Goal: Use online tool/utility: Utilize a website feature to perform a specific function

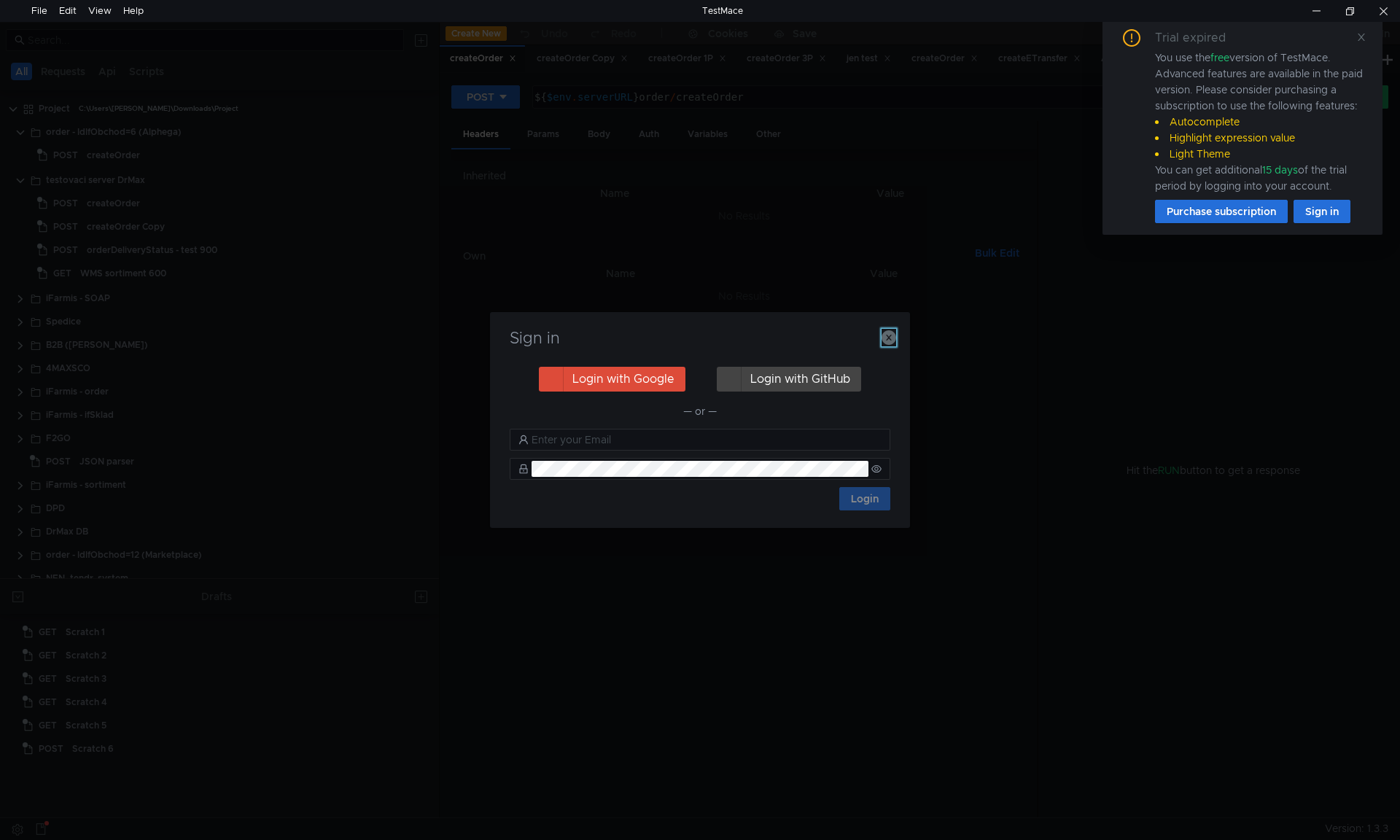
click at [893, 339] on icon "button" at bounding box center [889, 337] width 15 height 15
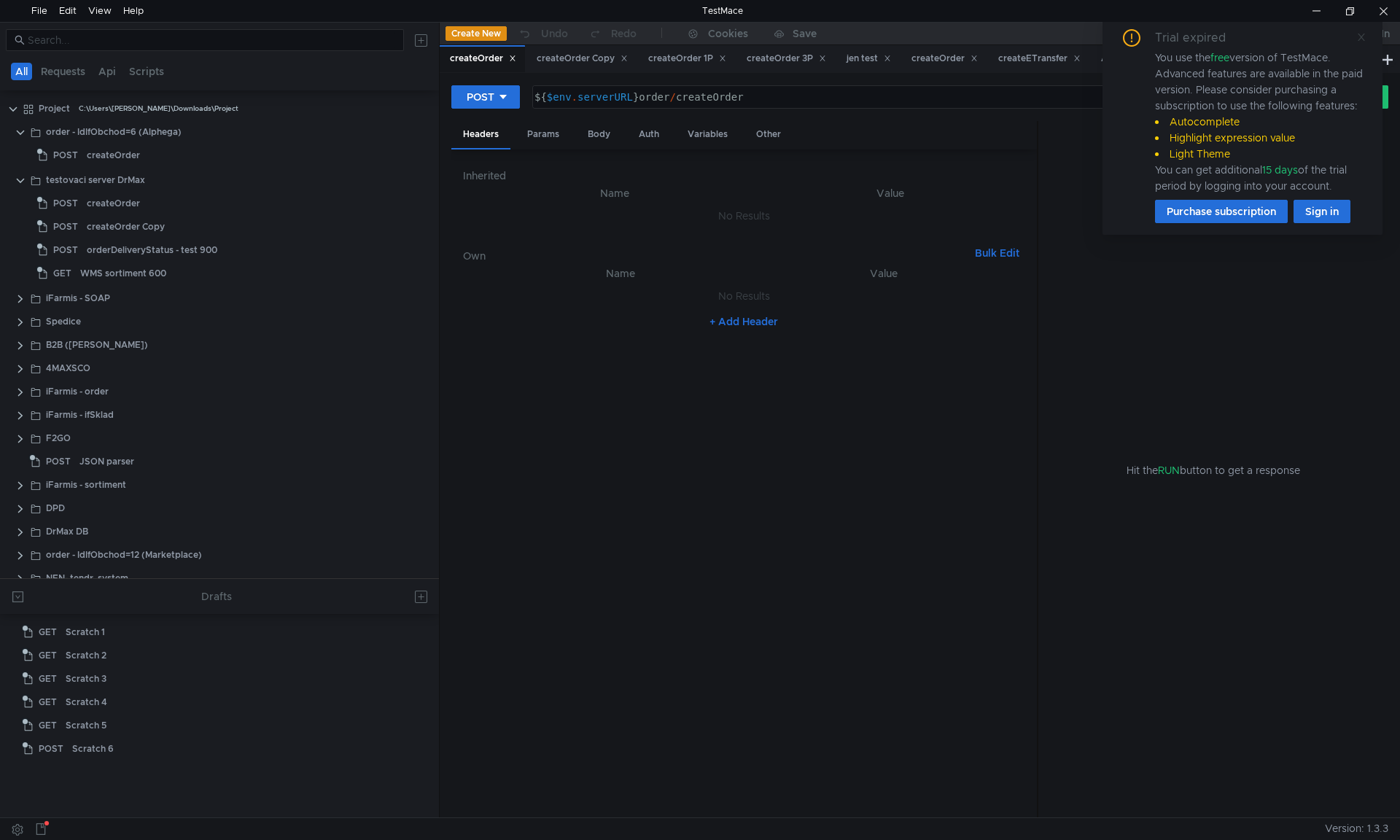
click at [1361, 33] on icon at bounding box center [1361, 37] width 10 height 10
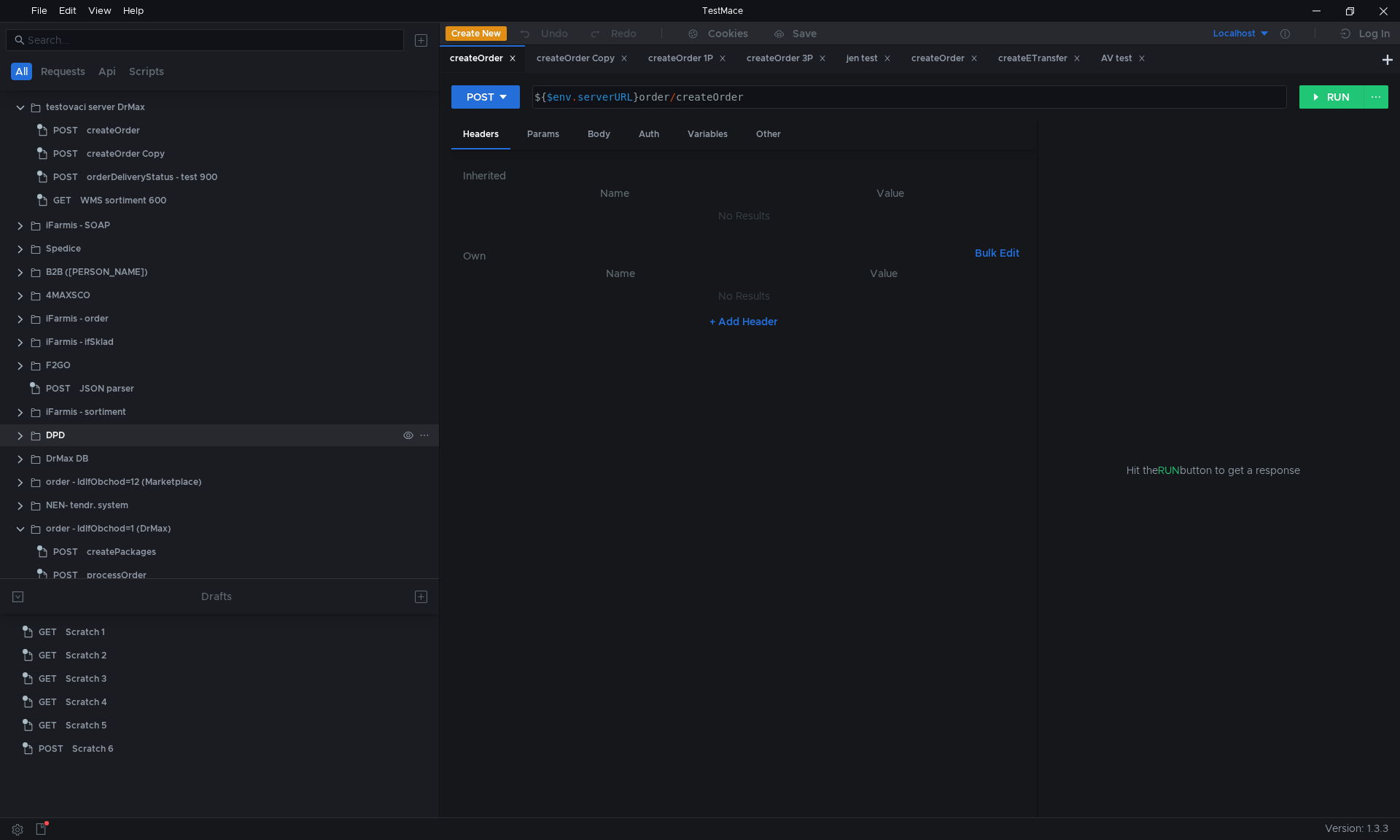
scroll to position [250, 0]
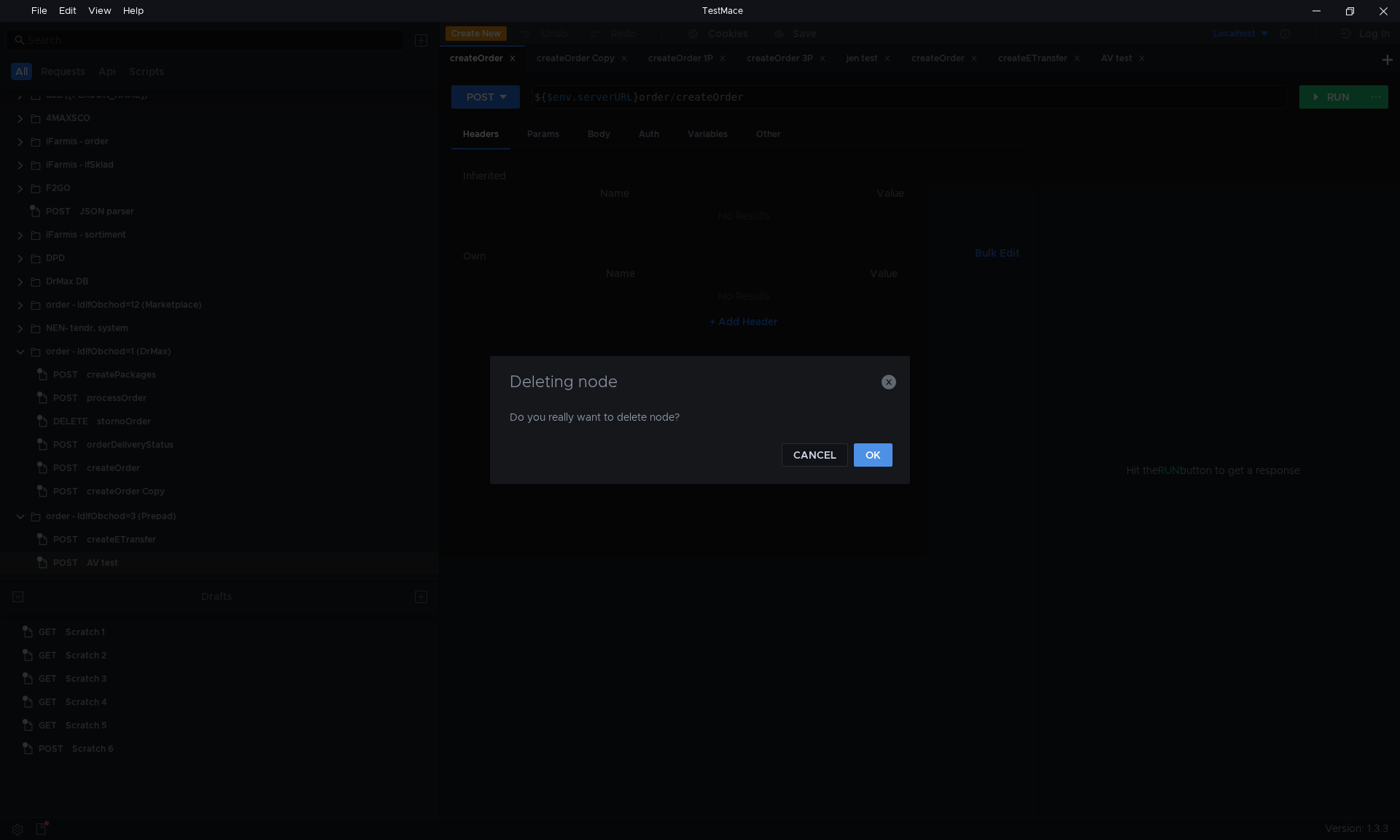
click at [864, 450] on button "OK" at bounding box center [873, 455] width 39 height 23
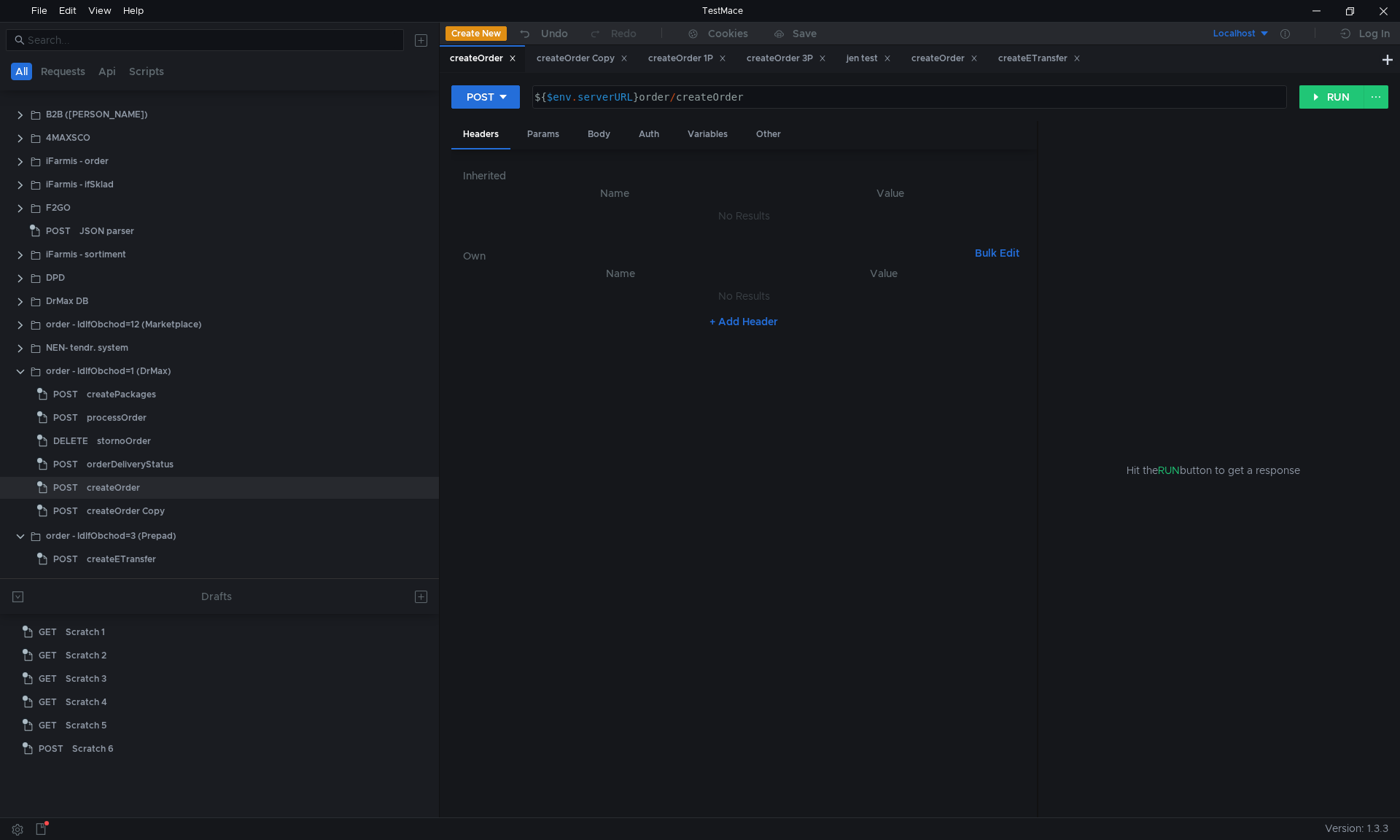
scroll to position [0, 0]
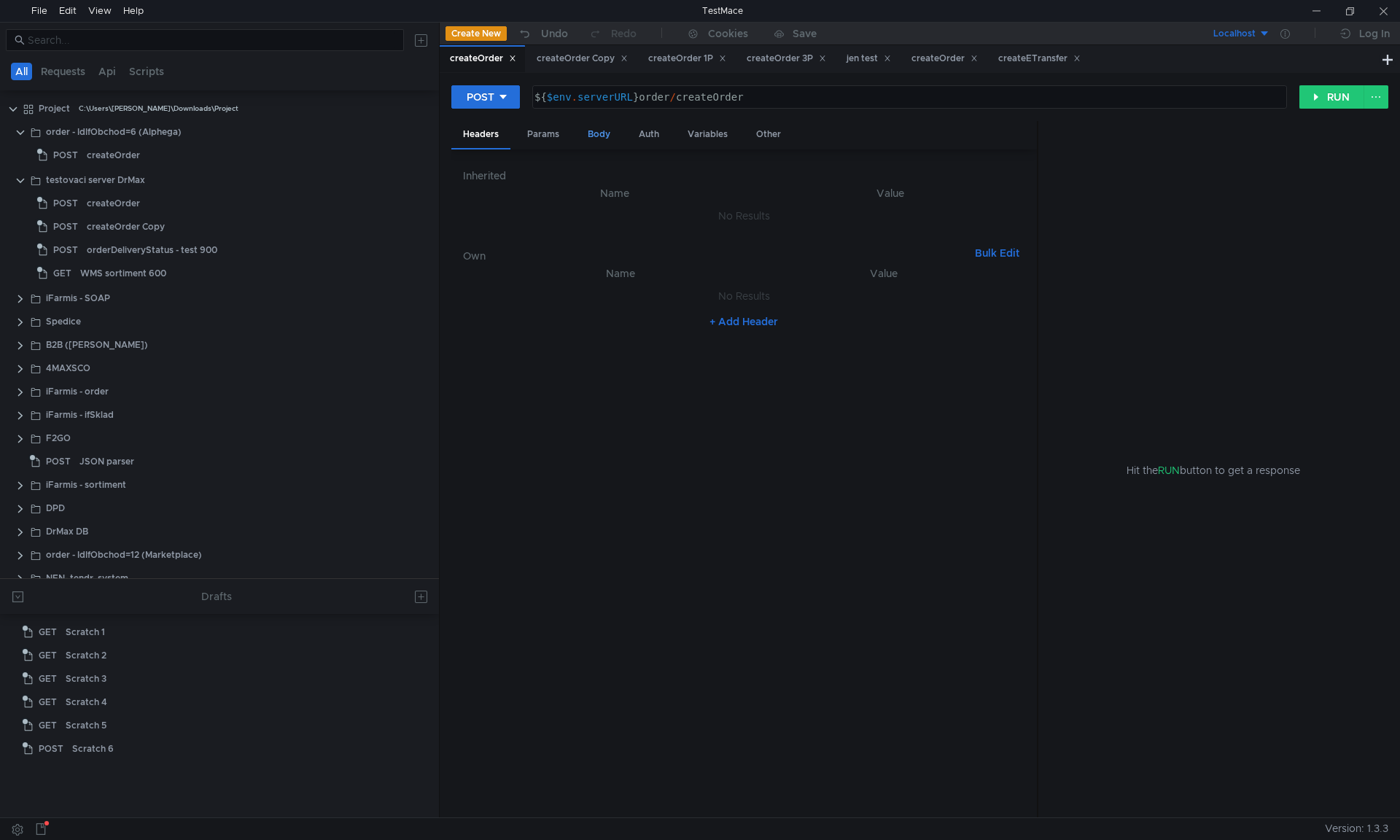
click at [602, 139] on div "Body" at bounding box center [599, 134] width 46 height 27
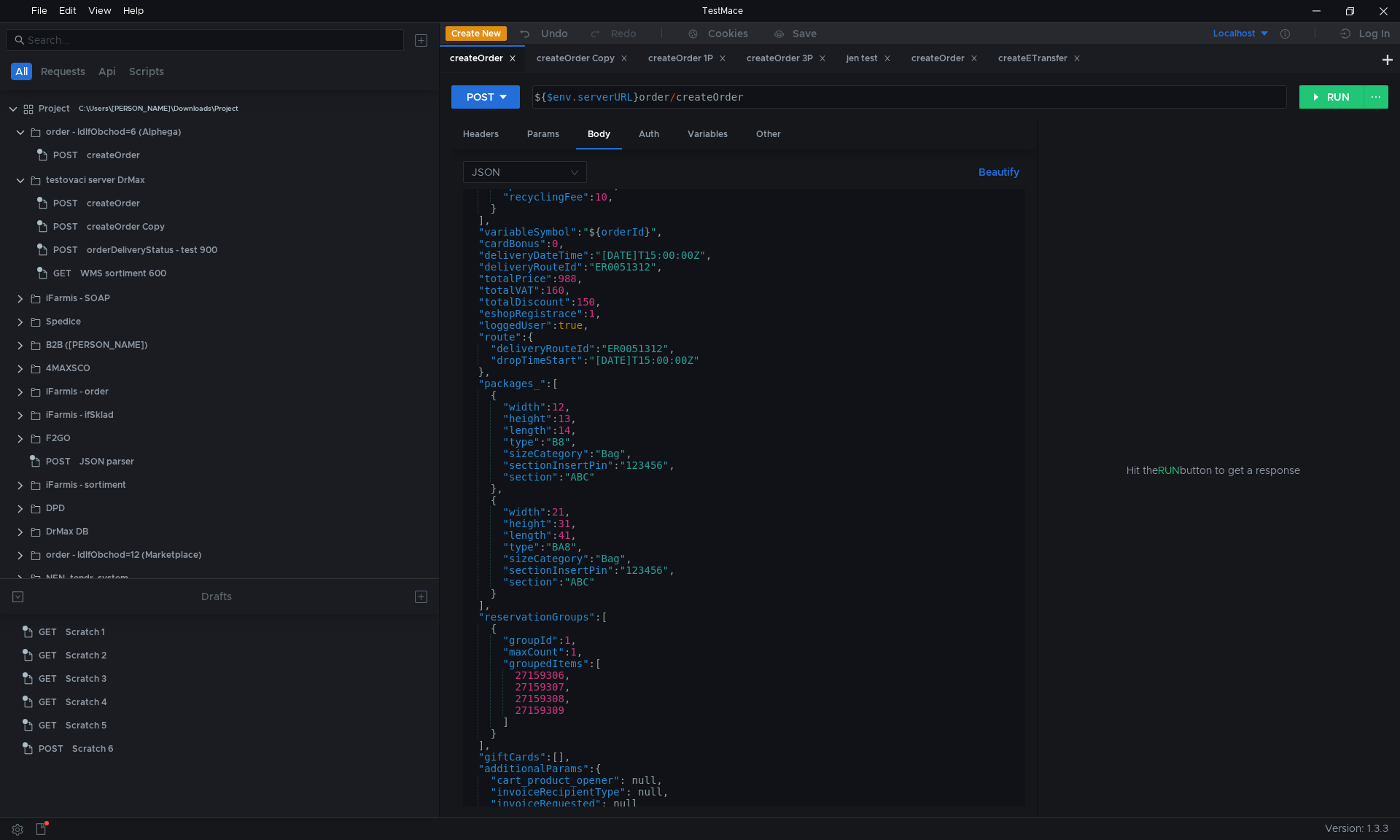
scroll to position [1062, 0]
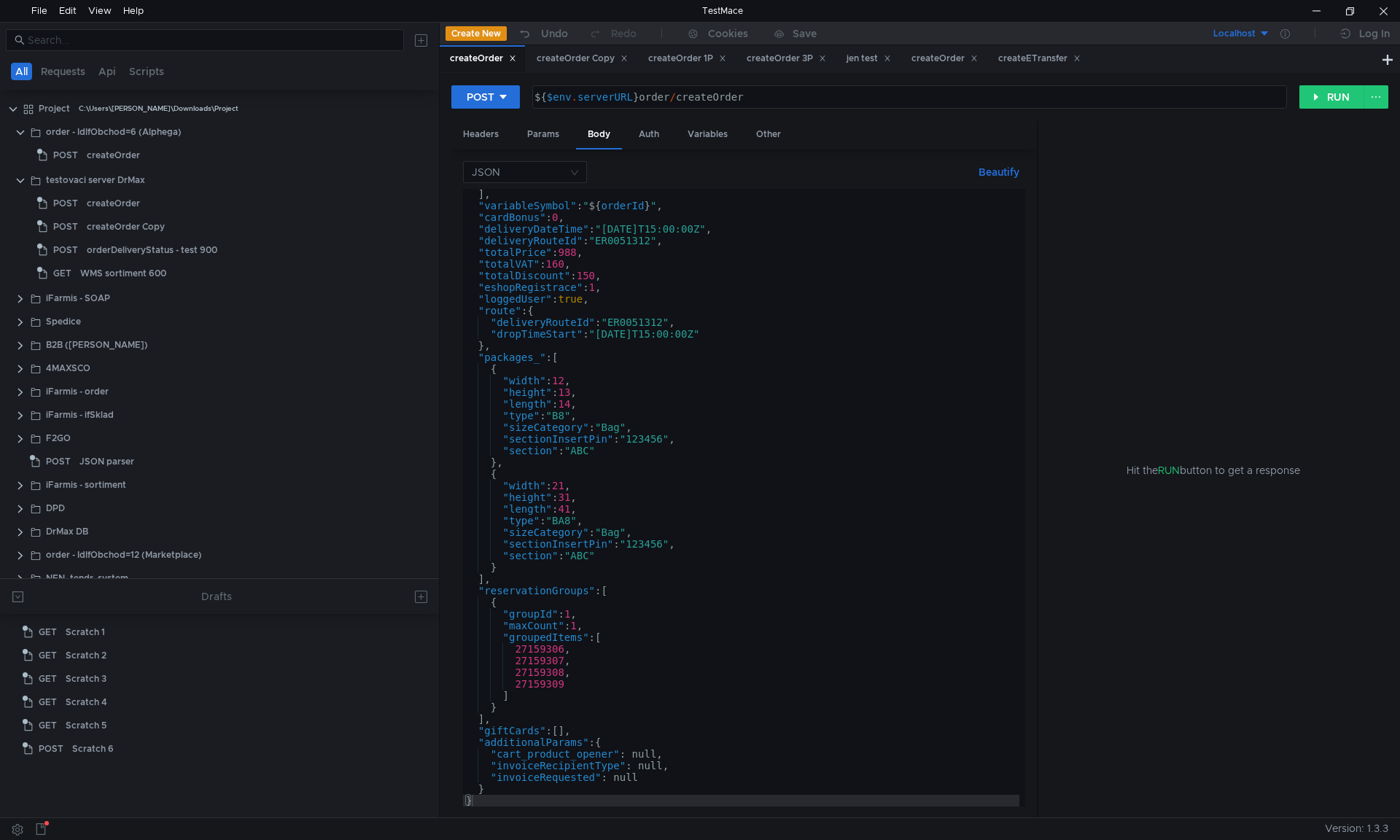
click at [700, 113] on div "POST ${ $env . serverURL } order / createOrder הההההההההההההההההההההההההההההההה…" at bounding box center [920, 103] width 937 height 37
click at [700, 121] on div "Variables" at bounding box center [708, 134] width 64 height 27
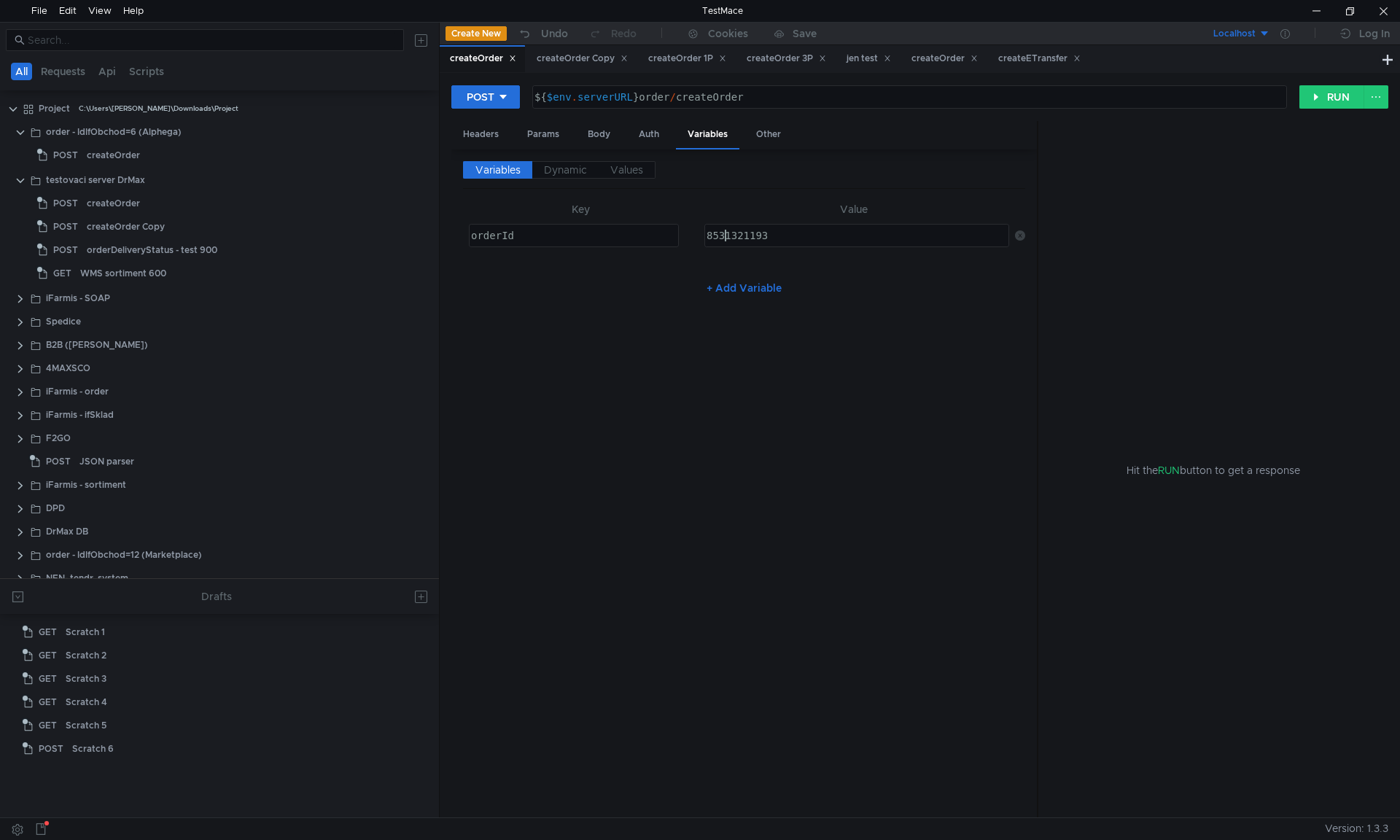
type textarea "8531321193"
click at [727, 236] on div "8531321193" at bounding box center [855, 247] width 303 height 35
drag, startPoint x: 785, startPoint y: 240, endPoint x: 696, endPoint y: 239, distance: 89.0
click at [696, 239] on tr "orderId ההההההההההההההההההההההההההההההההההההההההההההההההההההההההההההההההההההההה…" at bounding box center [744, 236] width 562 height 35
click at [1047, 53] on div "createETransfer" at bounding box center [1039, 59] width 83 height 15
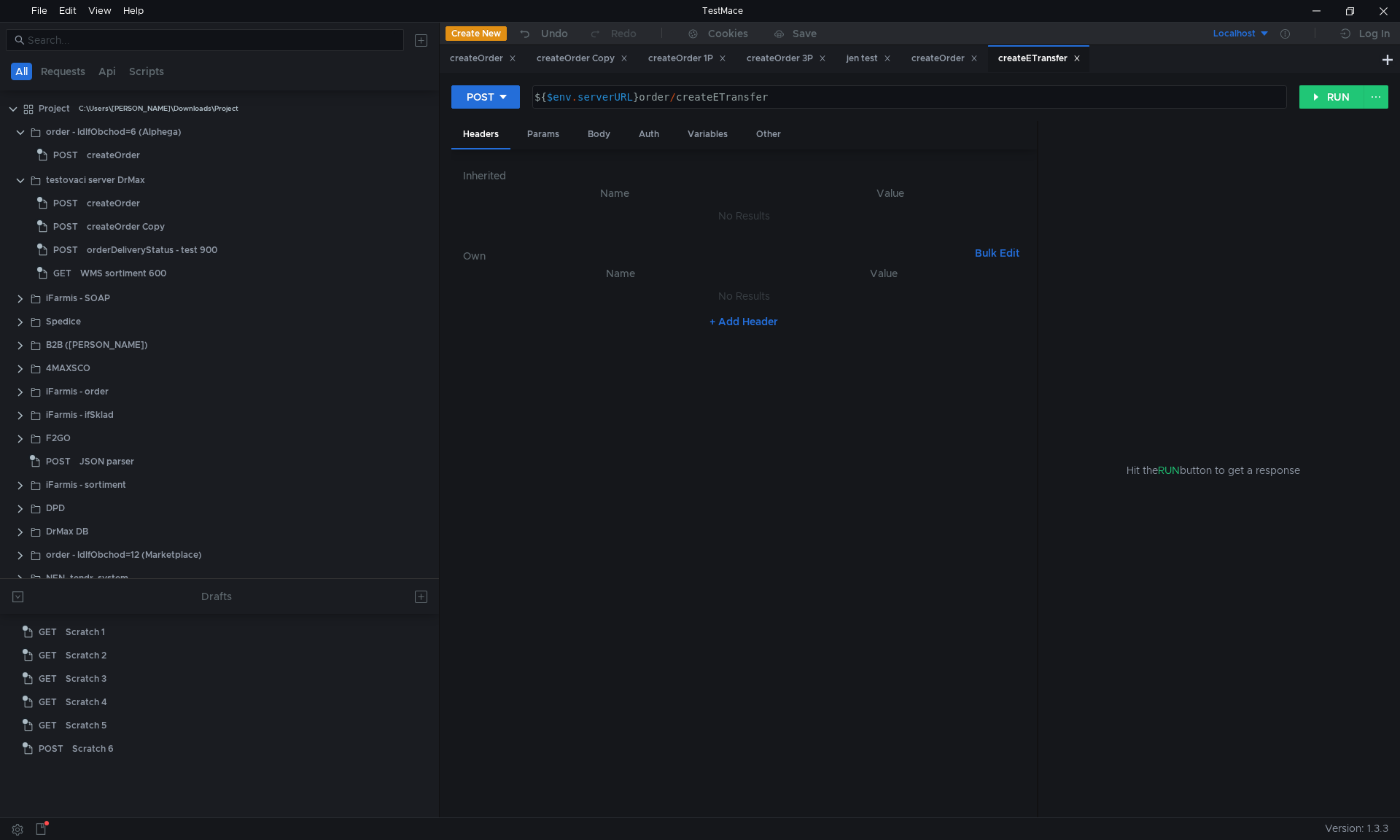
scroll to position [227, 0]
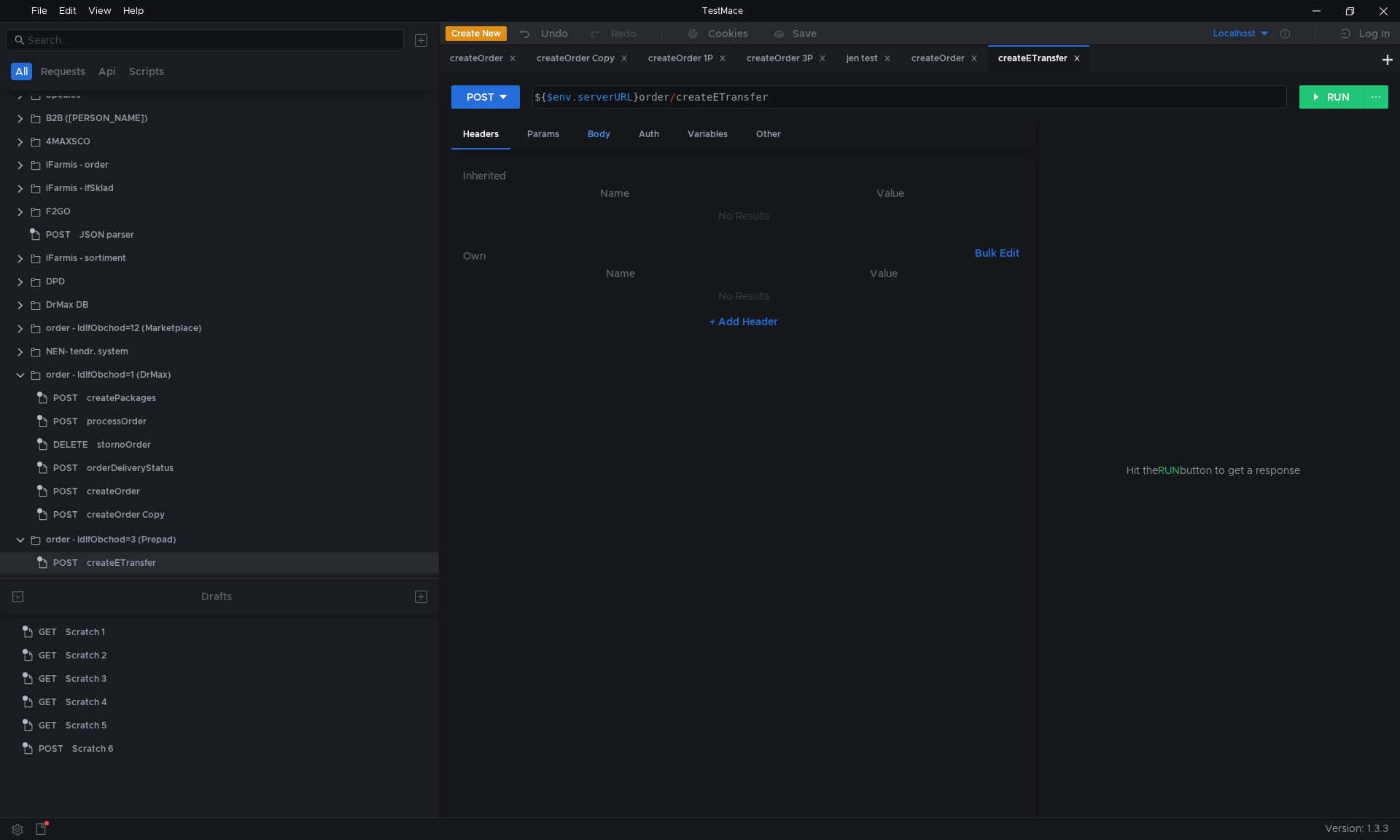
click at [606, 138] on div "Body" at bounding box center [599, 134] width 46 height 27
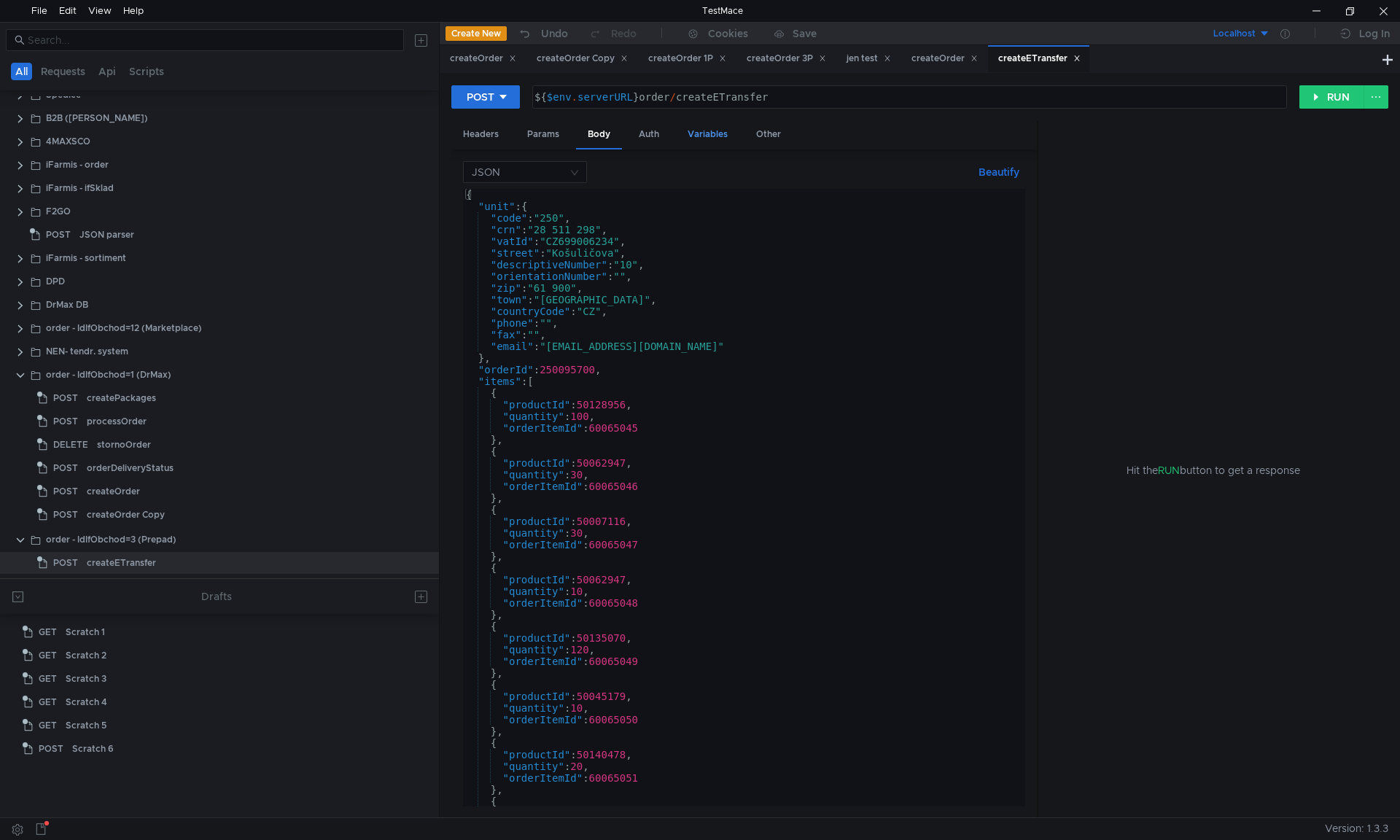
click at [707, 127] on div "Variables" at bounding box center [708, 134] width 64 height 27
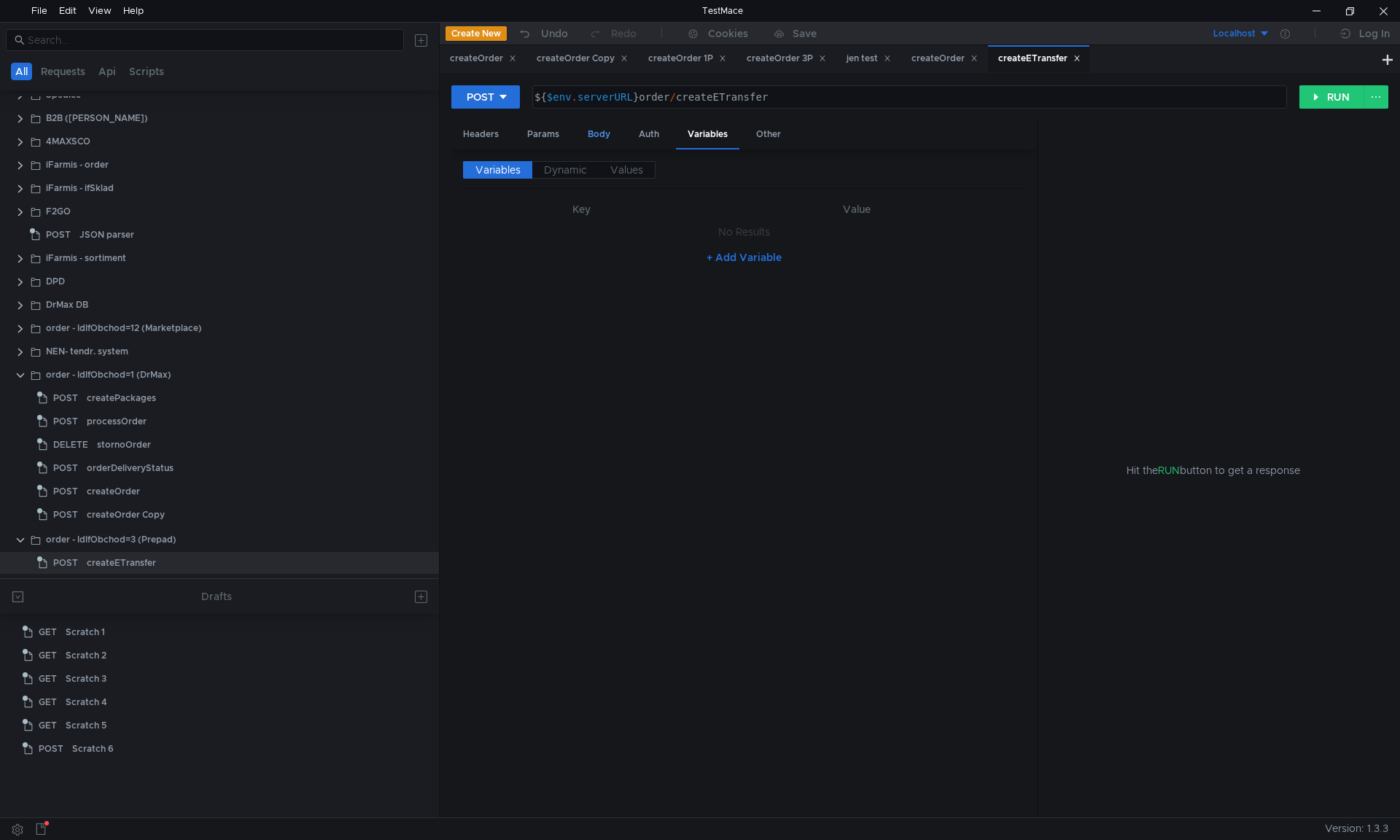
click at [591, 132] on div "Body" at bounding box center [599, 134] width 46 height 27
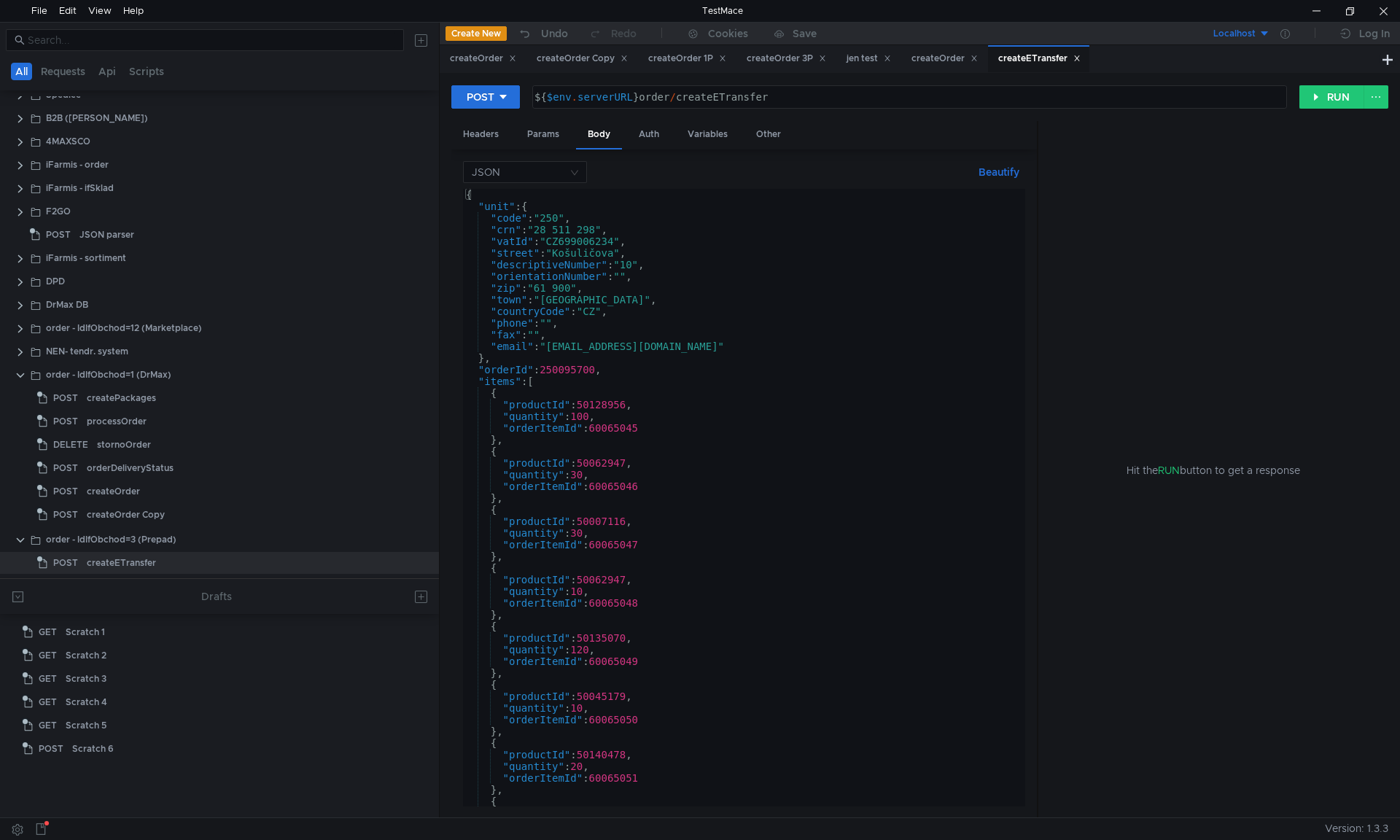
click at [565, 369] on div "{ "unit" : { "code" : "250" , "crn" : "28 511 298" , "vatId" : "CZ699006234" , …" at bounding box center [741, 509] width 556 height 641
click at [602, 362] on div "{ "unit" : { "code" : "250" , "crn" : "28 511 298" , "vatId" : "CZ699006234" , …" at bounding box center [741, 509] width 556 height 641
click at [564, 370] on div "{ "unit" : { "code" : "250" , "crn" : "28 511 298" , "vatId" : "CZ699006234" , …" at bounding box center [741, 509] width 556 height 641
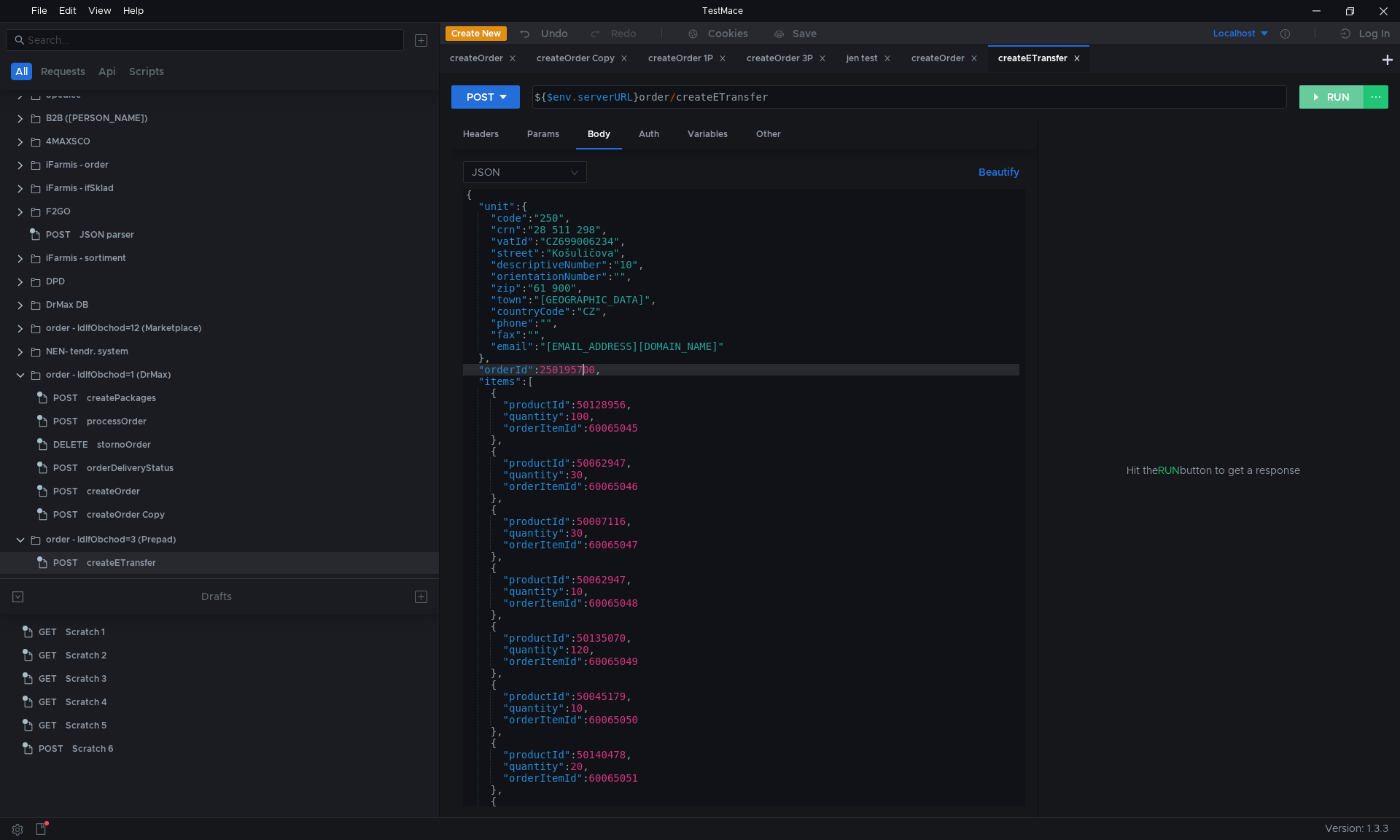
type textarea ""orderId": 250195700,"
click at [1325, 90] on button "RUN" at bounding box center [1332, 97] width 65 height 23
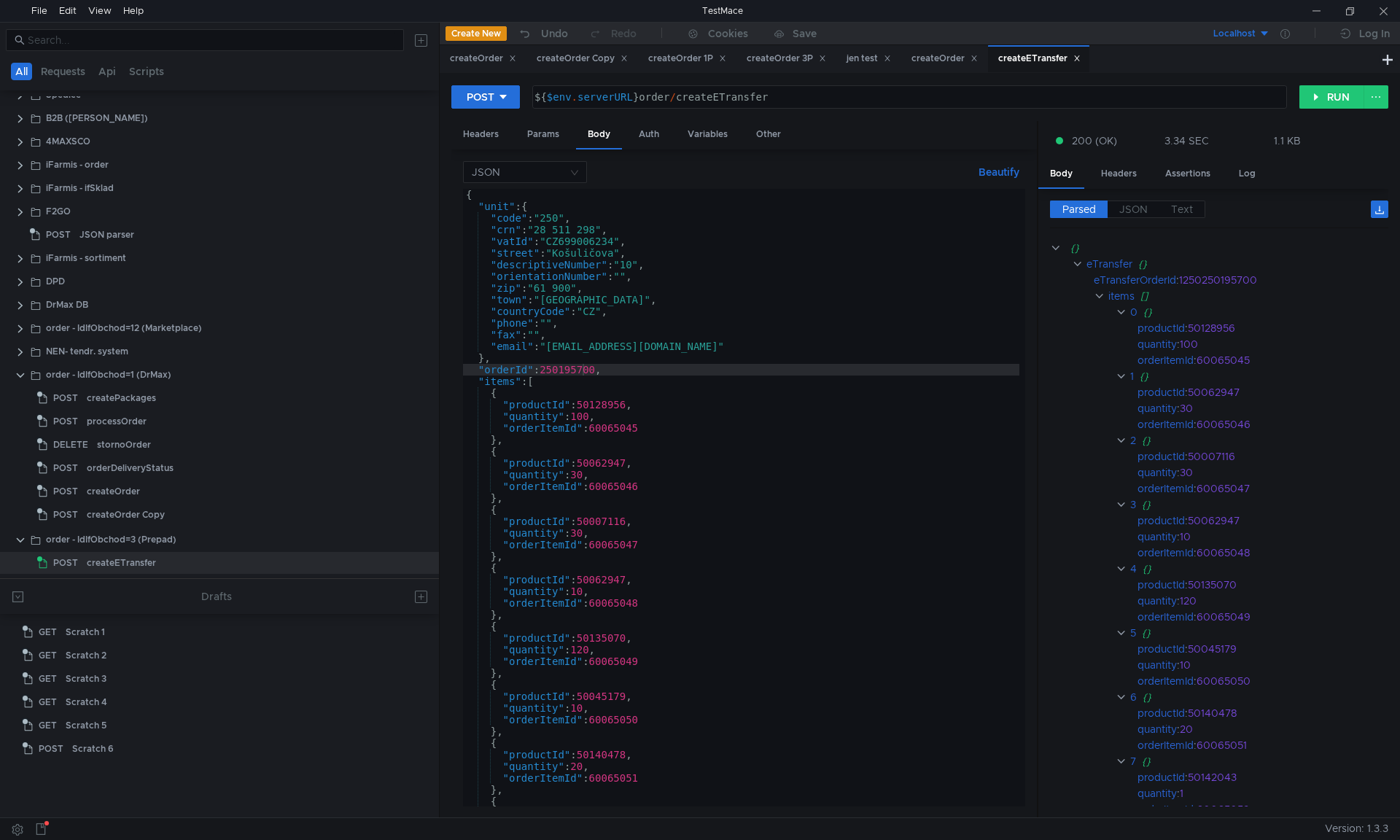
click at [555, 372] on div "{ "unit" : { "code" : "250" , "crn" : "28 511 298" , "vatId" : "CZ699006234" , …" at bounding box center [741, 509] width 556 height 641
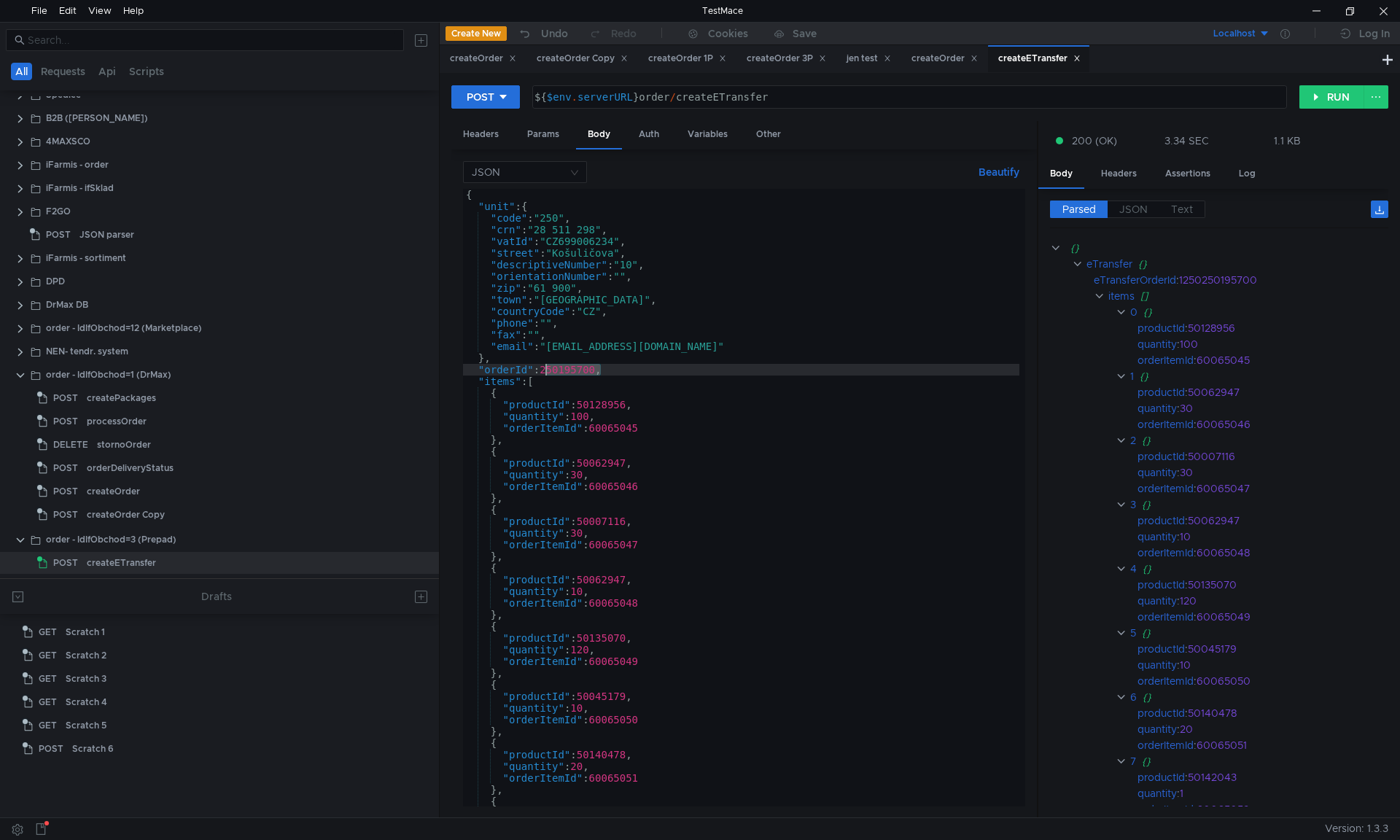
click at [555, 372] on div "{ "unit" : { "code" : "250" , "crn" : "28 511 298" , "vatId" : "CZ699006234" , …" at bounding box center [741, 509] width 556 height 641
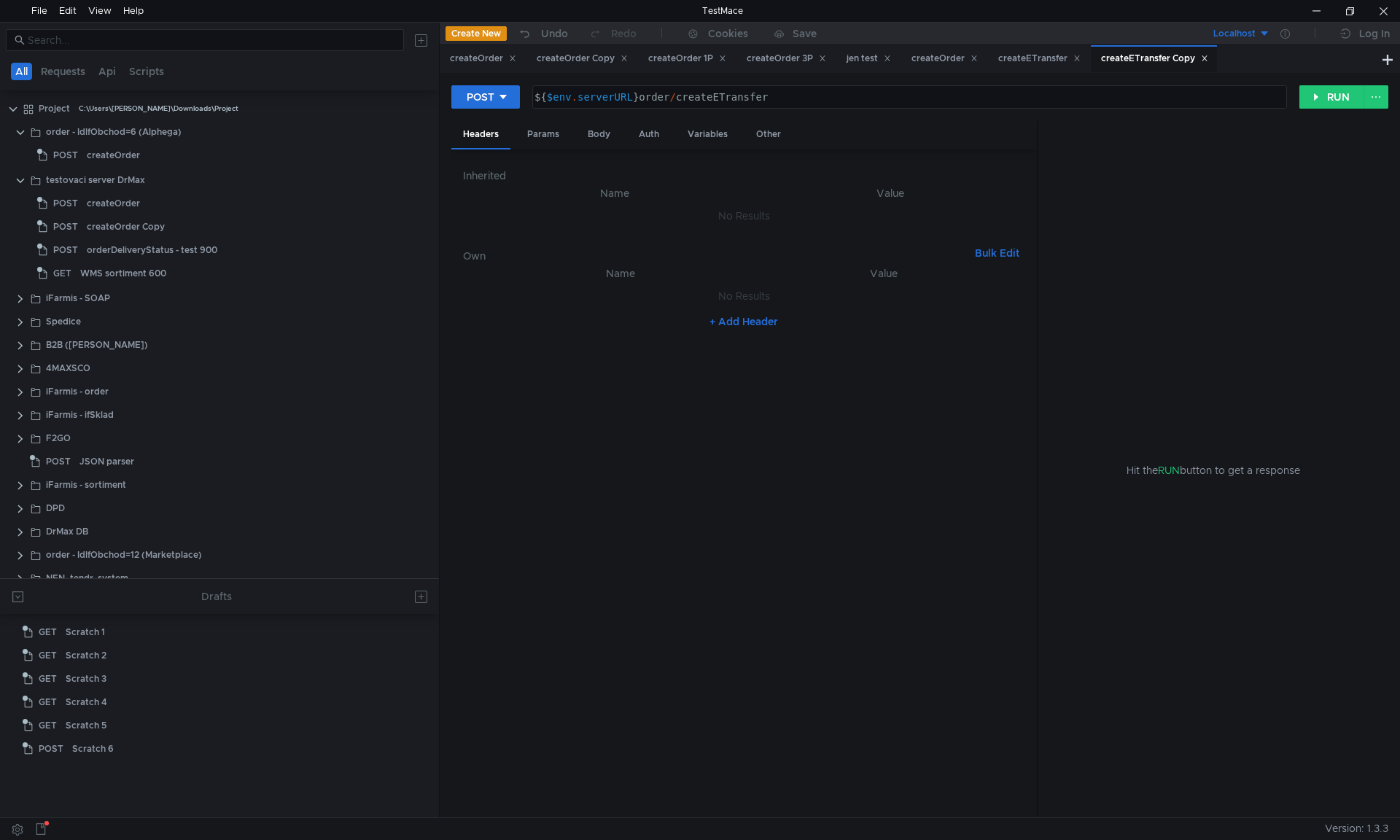
scroll to position [250, 0]
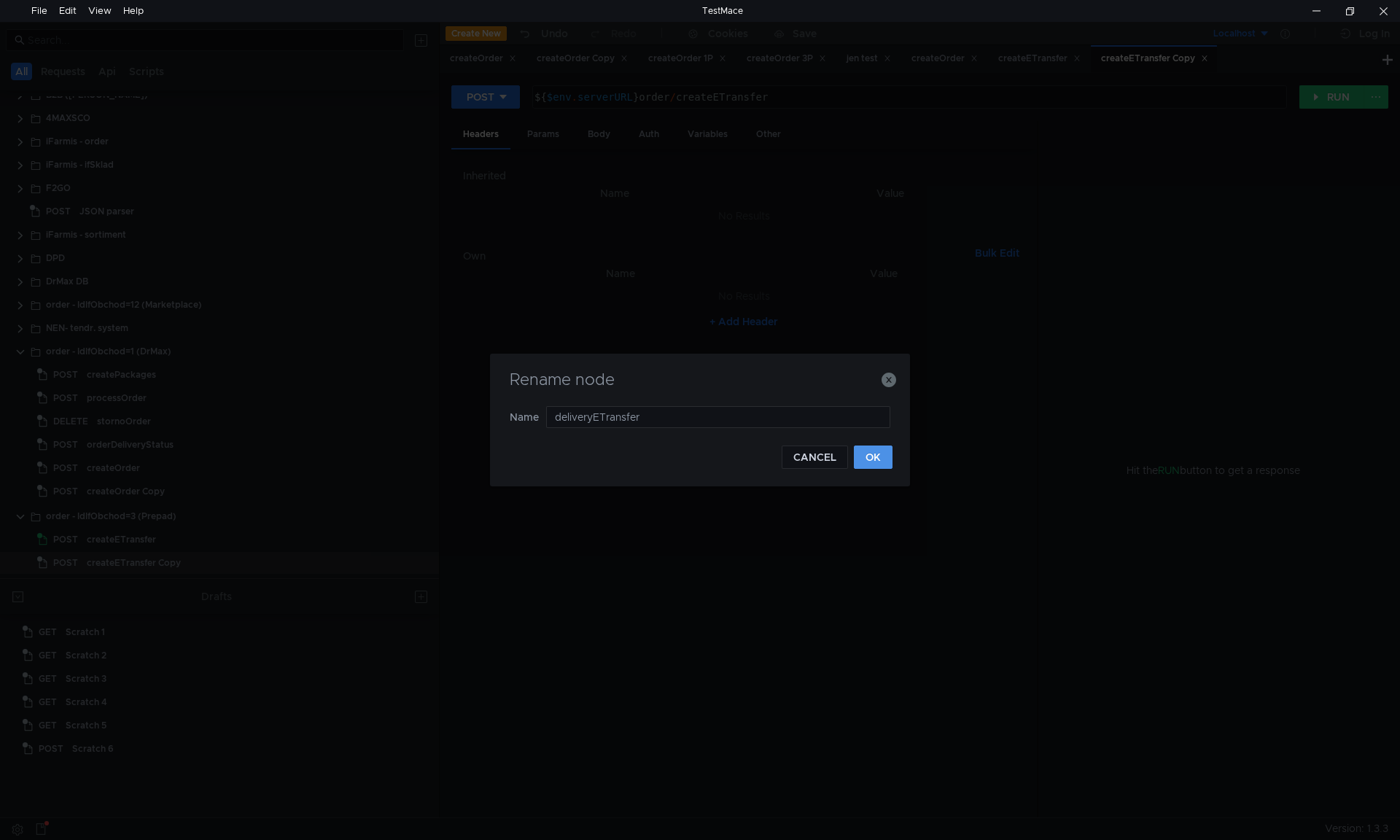
type input "deliveryETransfer"
click at [883, 461] on button "OK" at bounding box center [873, 457] width 39 height 23
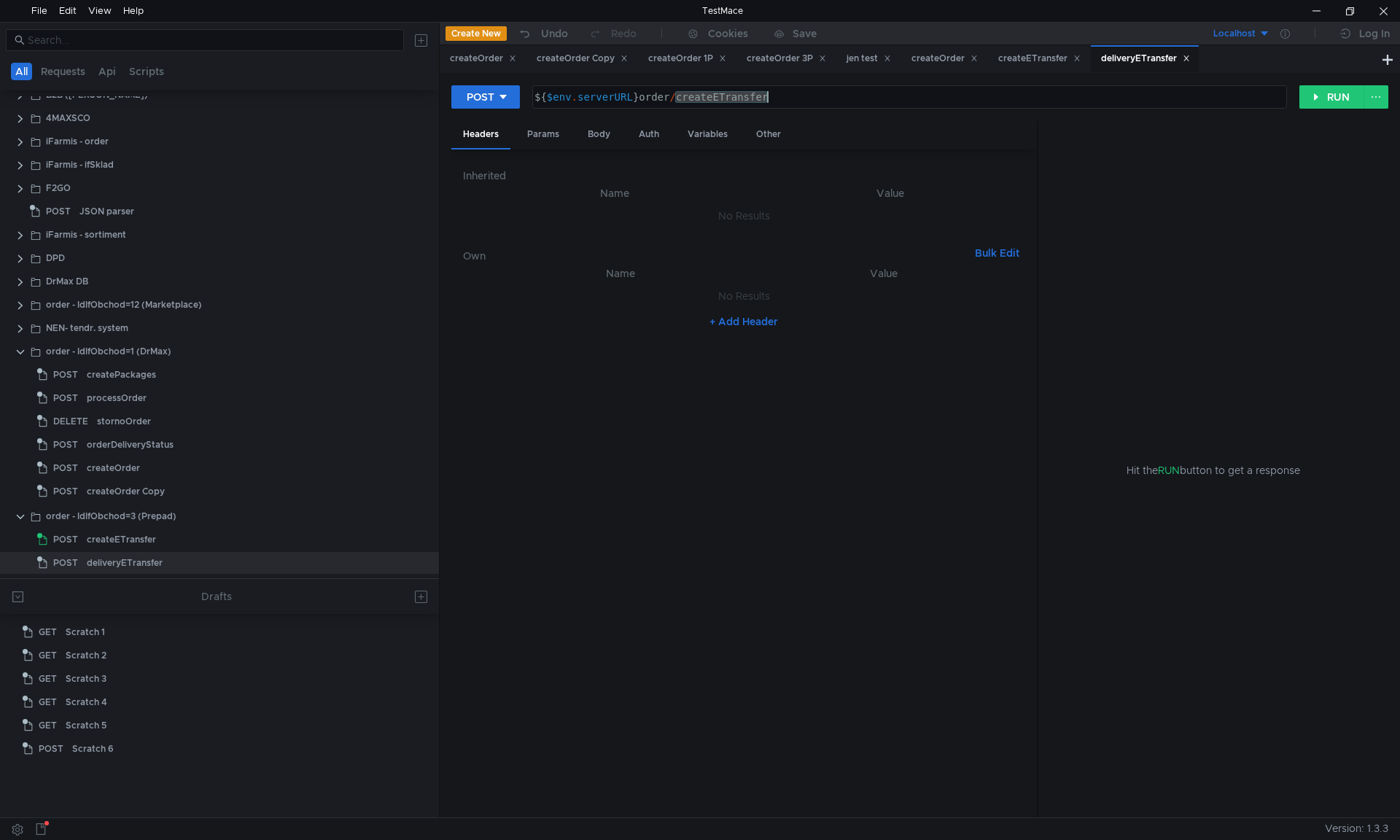
drag, startPoint x: 675, startPoint y: 94, endPoint x: 856, endPoint y: 102, distance: 181.2
click at [856, 102] on div "${ $env . serverURL } order / createETransfer" at bounding box center [907, 109] width 753 height 35
paste textarea "delivery"
type textarea "${$env.serverURL}order/deliveryETransfer"
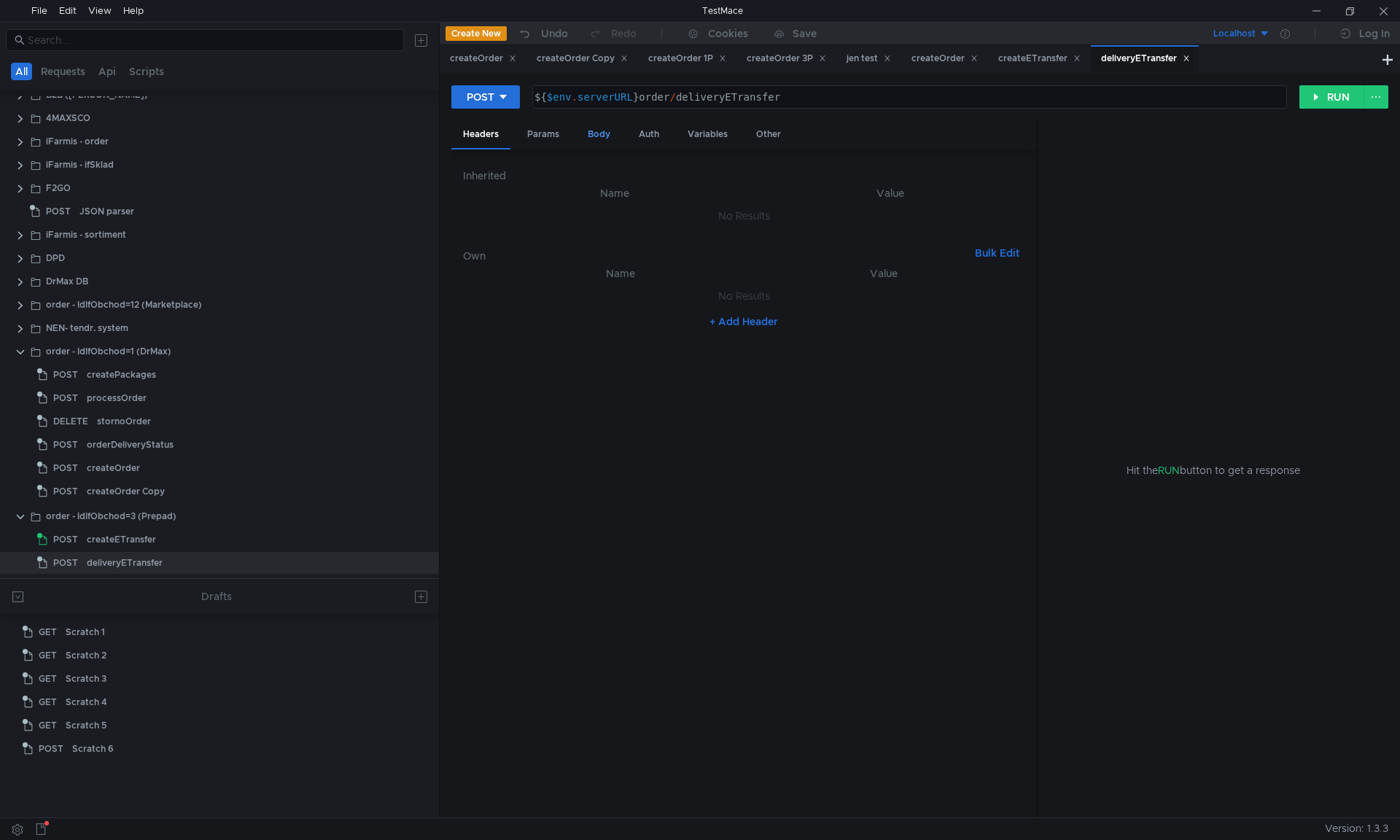
click at [587, 131] on div "Body" at bounding box center [599, 134] width 46 height 27
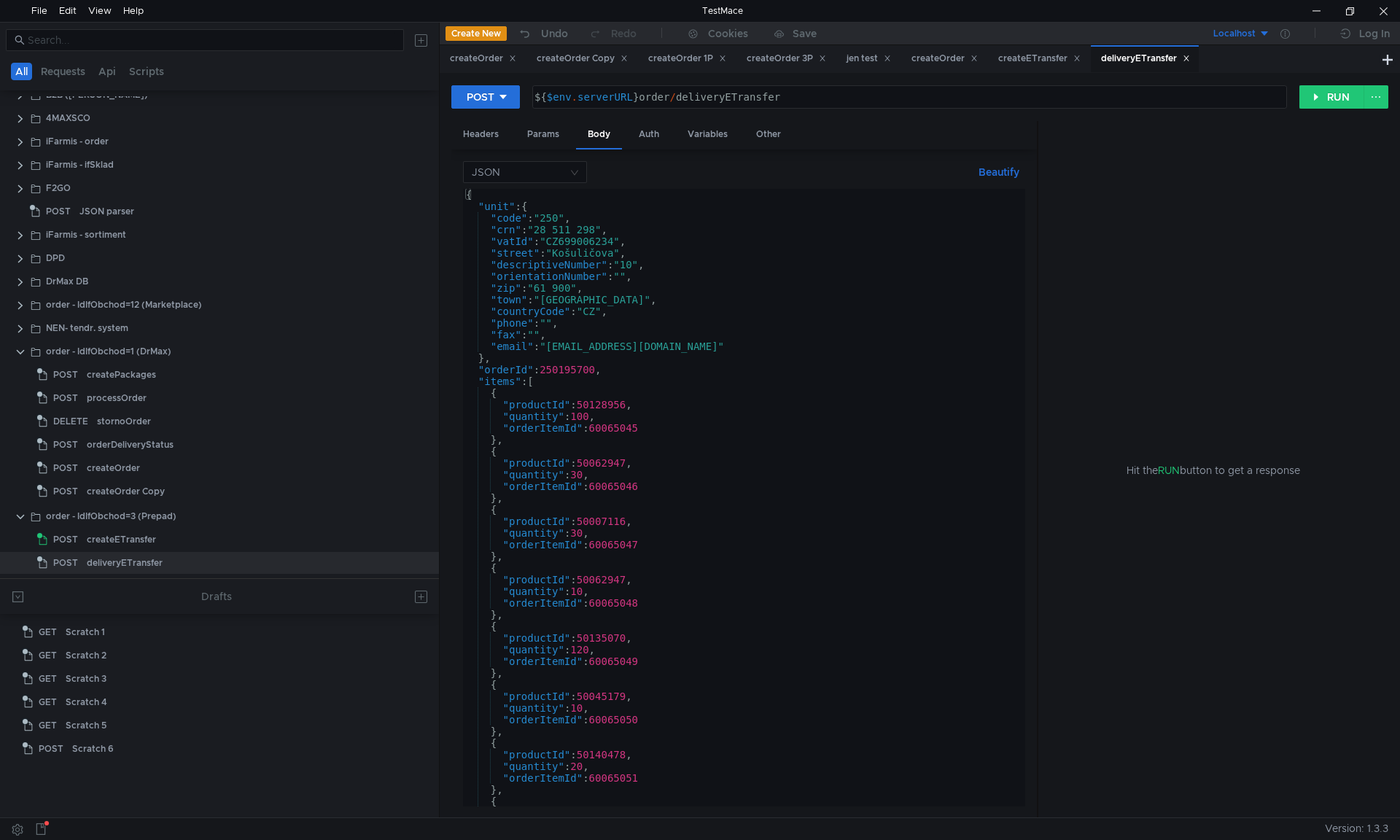
click at [685, 282] on div "{ "unit" : { "code" : "250" , "crn" : "28 511 298" , "vatId" : "CZ699006234" , …" at bounding box center [741, 509] width 556 height 641
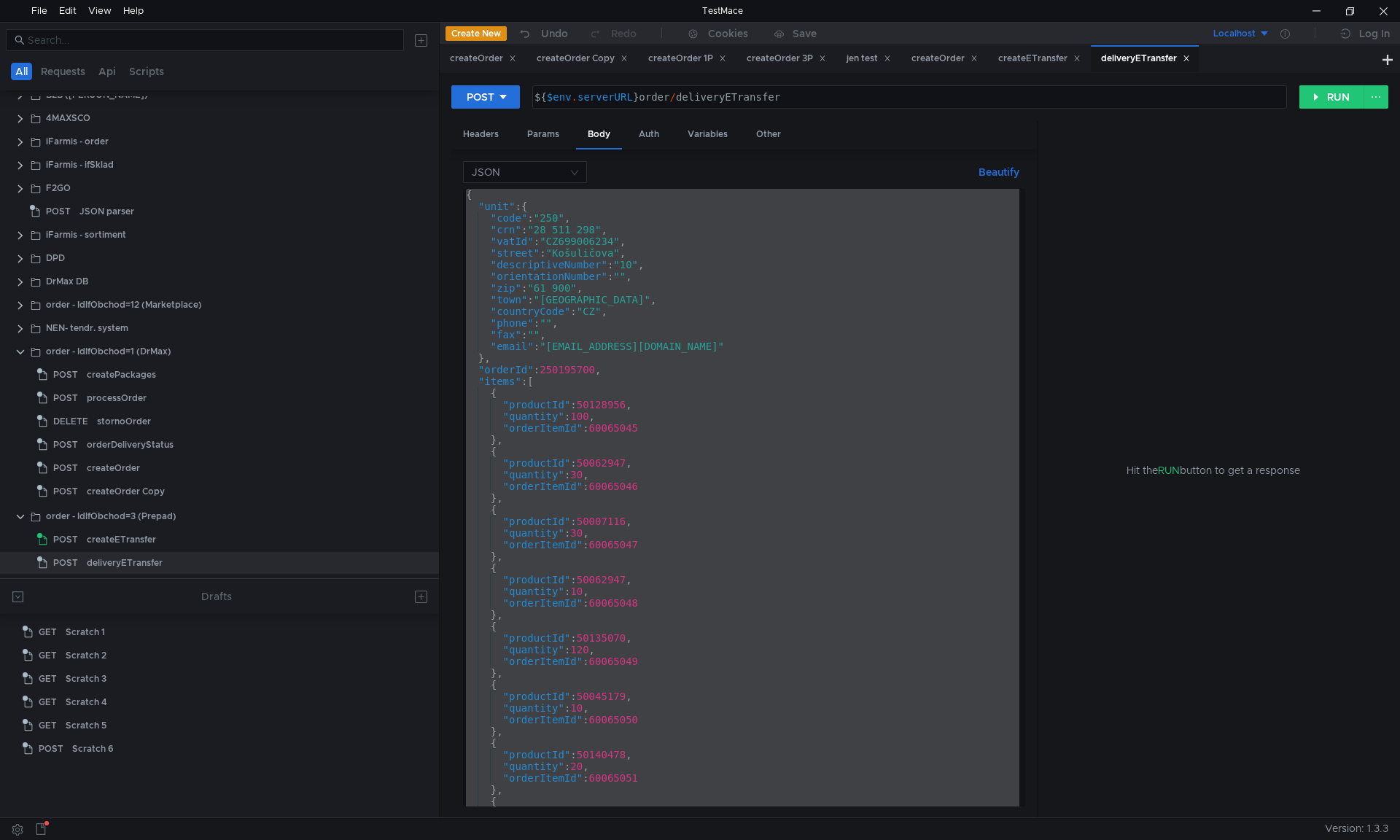
paste textarea
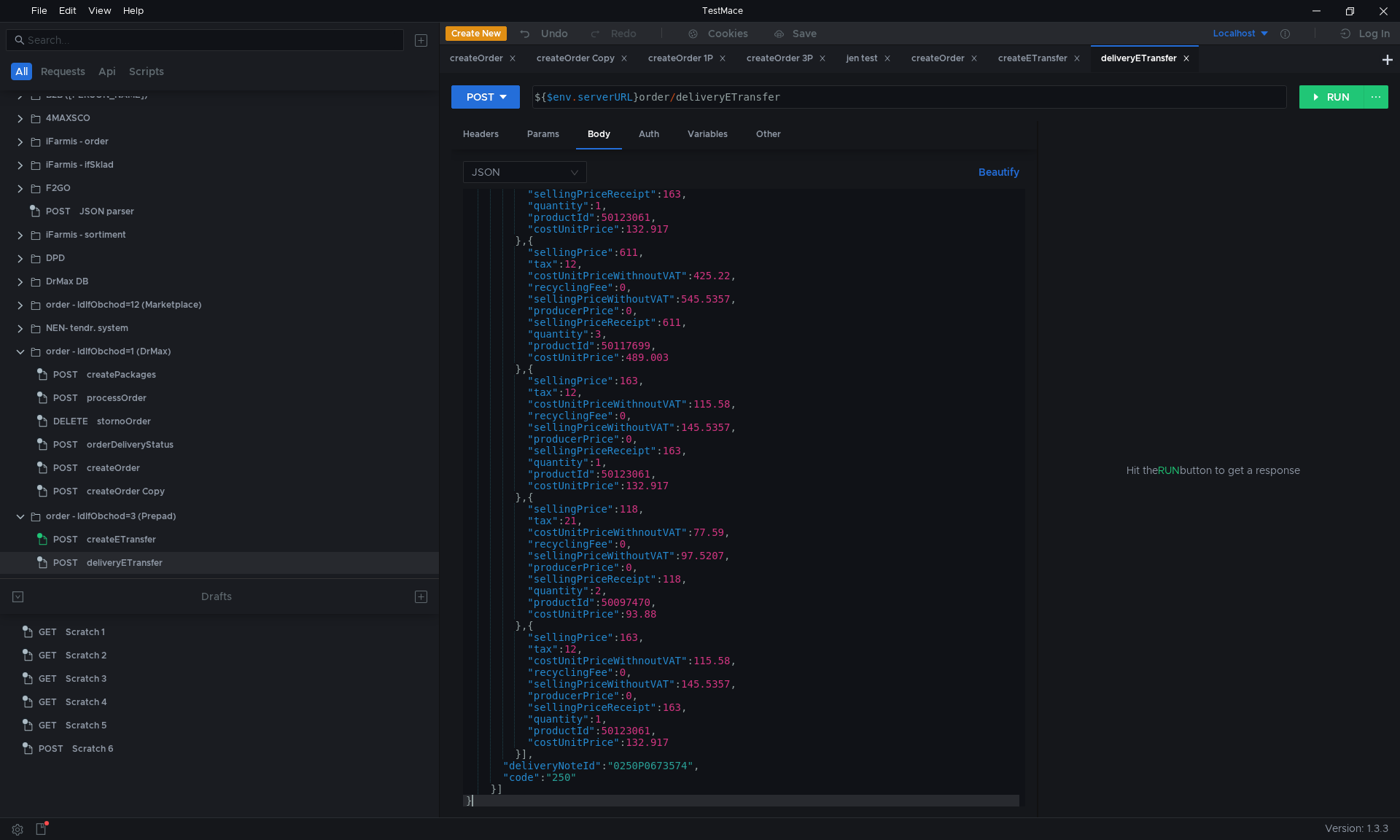
scroll to position [140, 0]
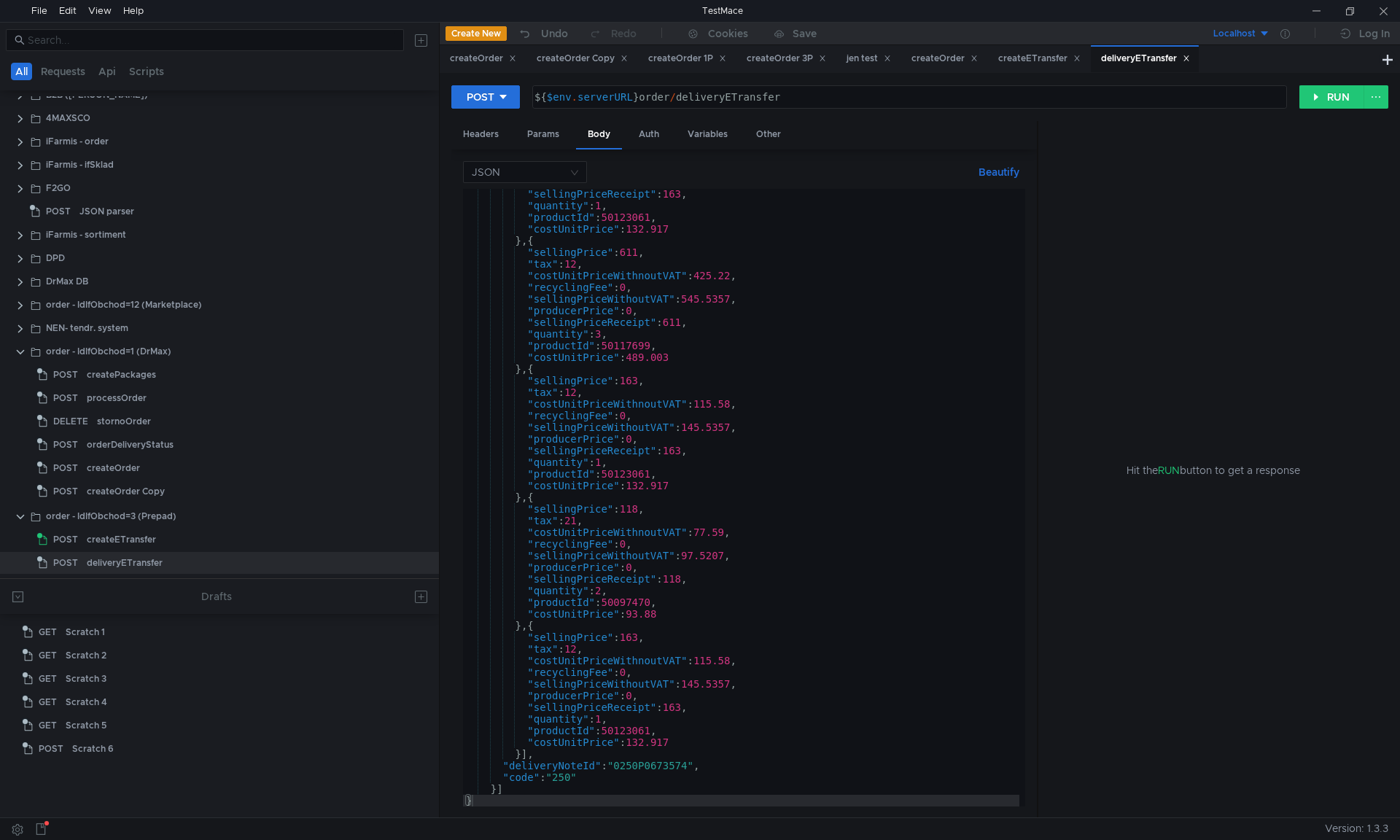
click at [765, 386] on div ""sellingPriceReceipt" : 163 , "quantity" : 1 , "productId" : 50123061 , "costUn…" at bounding box center [741, 509] width 556 height 641
type textarea ""sellingPrice": 163,"
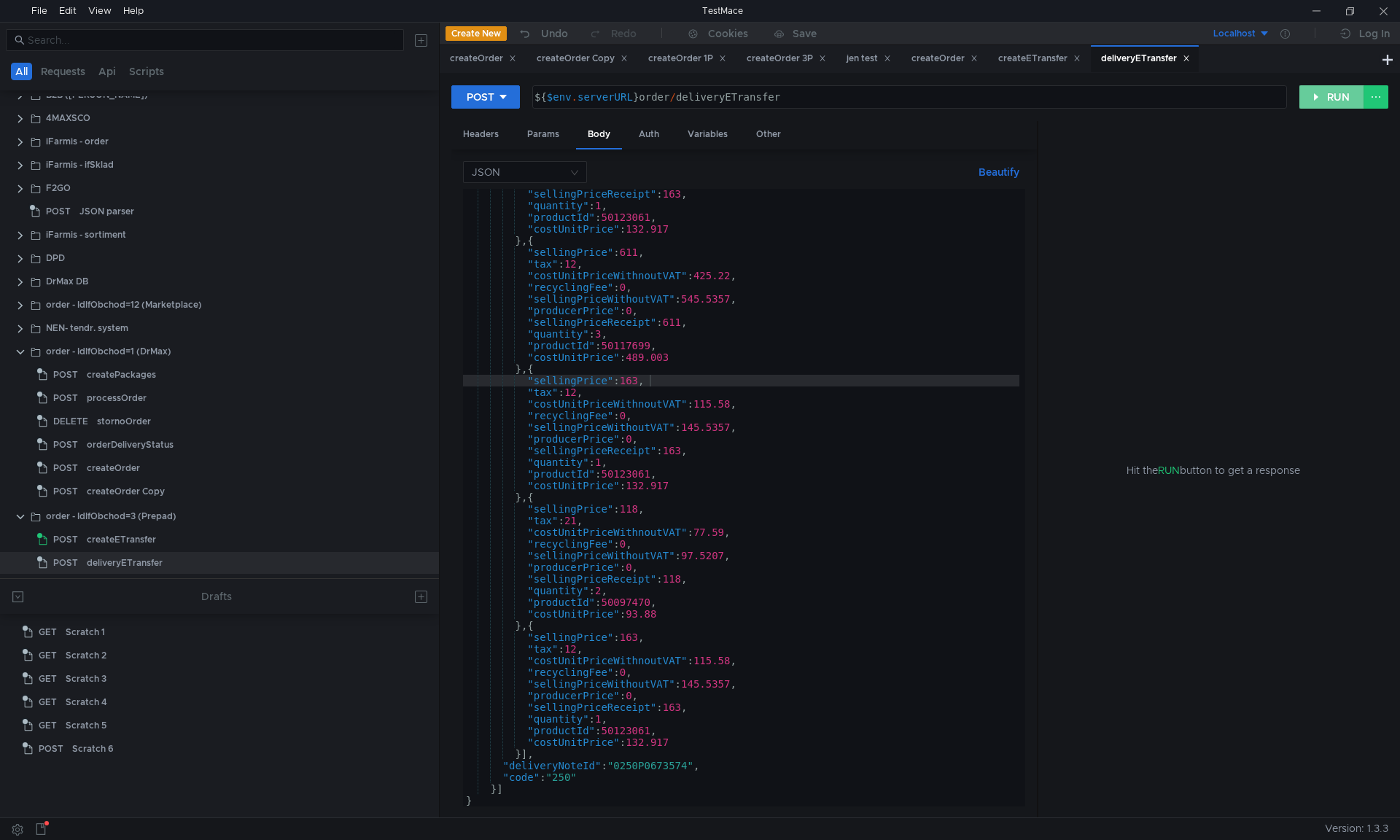
click at [1329, 95] on button "RUN" at bounding box center [1332, 97] width 65 height 23
click at [1313, 94] on button "RUN" at bounding box center [1332, 97] width 65 height 23
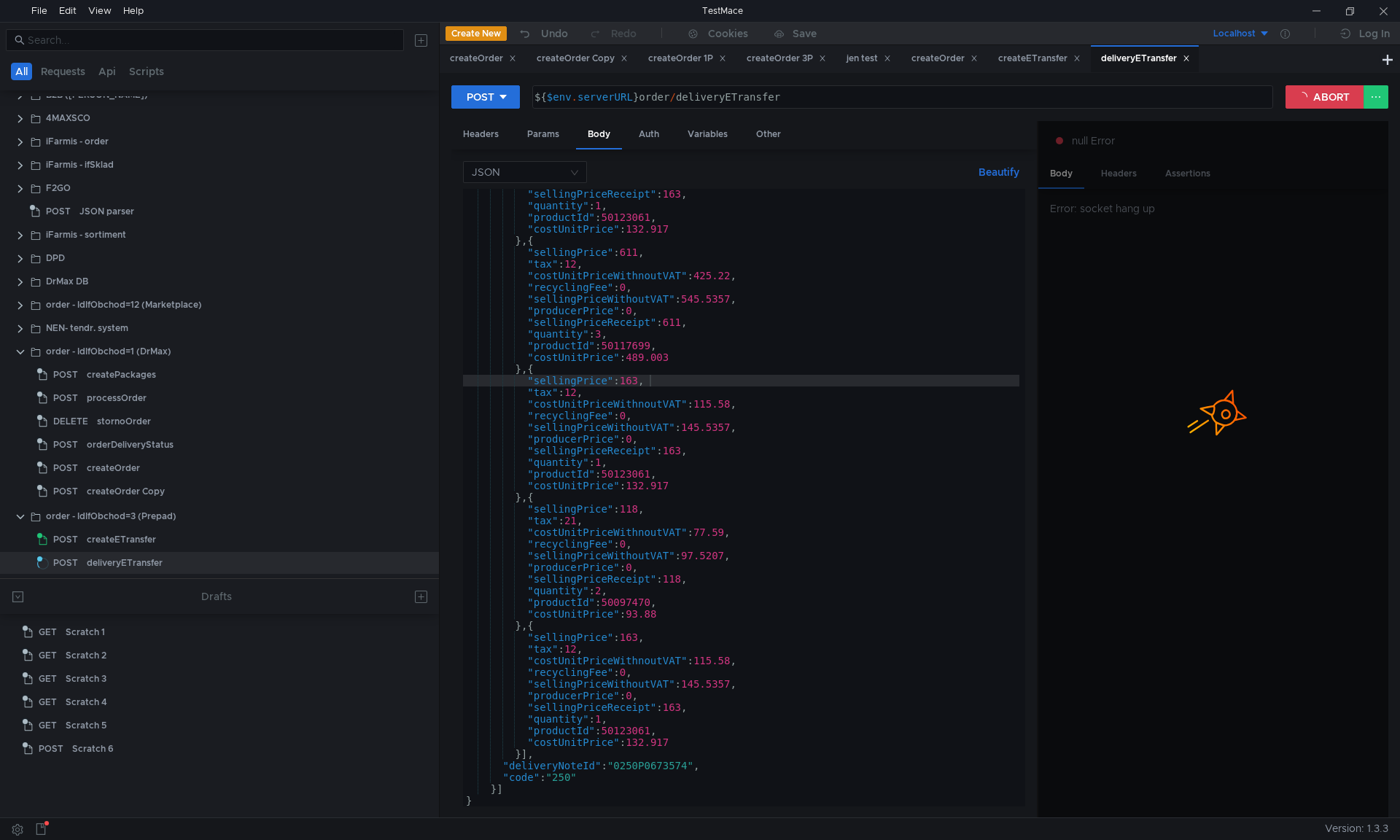
scroll to position [0, 0]
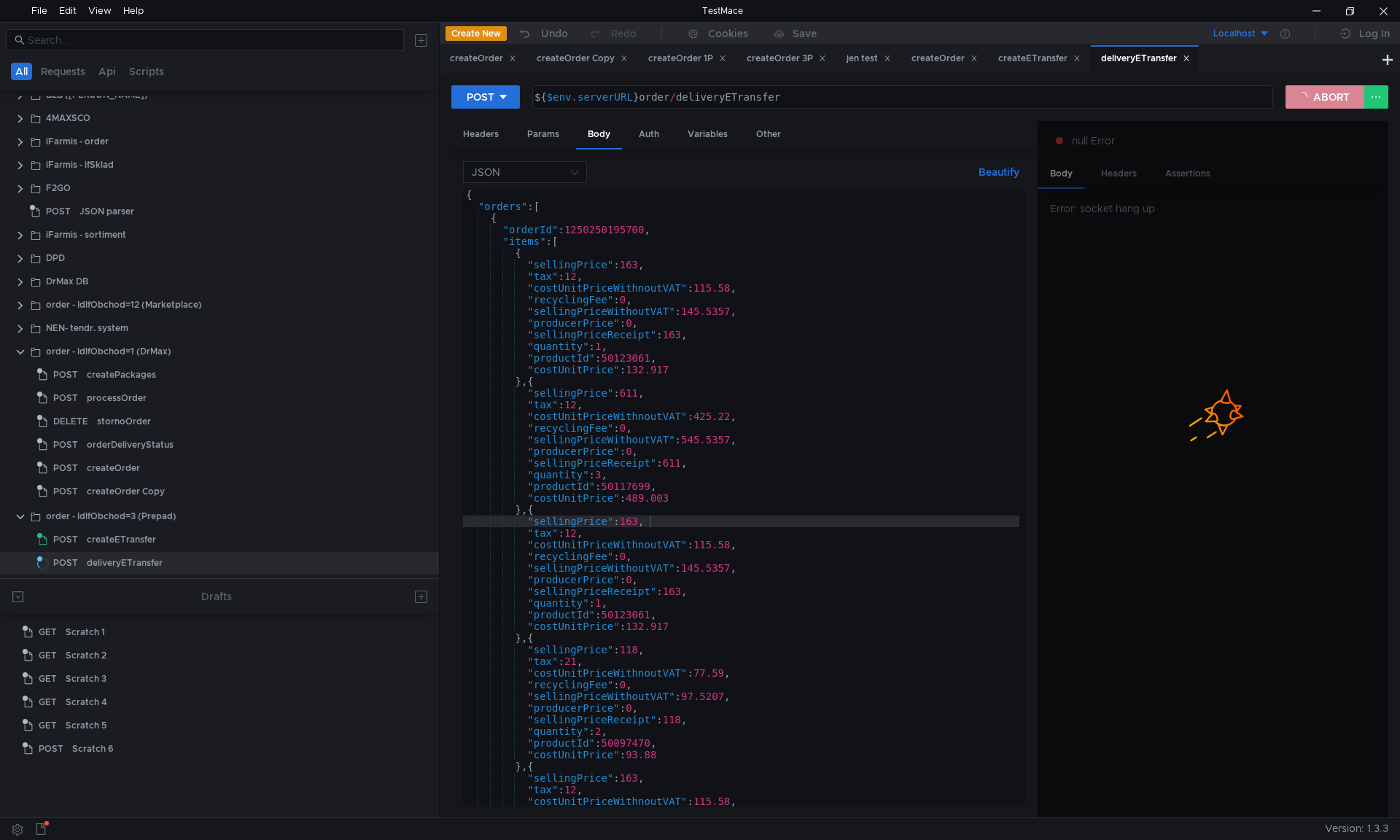
click at [1302, 108] on button "ABORT" at bounding box center [1325, 97] width 79 height 23
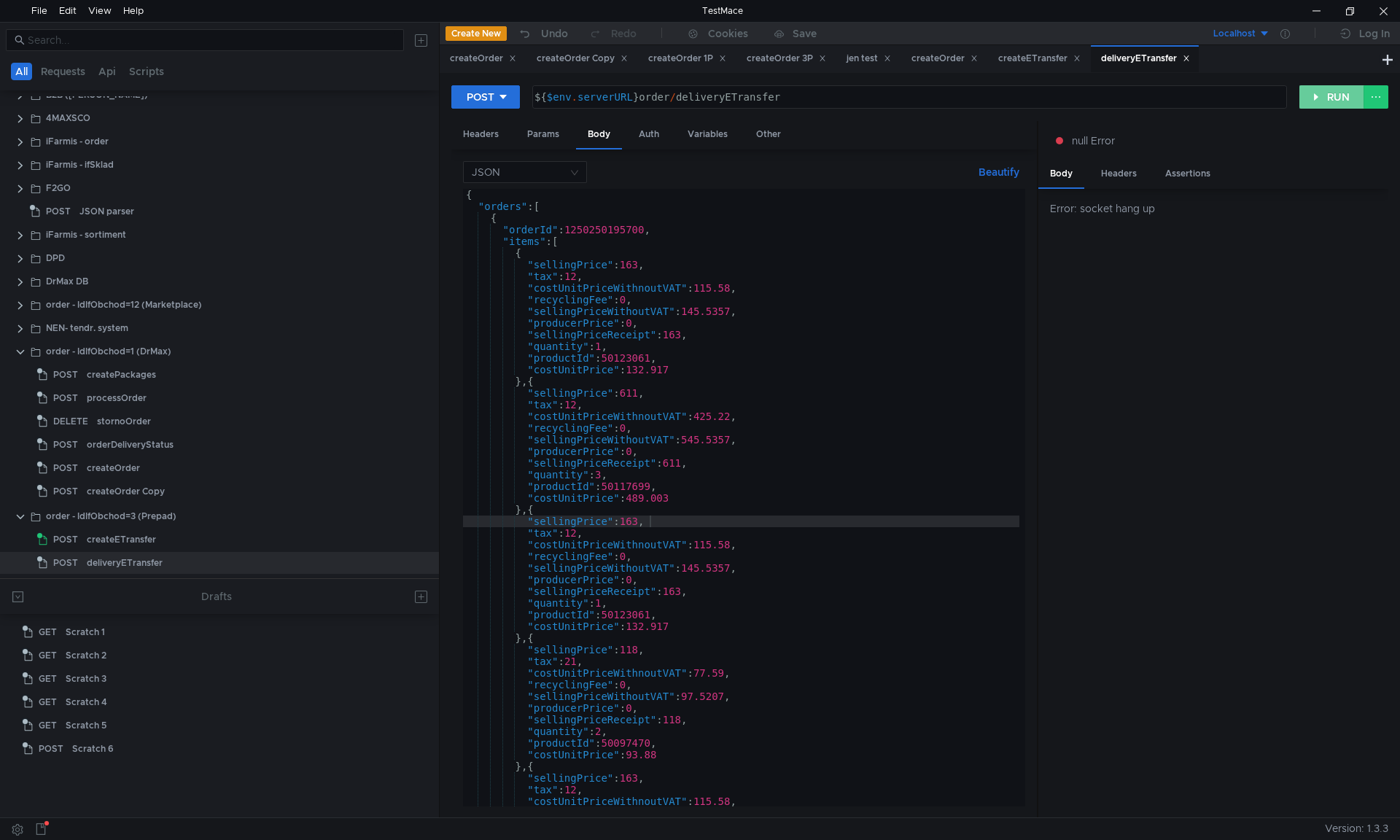
click at [1309, 100] on button "RUN" at bounding box center [1332, 97] width 65 height 23
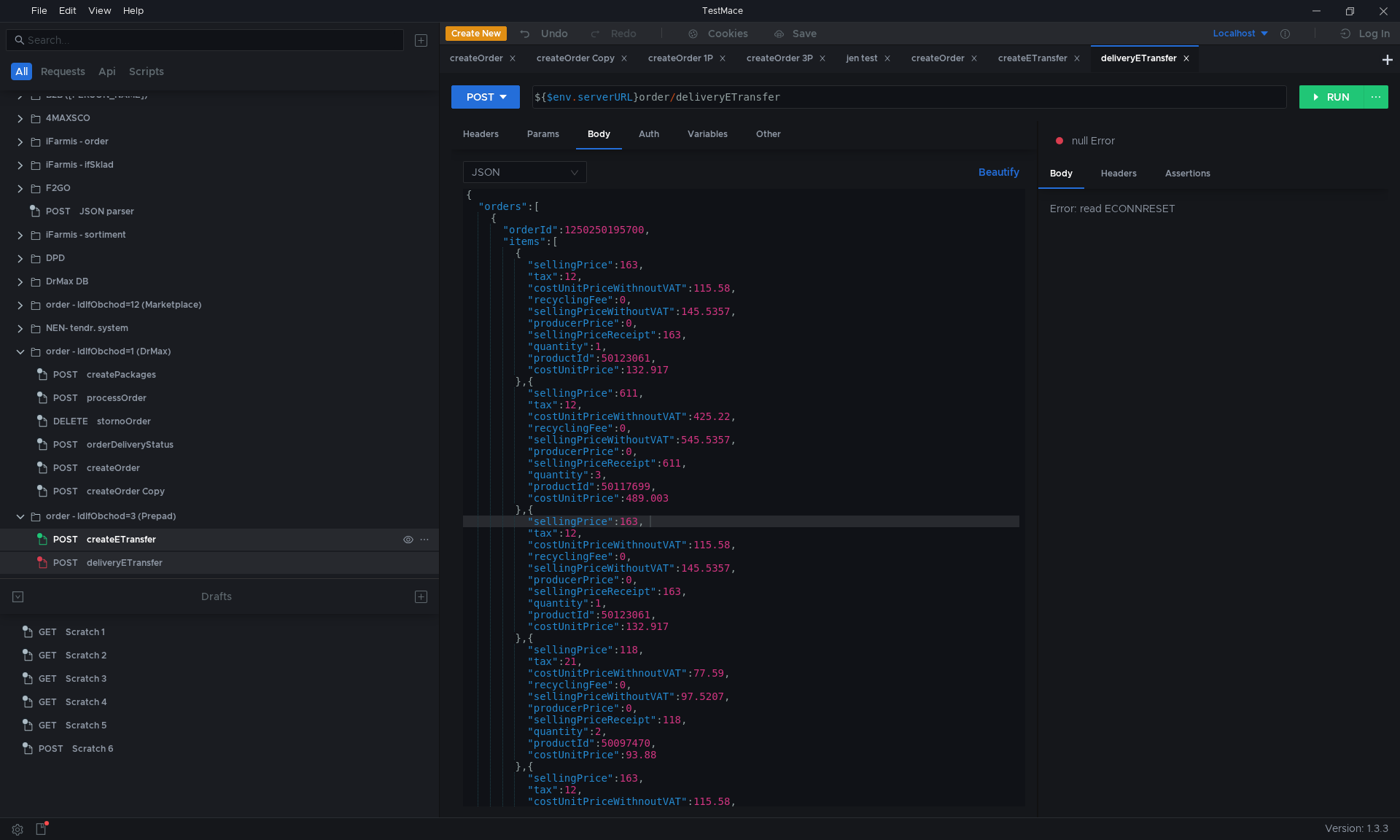
click at [251, 542] on div "createETransfer" at bounding box center [242, 539] width 310 height 22
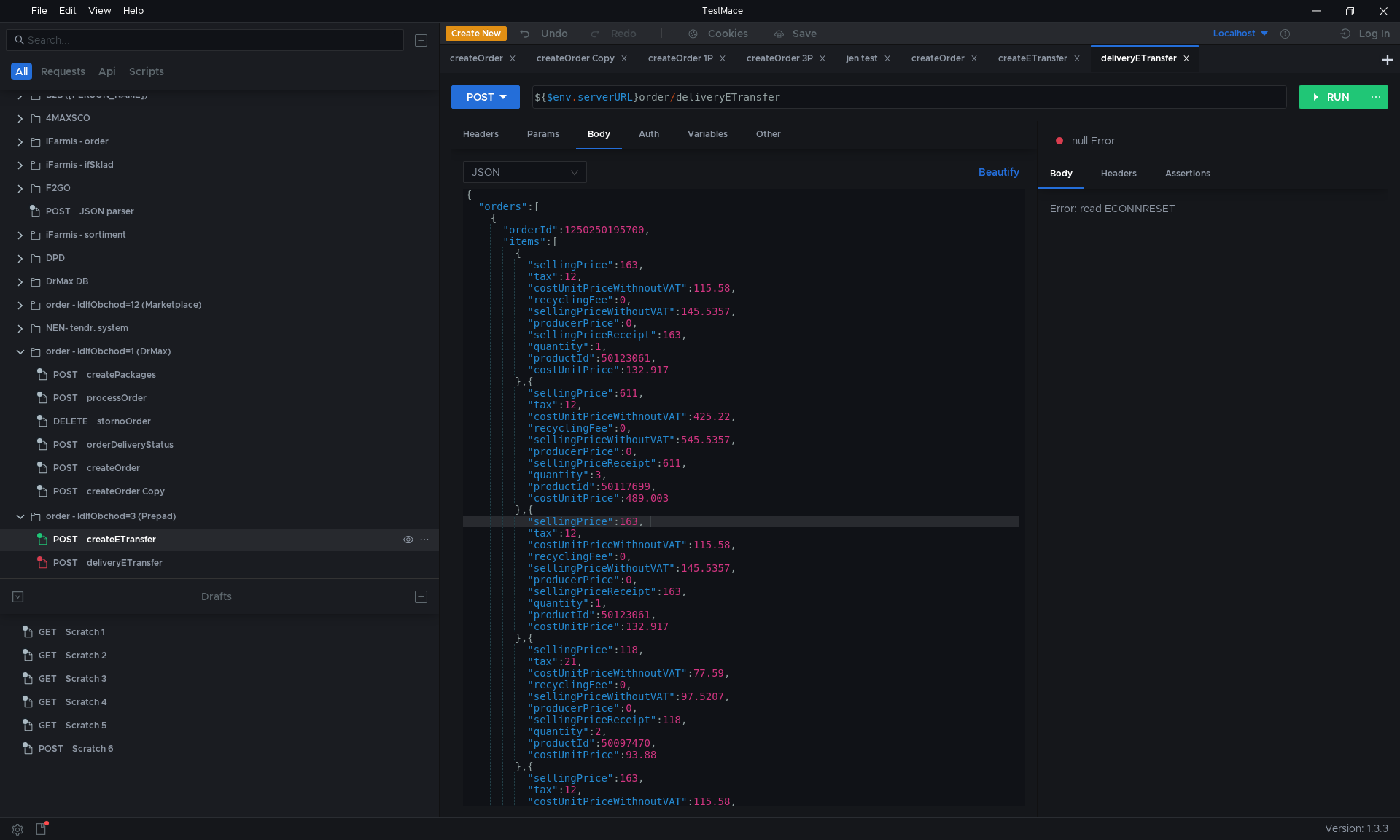
click at [251, 542] on div "createETransfer" at bounding box center [242, 539] width 310 height 22
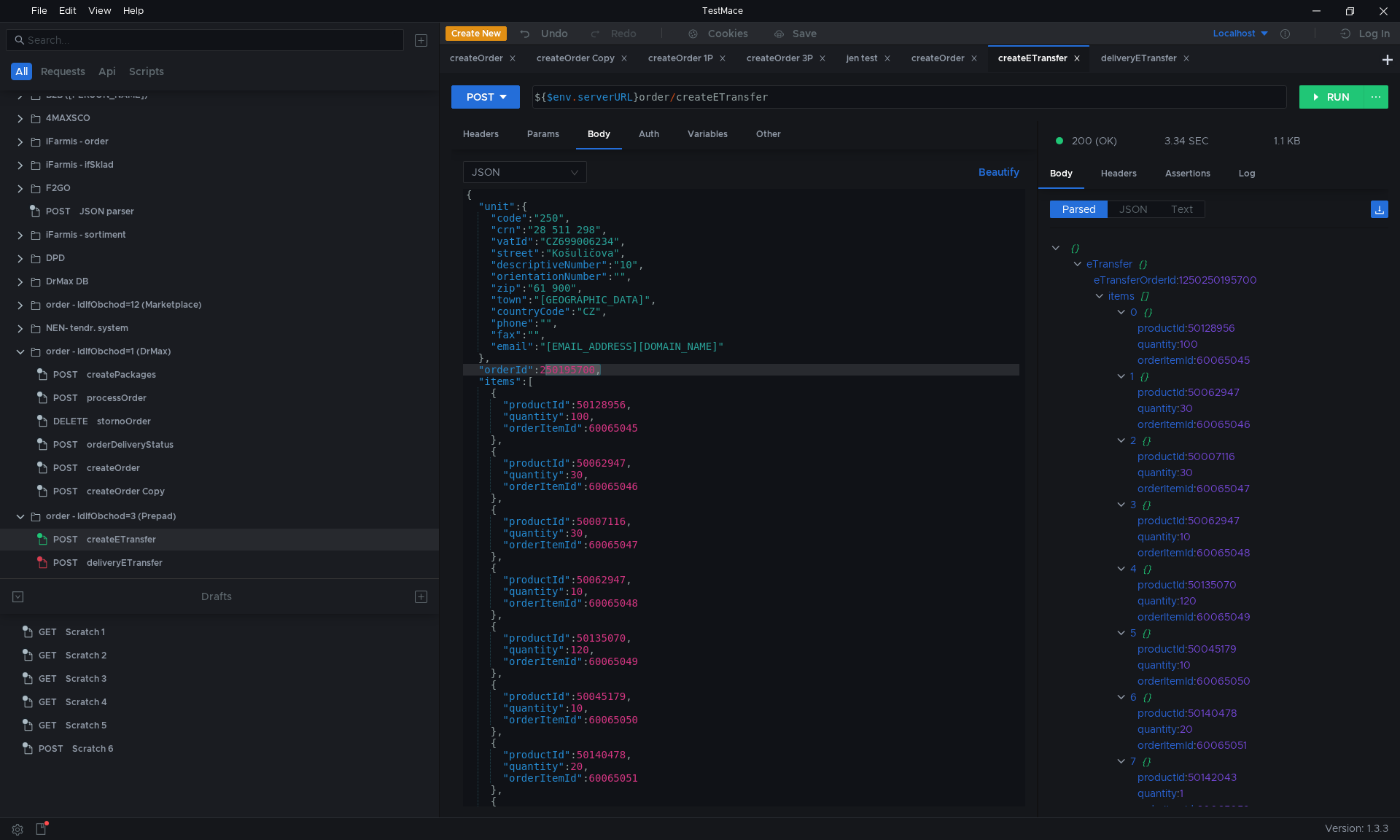
click at [735, 430] on div "{ "unit" : { "code" : "250" , "crn" : "28 511 298" , "vatId" : "CZ699006234" , …" at bounding box center [741, 509] width 556 height 641
click at [552, 374] on div "{ "unit" : { "code" : "250" , "crn" : "28 511 298" , "vatId" : "CZ699006234" , …" at bounding box center [741, 509] width 556 height 641
click at [574, 383] on div "{ "unit" : { "code" : "250" , "crn" : "28 511 298" , "vatId" : "CZ699006234" , …" at bounding box center [741, 509] width 556 height 641
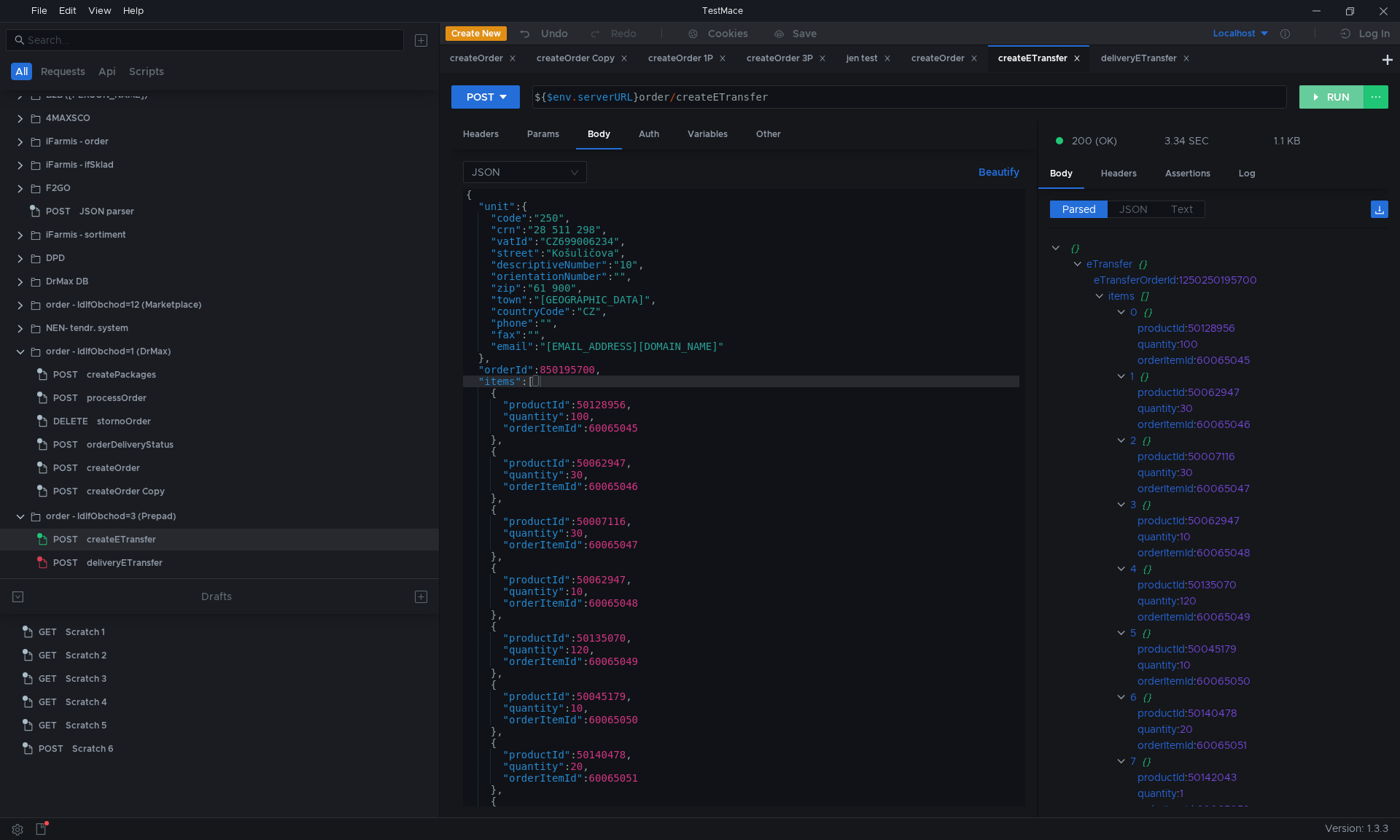
click at [1357, 104] on button "RUN" at bounding box center [1332, 97] width 65 height 23
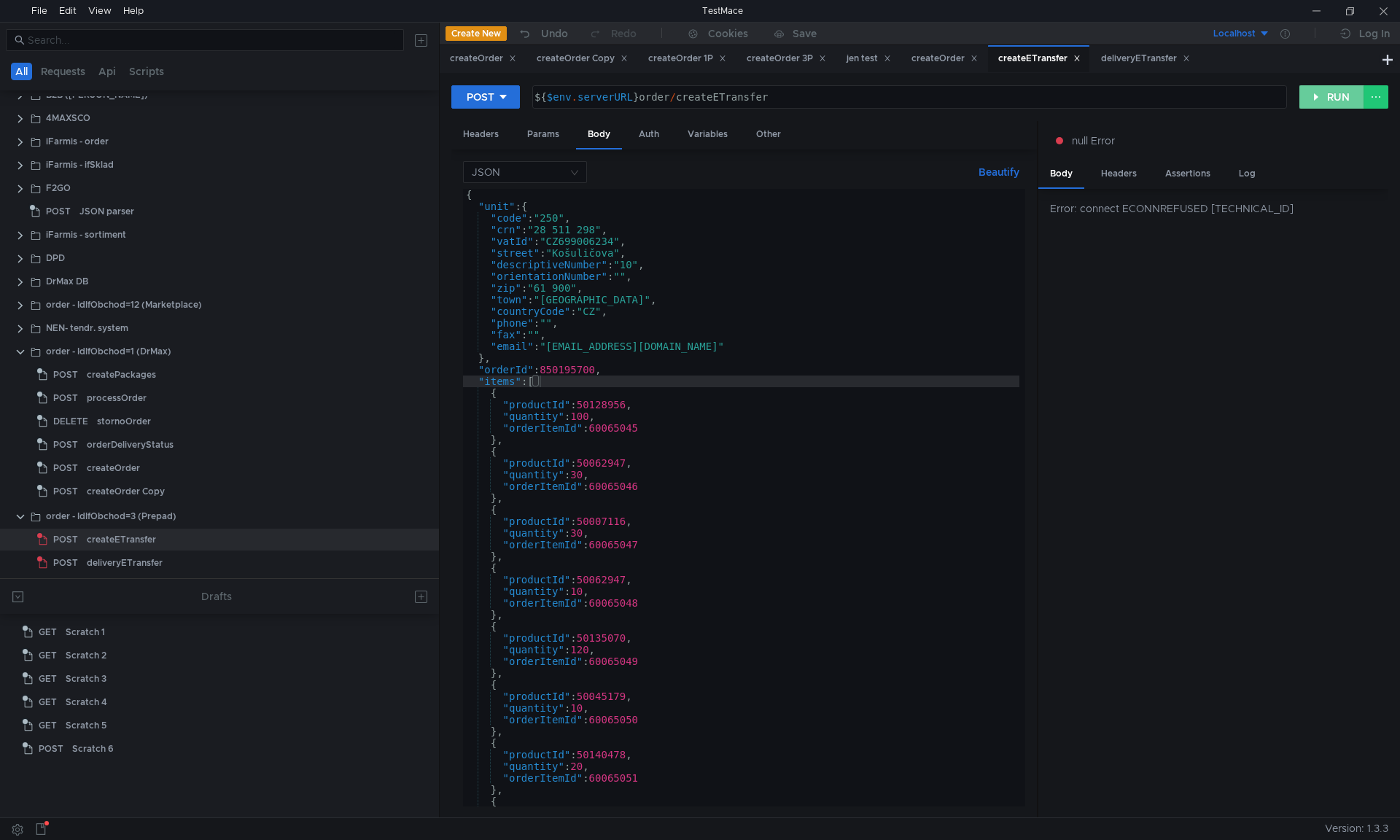
click at [1336, 89] on button "RUN" at bounding box center [1332, 97] width 65 height 23
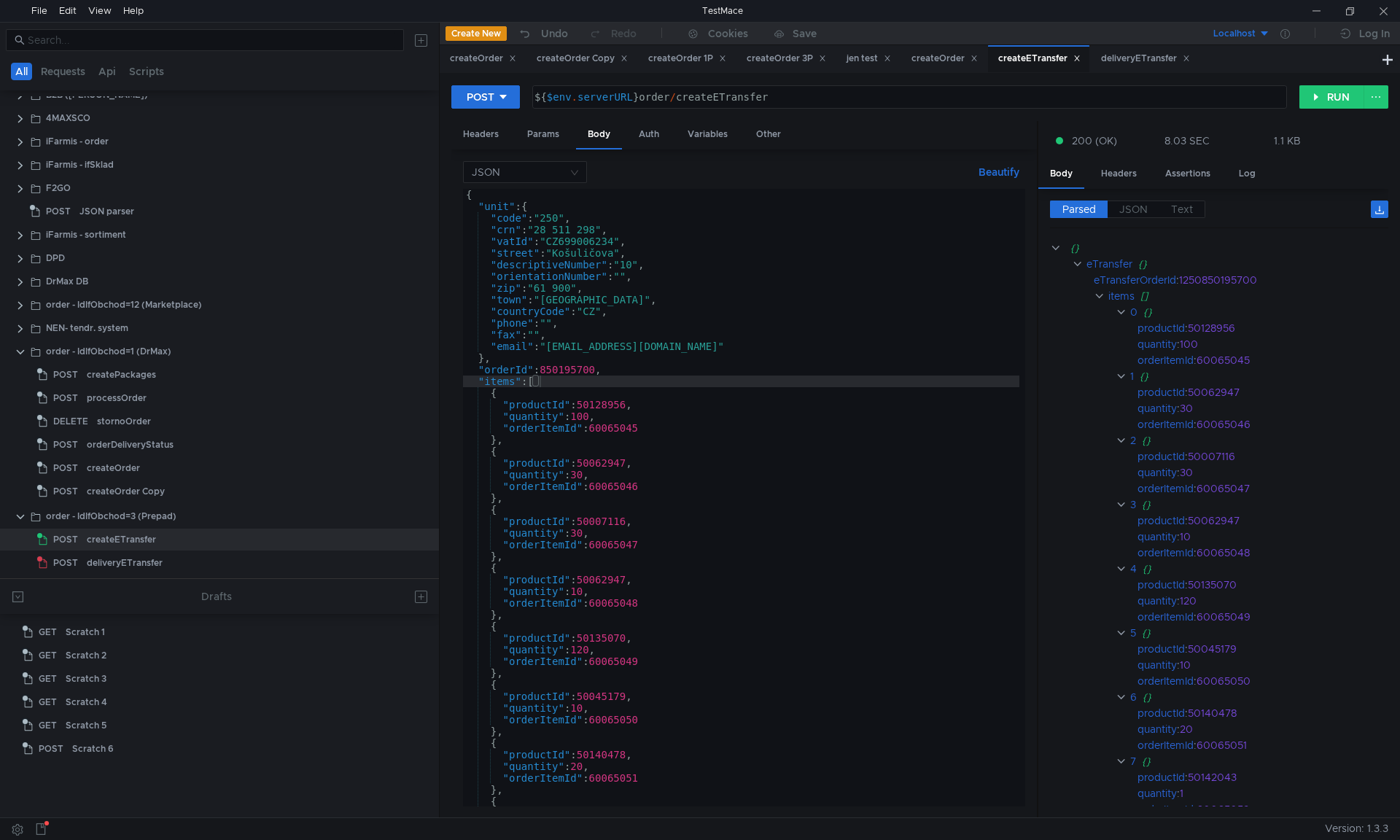
click at [601, 371] on div "{ "unit" : { "code" : "250" , "crn" : "28 511 298" , "vatId" : "CZ699006234" , …" at bounding box center [741, 509] width 556 height 641
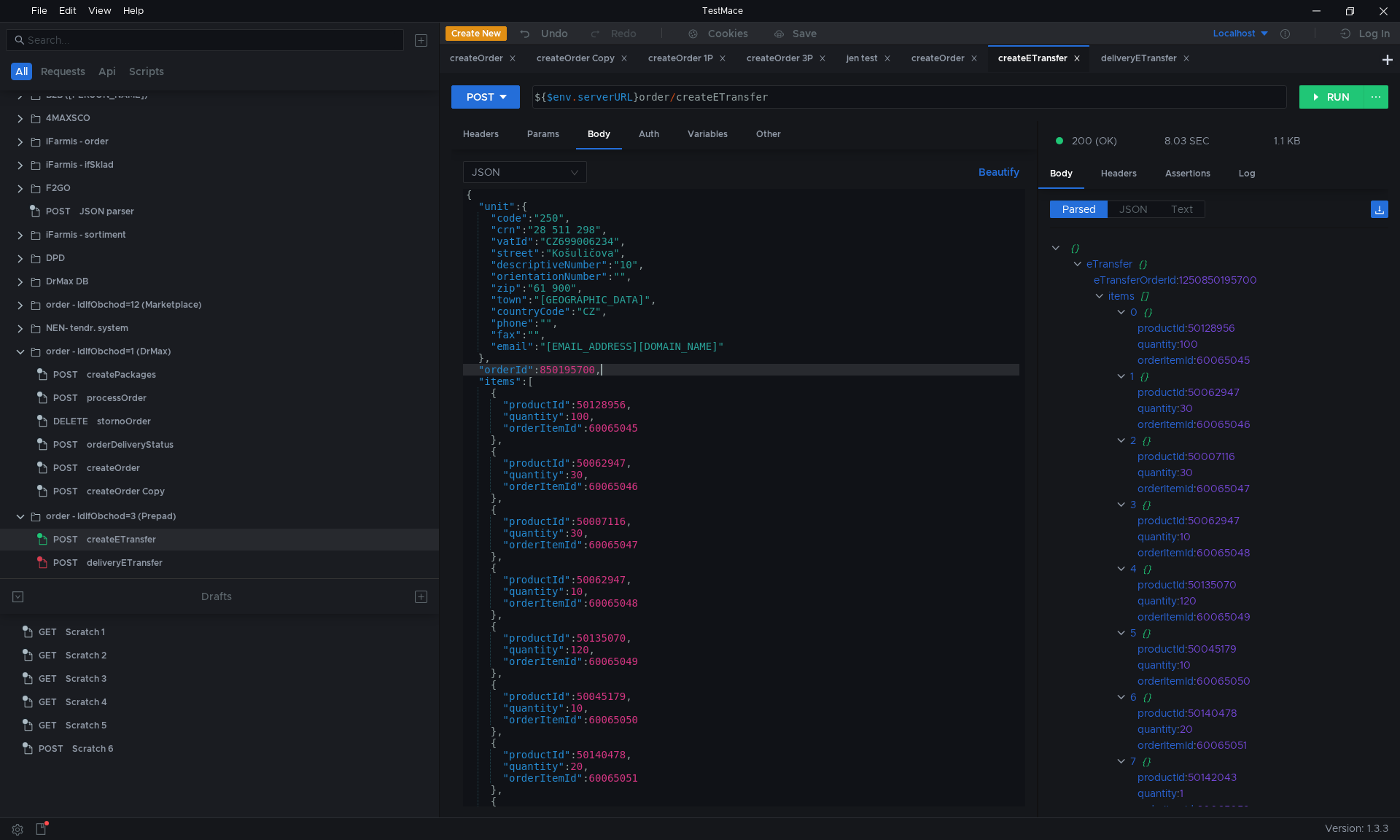
scroll to position [0, 10]
click at [1339, 94] on button "RUN" at bounding box center [1332, 97] width 65 height 23
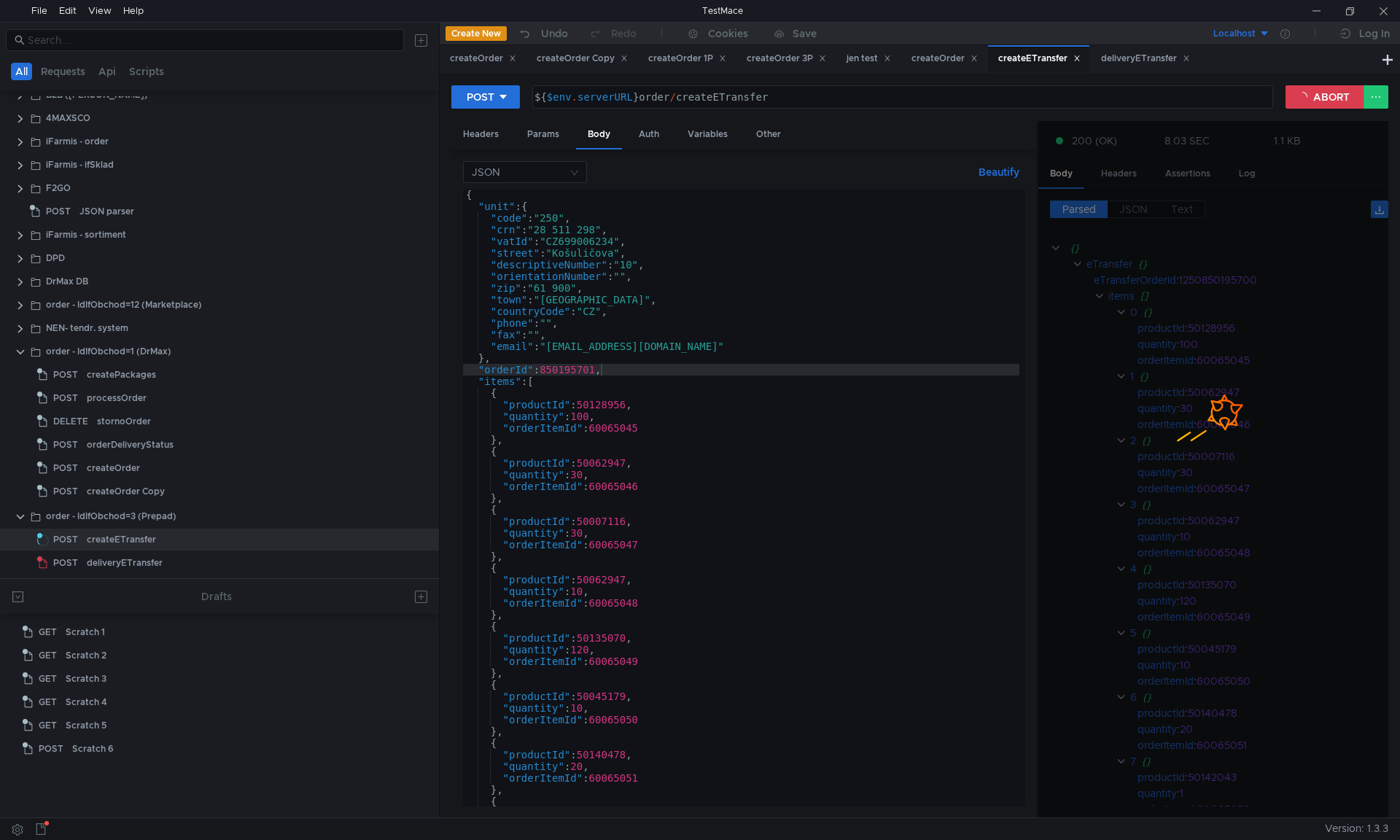
click at [555, 221] on div "{ "unit" : { "code" : "250" , "crn" : "28 511 298" , "vatId" : "CZ699006234" , …" at bounding box center [741, 509] width 556 height 641
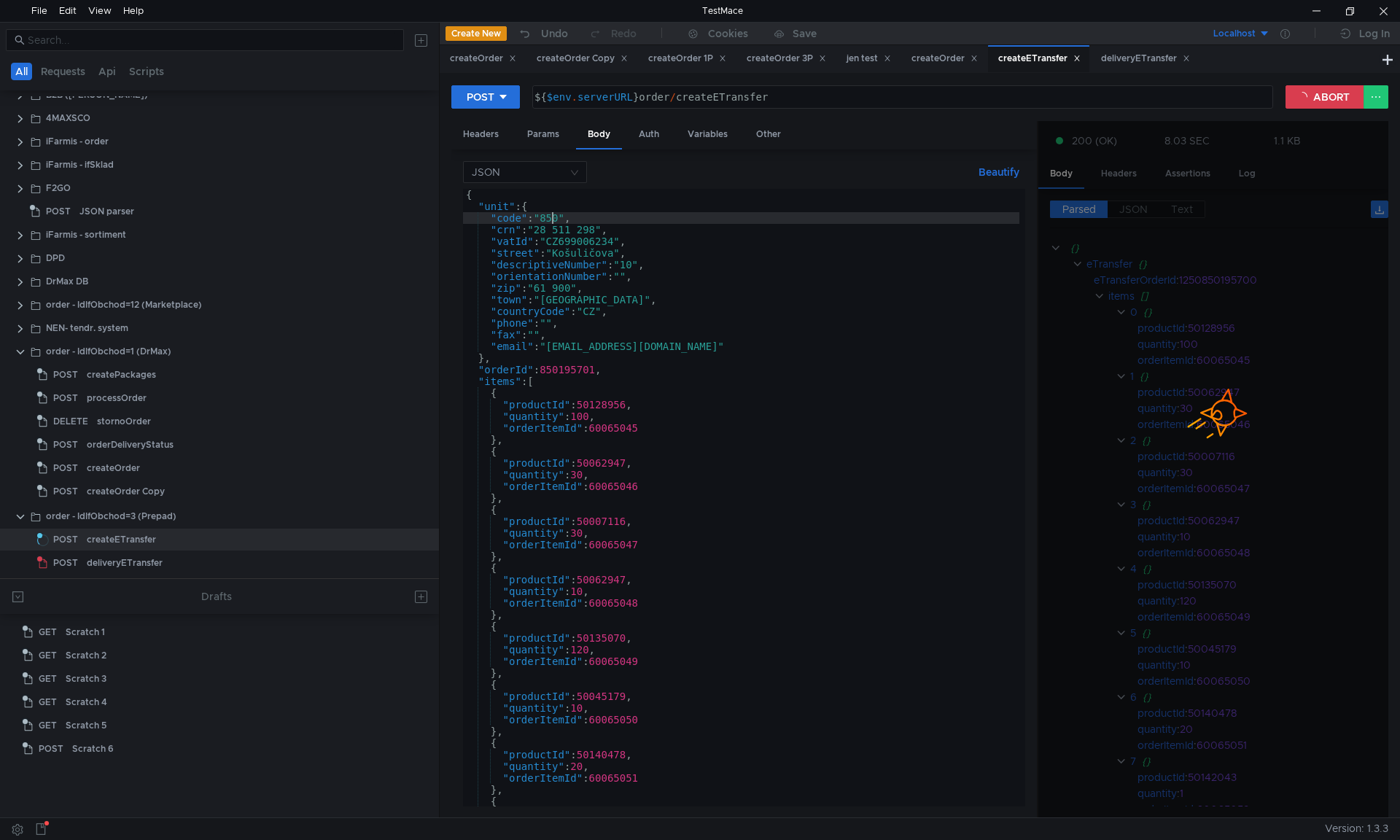
scroll to position [0, 6]
click at [1335, 91] on button "ABORT" at bounding box center [1325, 97] width 79 height 23
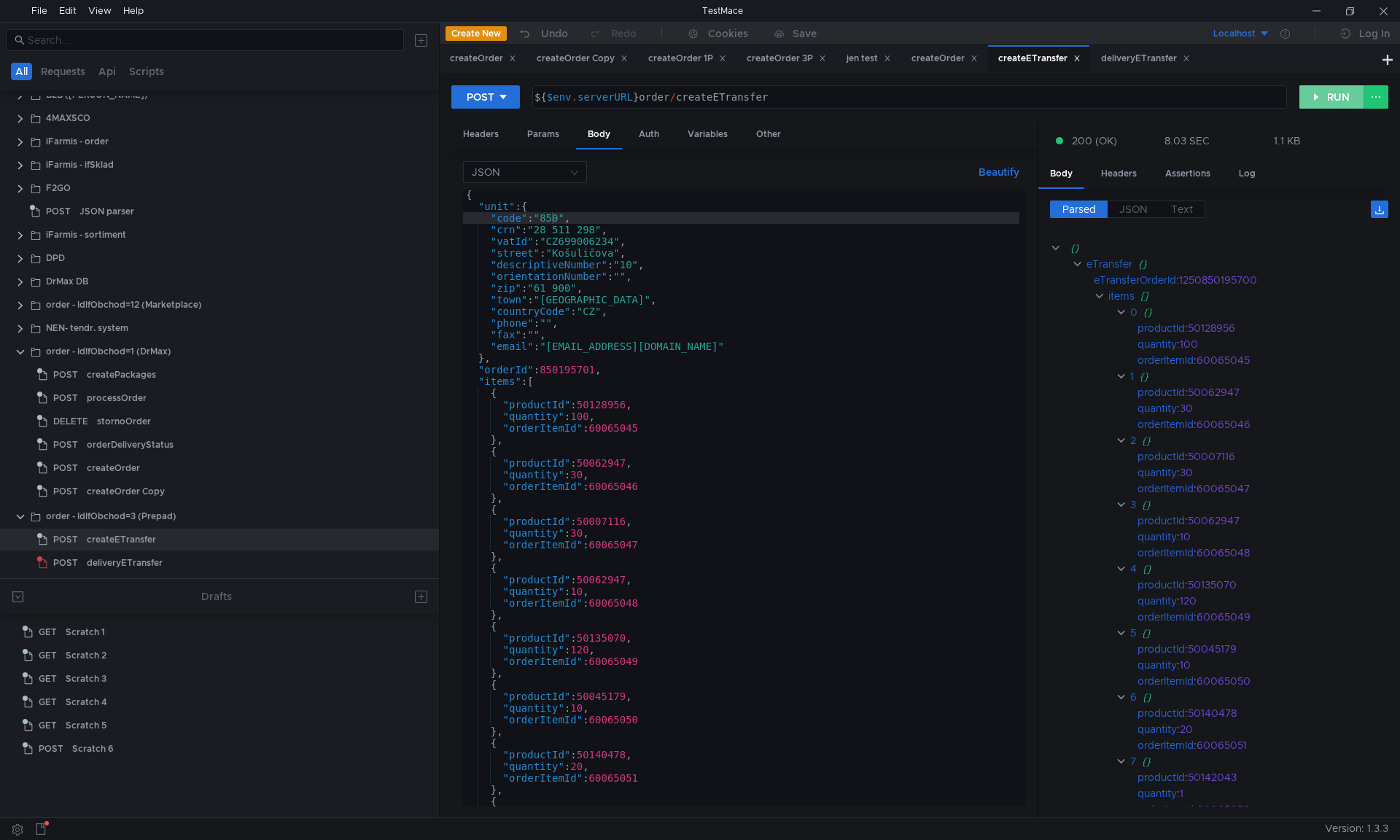
click at [1327, 104] on button "RUN" at bounding box center [1332, 97] width 65 height 23
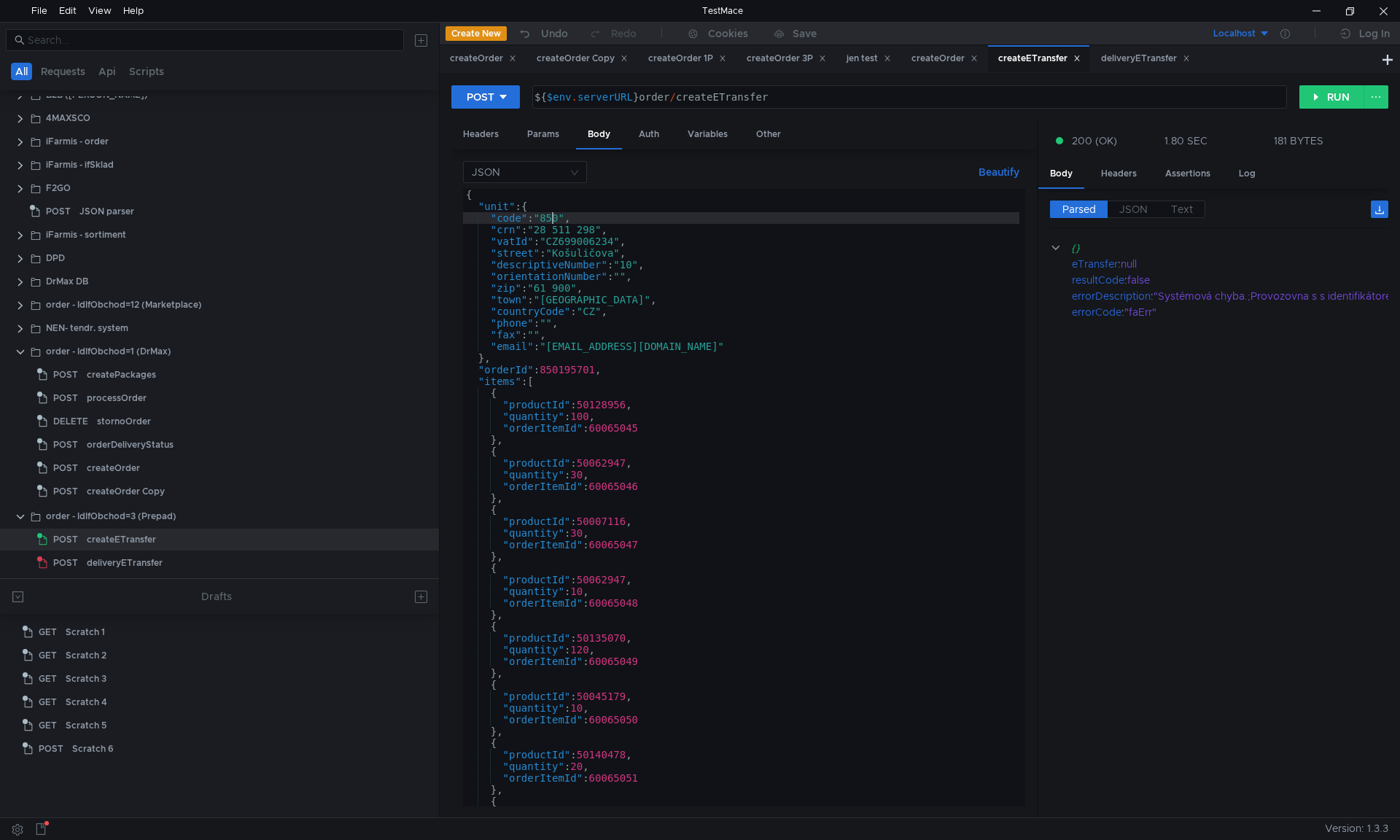
click at [550, 217] on div "{ "unit" : { "code" : "850" , "crn" : "28 511 298" , "vatId" : "CZ699006234" , …" at bounding box center [741, 509] width 556 height 641
click at [554, 371] on div "{ "unit" : { "code" : "600" , "crn" : "28 511 298" , "vatId" : "CZ699006234" , …" at bounding box center [741, 509] width 556 height 641
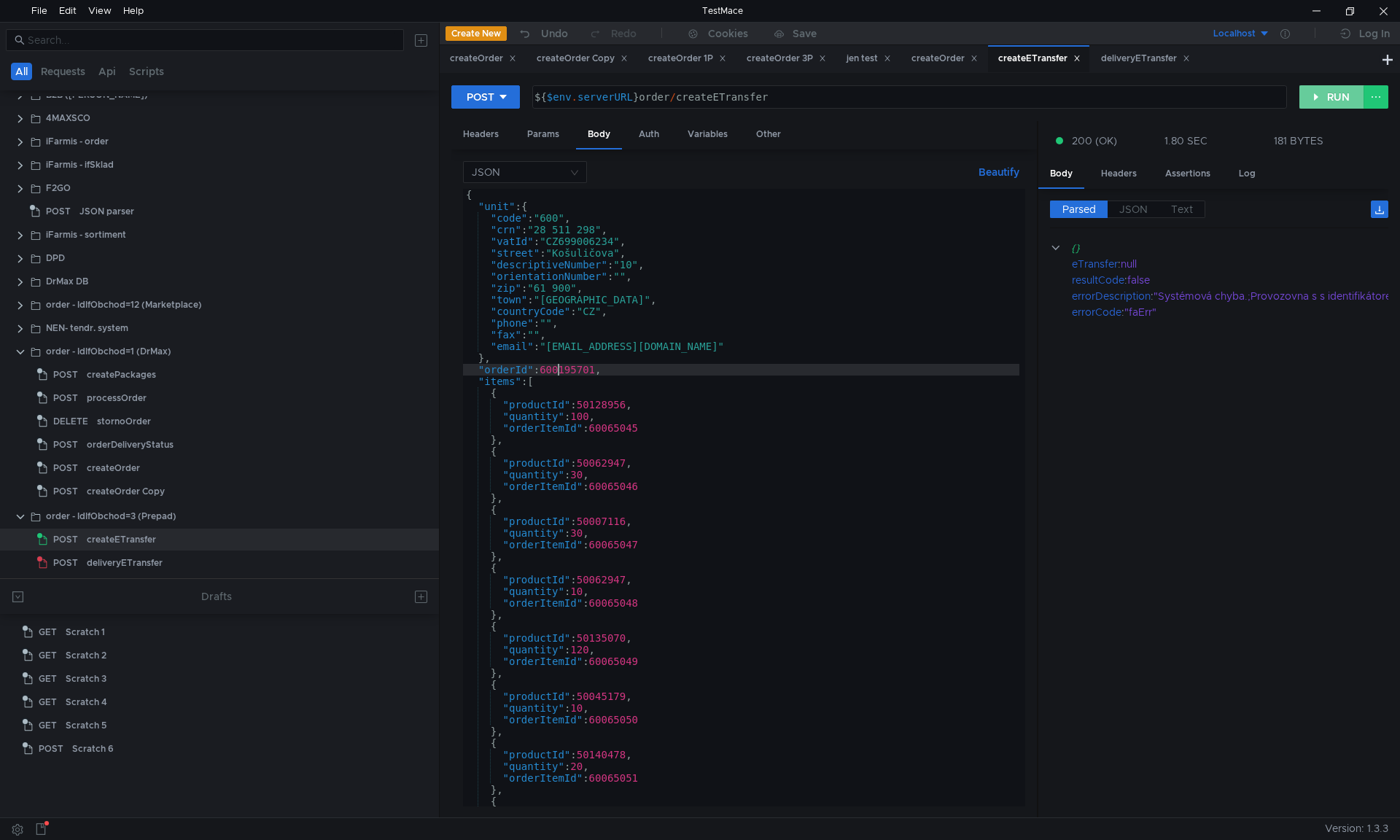
type textarea ""orderId": 600195701,"
click at [1344, 94] on button "RUN" at bounding box center [1332, 97] width 65 height 23
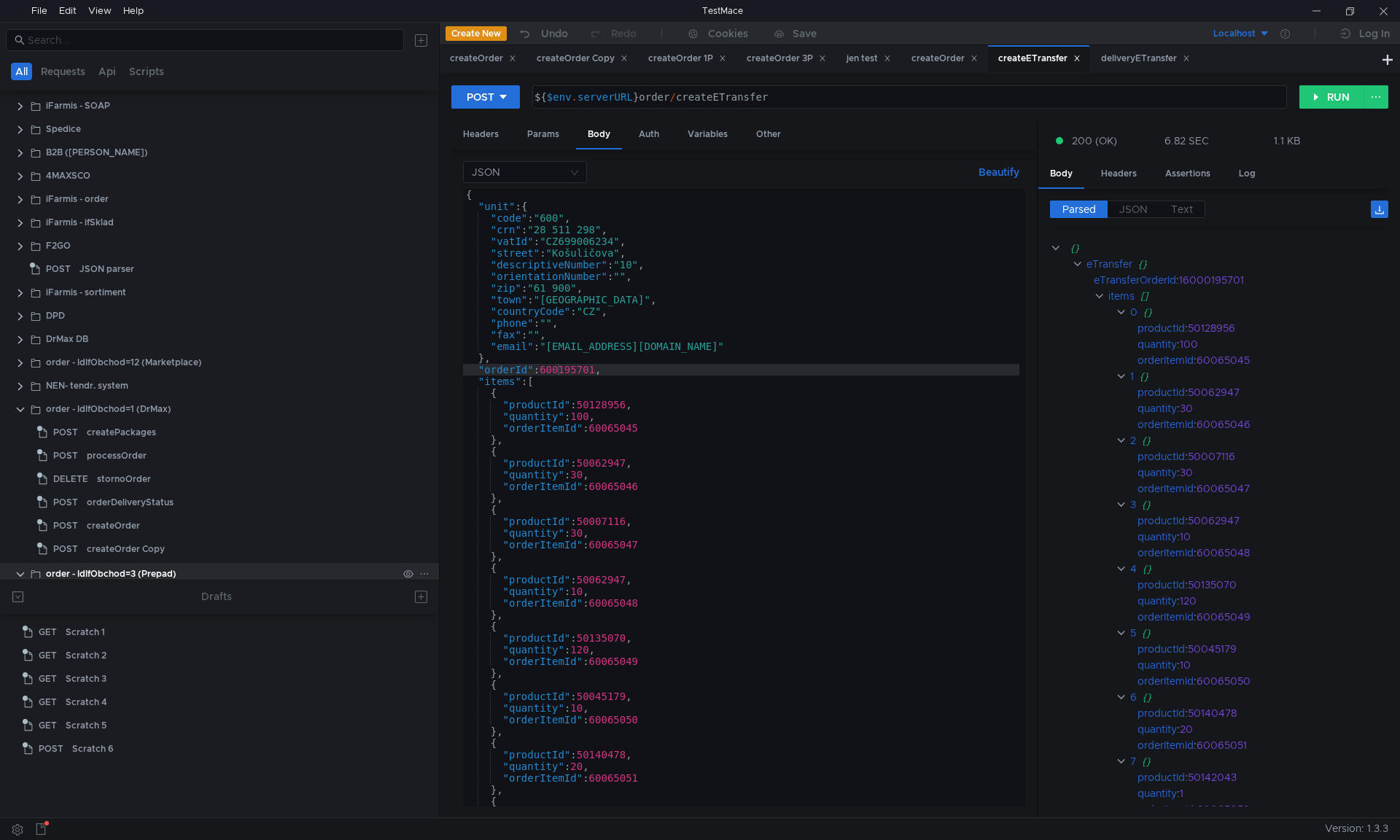
scroll to position [250, 0]
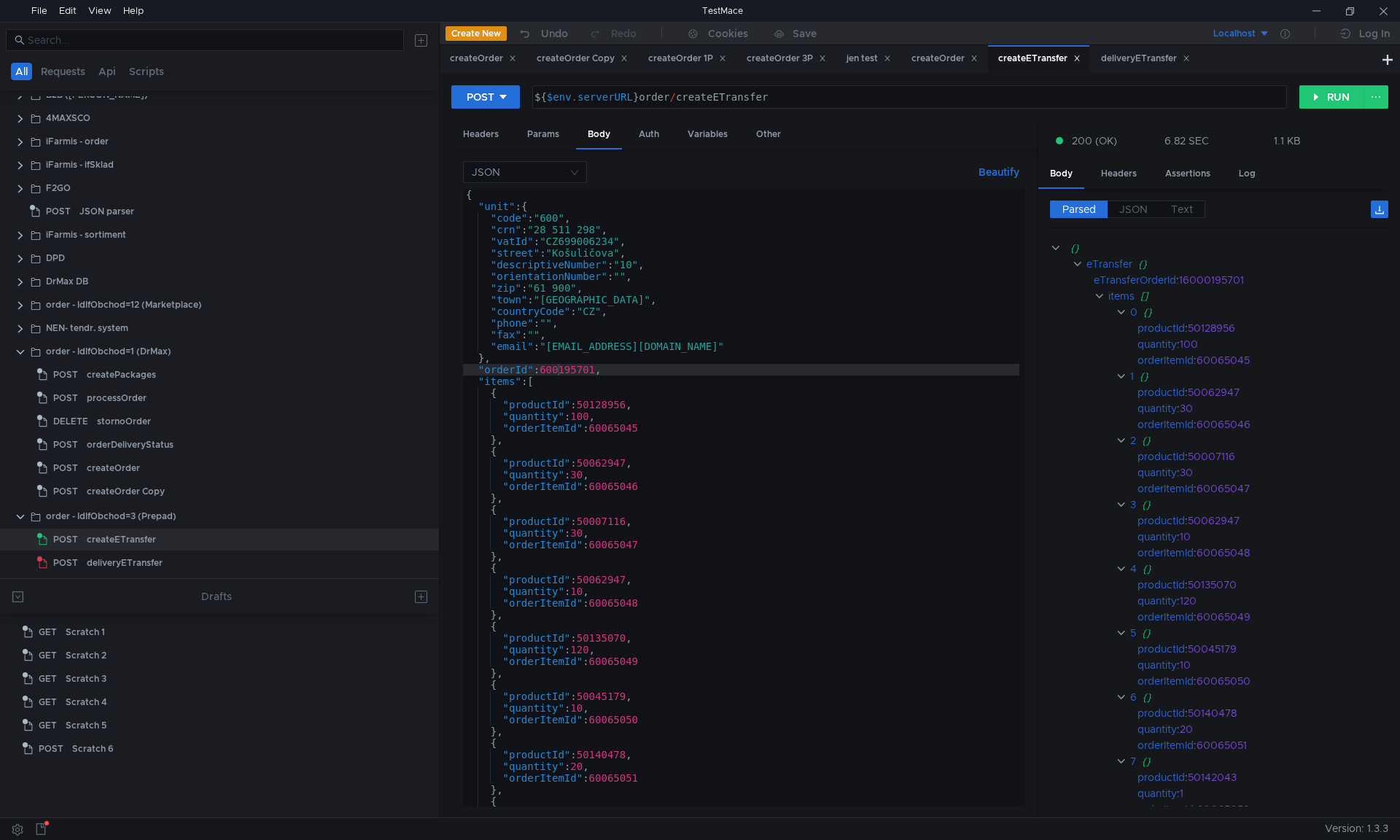
scroll to position [0, 7]
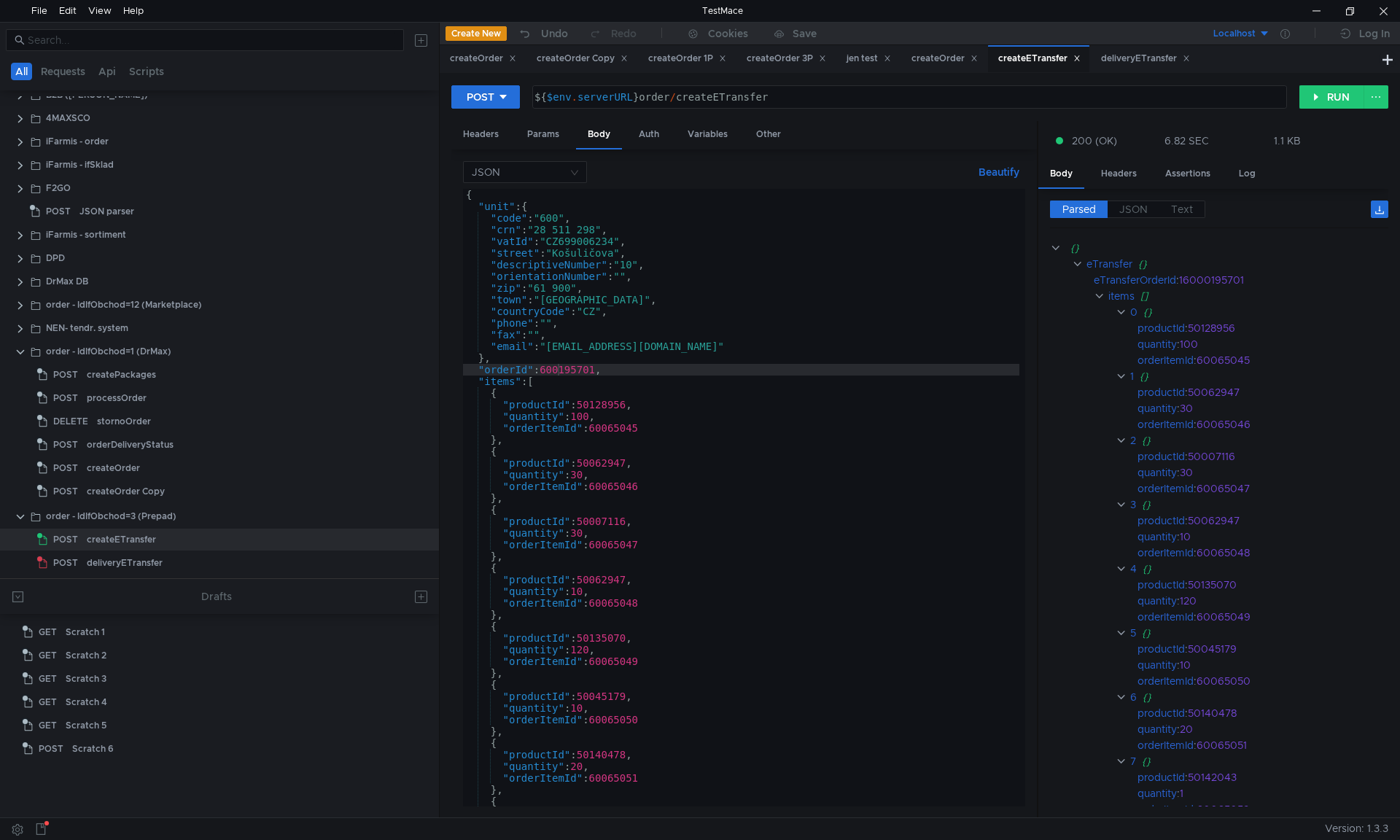
click at [727, 553] on div "{ "unit" : { "code" : "600" , "crn" : "28 511 298" , "vatId" : "CZ699006234" , …" at bounding box center [741, 509] width 556 height 641
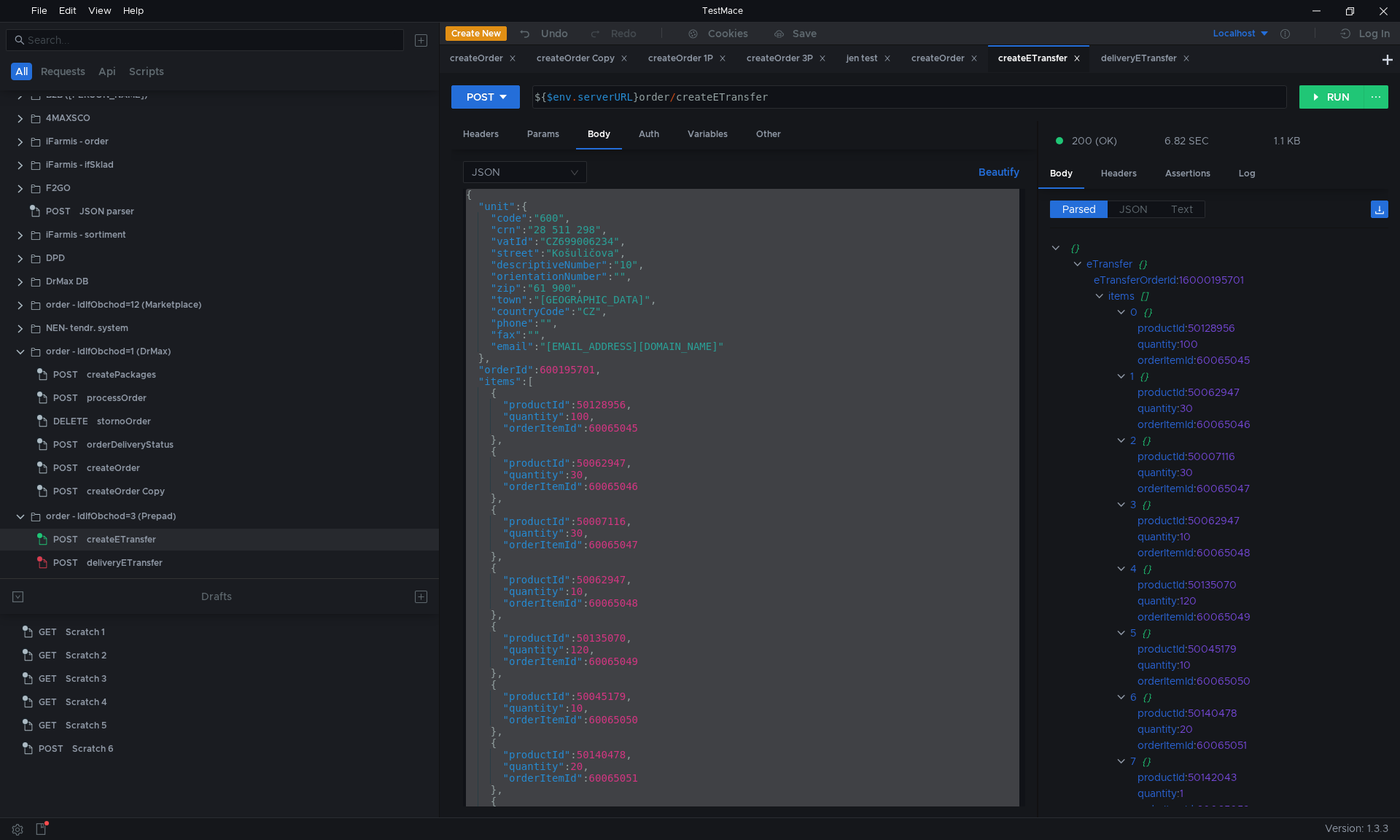
scroll to position [0, 1]
click at [727, 577] on div "{ "unit" : { "code" : "600" , "crn" : "28 511 298" , "vatId" : "CZ699006234" , …" at bounding box center [741, 498] width 556 height 618
type textarea ""productId": 50062947,"
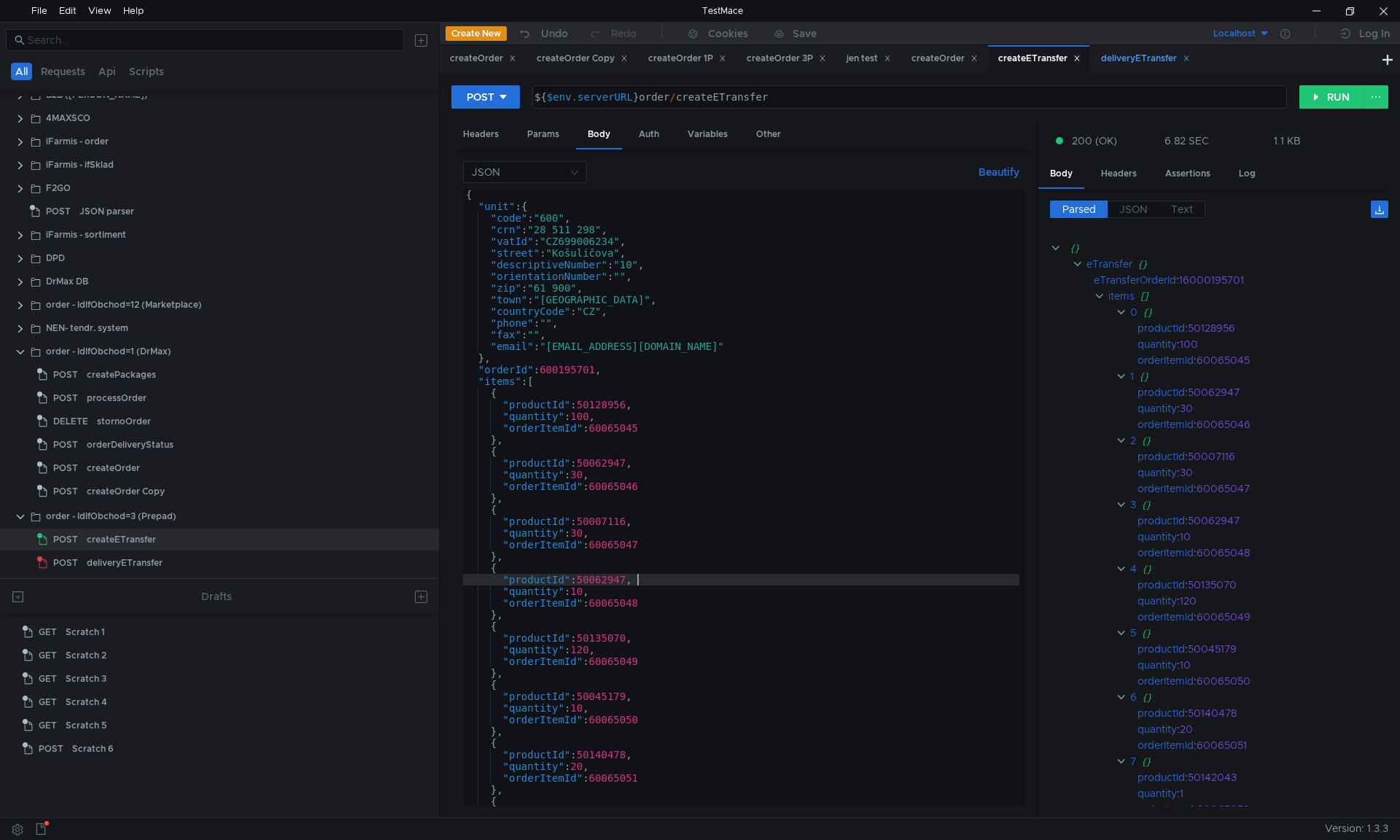
click at [1128, 56] on div "deliveryETransfer" at bounding box center [1145, 59] width 89 height 15
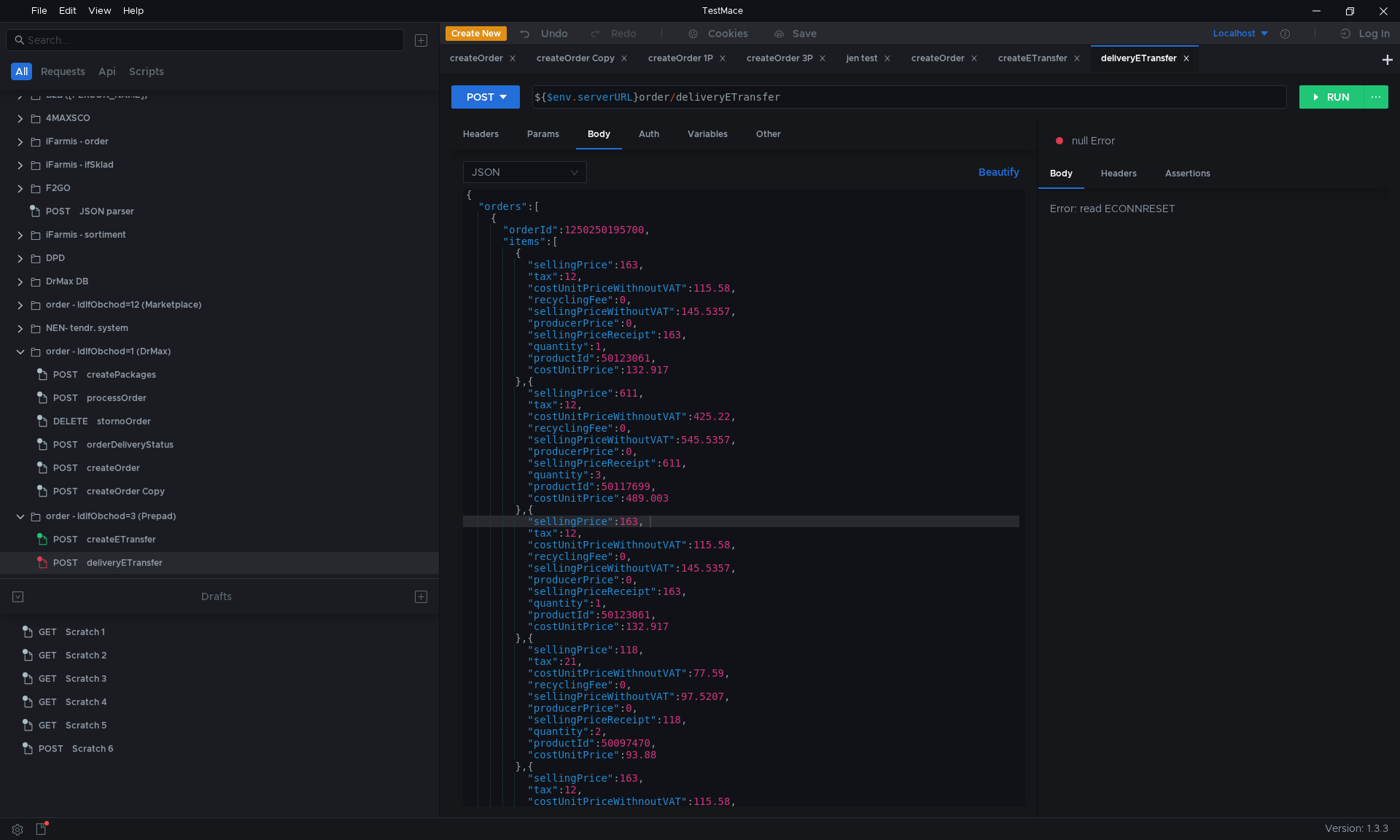
click at [845, 266] on div "{ "orders" : [ { "orderId" : 1250250195700 , "items" : [ { "sellingPrice" : 163…" at bounding box center [741, 509] width 556 height 641
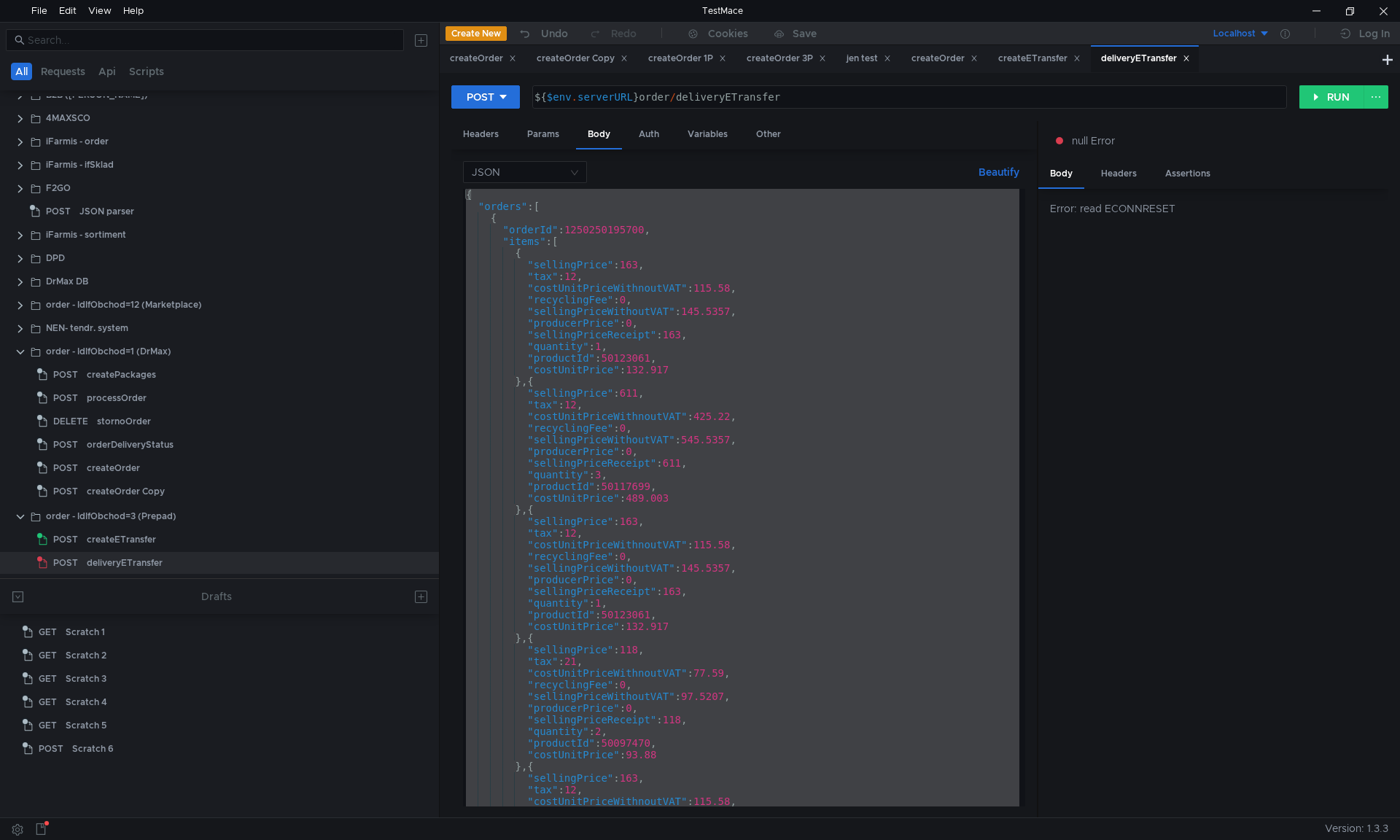
paste textarea
type textarea "}"
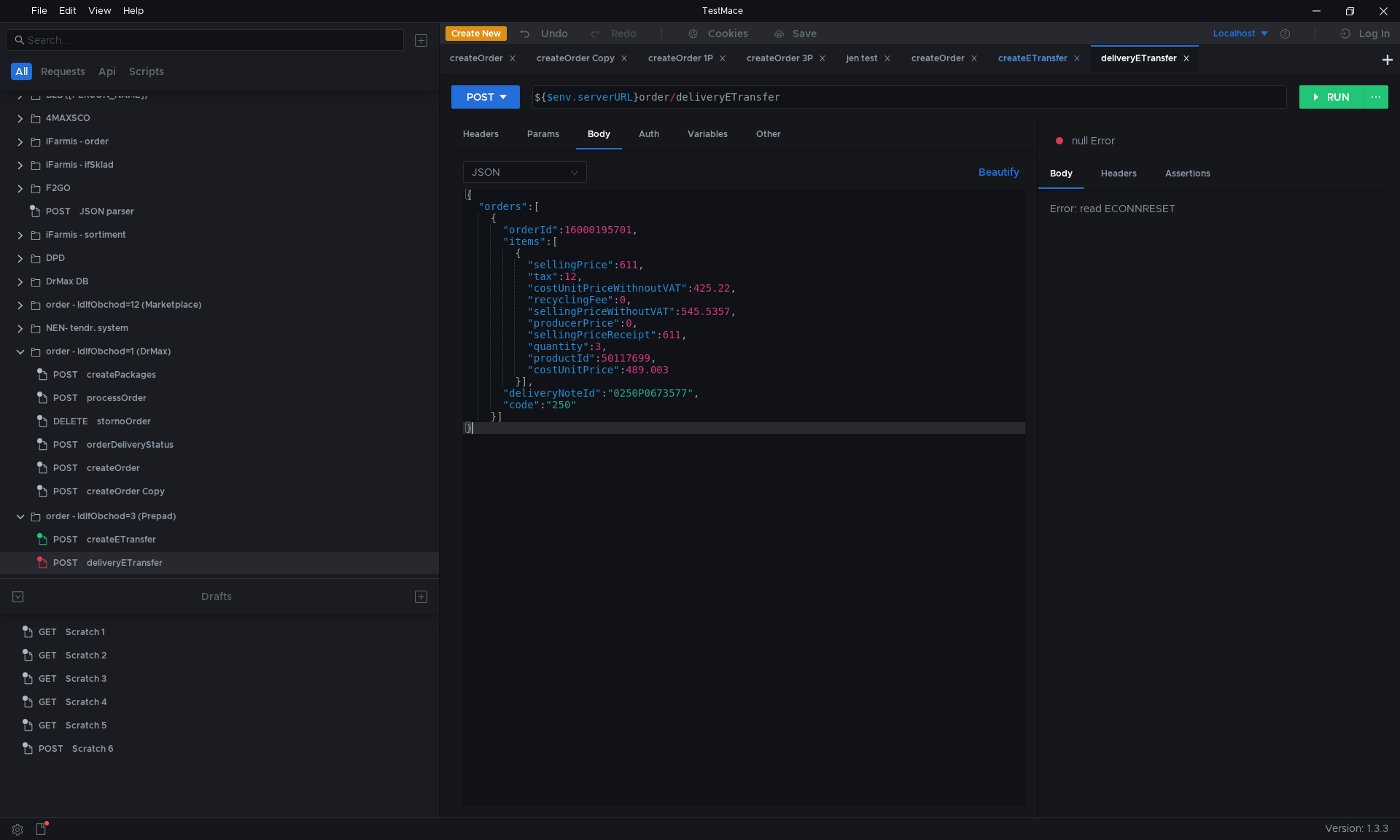
click at [1049, 52] on div "createETransfer" at bounding box center [1039, 59] width 83 height 15
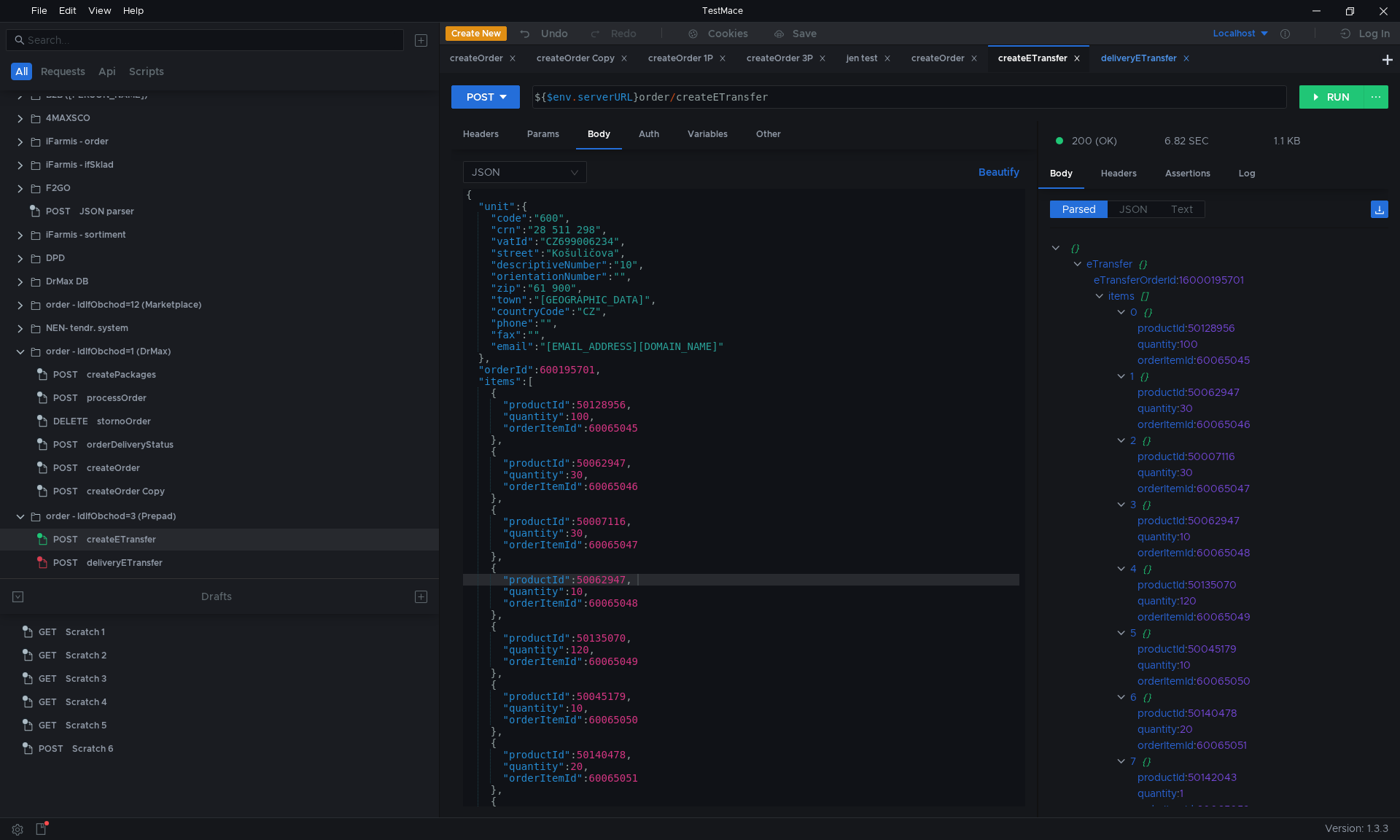
click at [1151, 54] on div "deliveryETransfer" at bounding box center [1145, 59] width 89 height 15
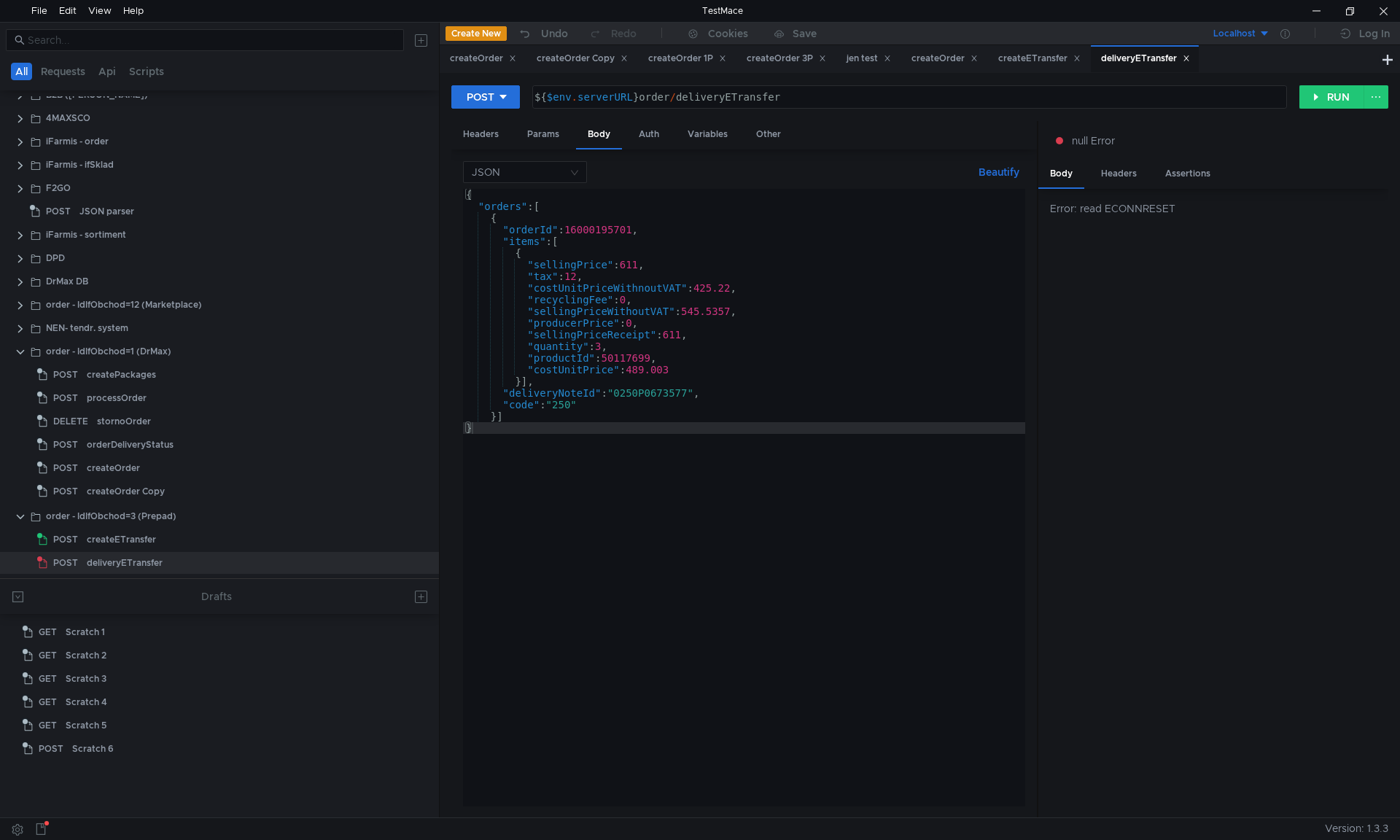
type textarea "{"
click at [930, 250] on div "{ "orders" : [ { "orderId" : 16000195701 , "items" : [ { "sellingPrice" : 611 ,…" at bounding box center [744, 509] width 562 height 641
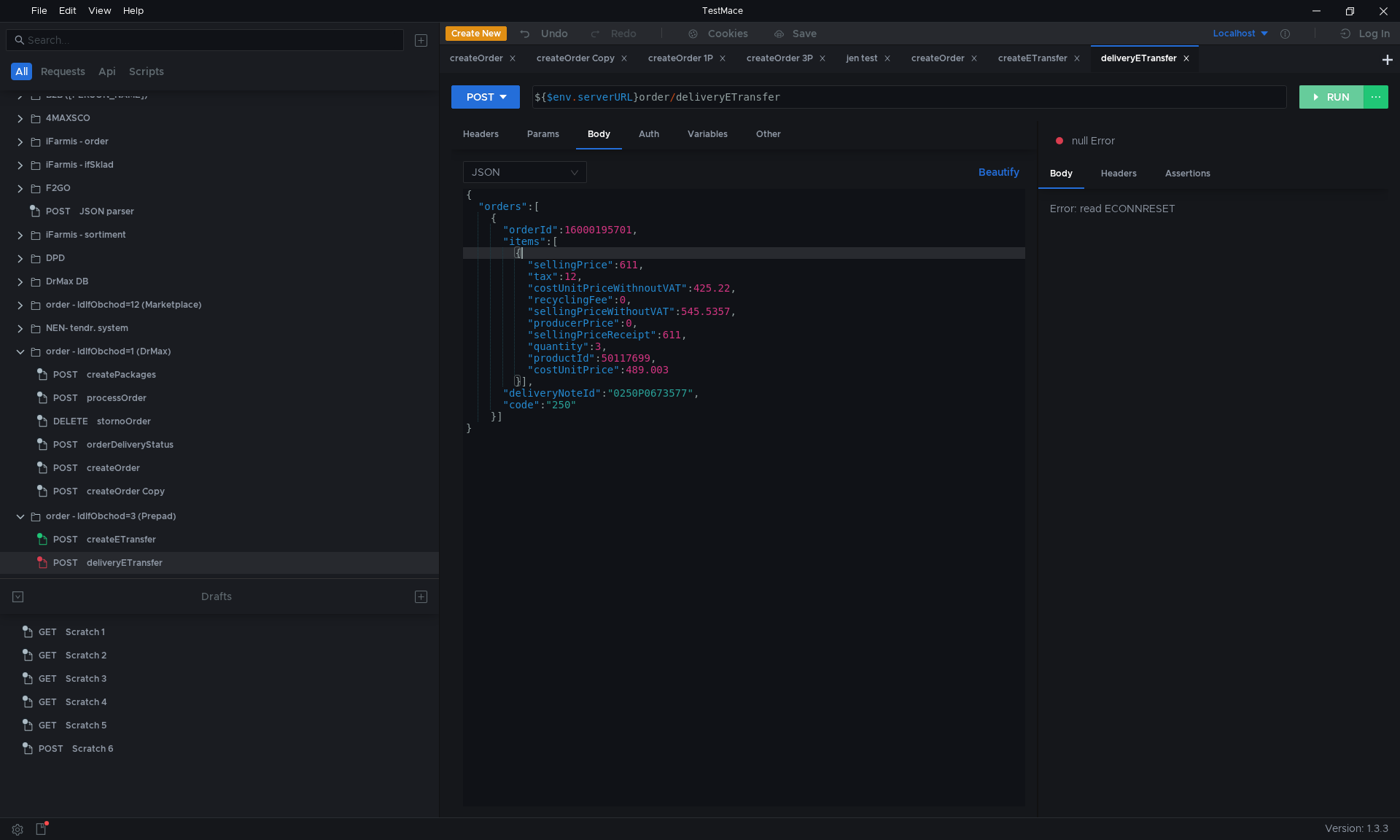
click at [1309, 95] on button "RUN" at bounding box center [1332, 97] width 65 height 23
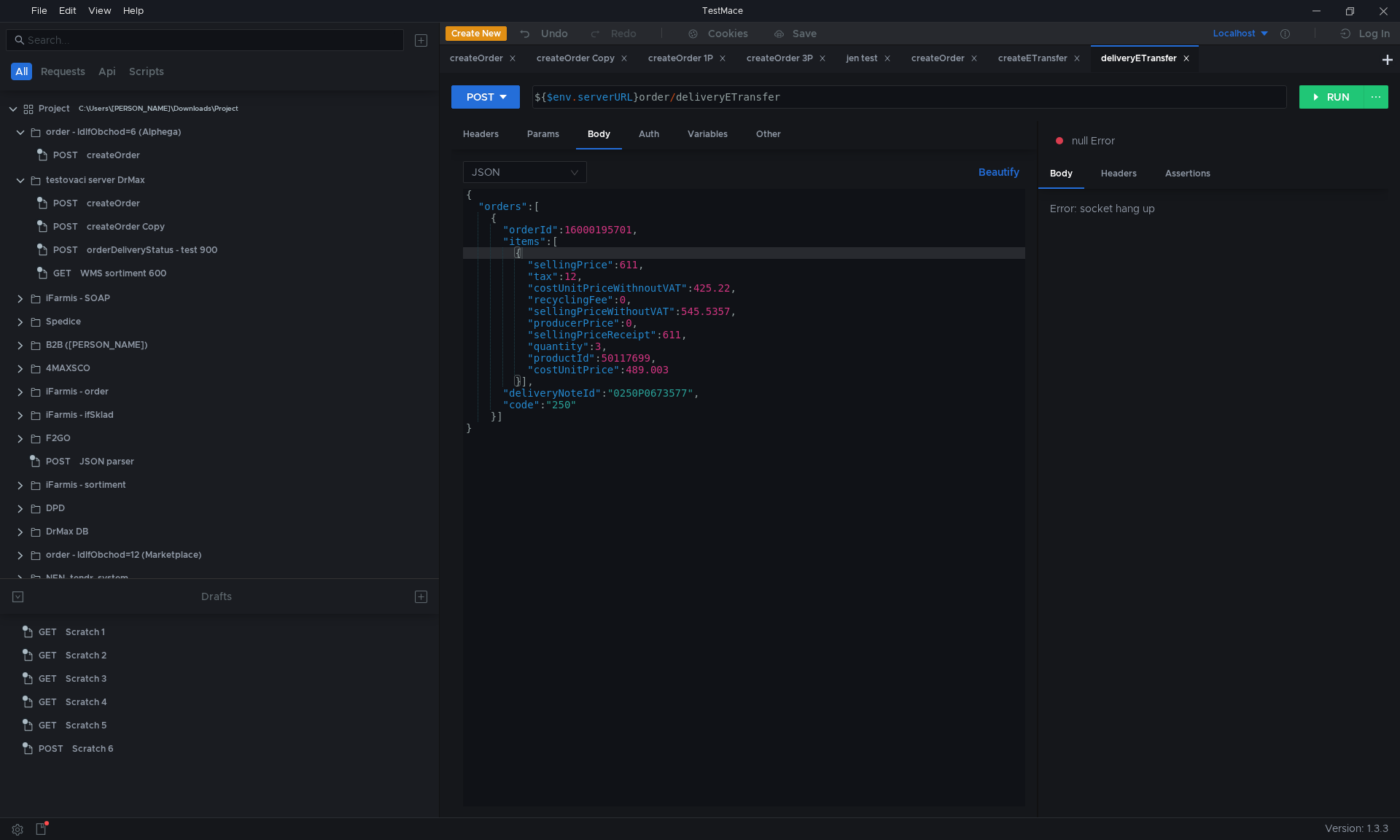
scroll to position [250, 0]
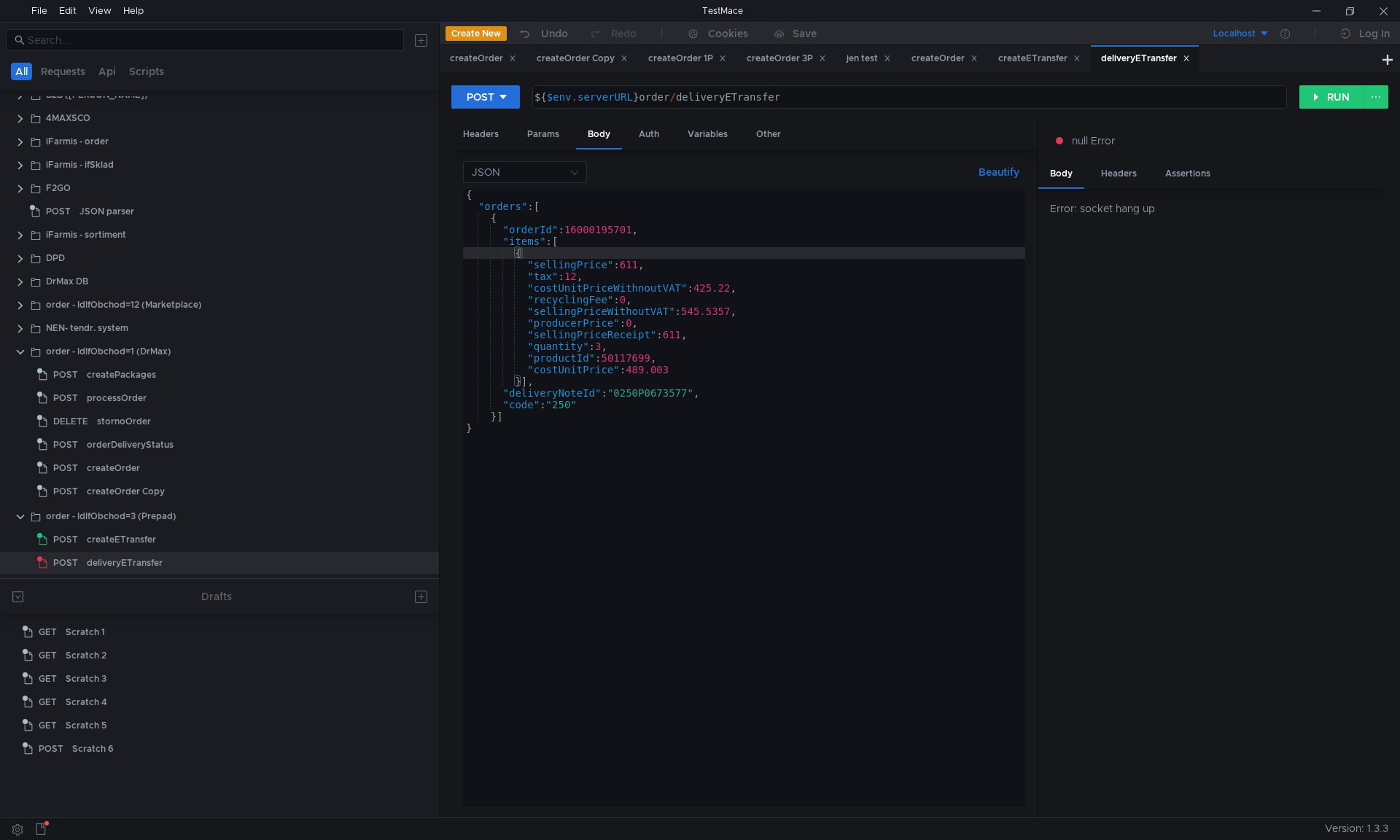
drag, startPoint x: 872, startPoint y: 299, endPoint x: 908, endPoint y: 288, distance: 37.6
click at [872, 299] on div "{ "orders" : [ { "orderId" : 16000195701 , "items" : [ { "sellingPrice" : 611 ,…" at bounding box center [744, 509] width 562 height 641
type textarea ""recyclingFee": 0,"
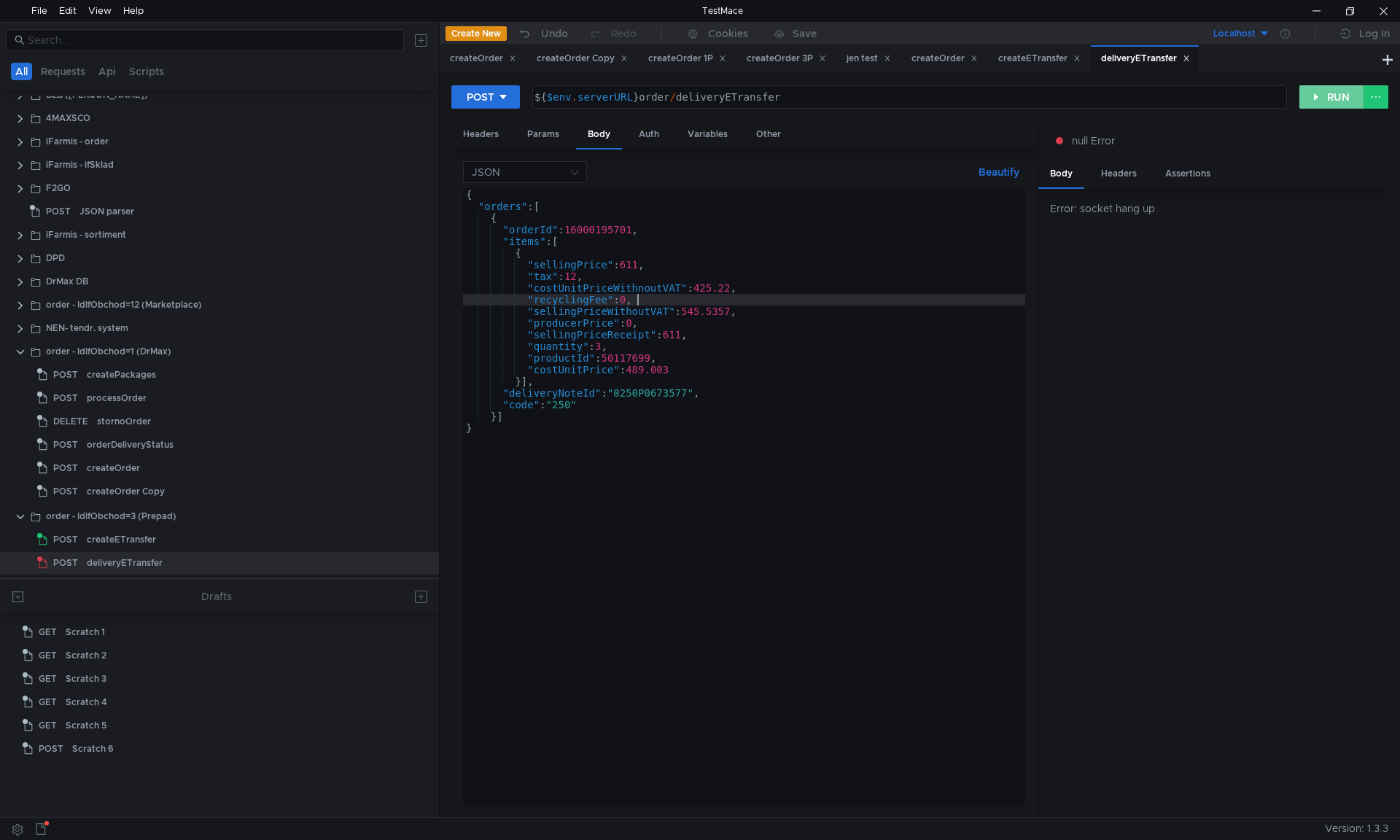
click at [1322, 108] on button "RUN" at bounding box center [1332, 97] width 65 height 23
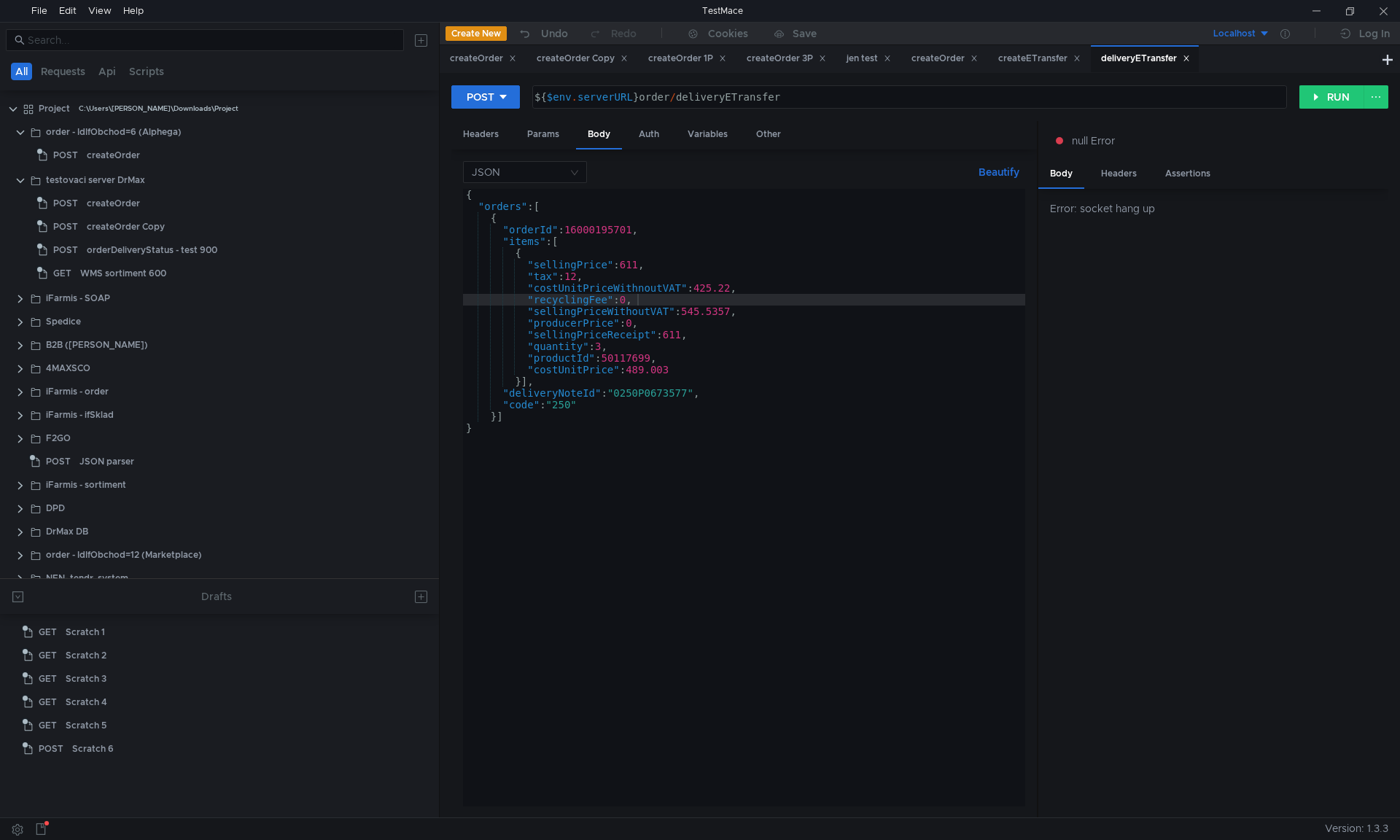
scroll to position [250, 0]
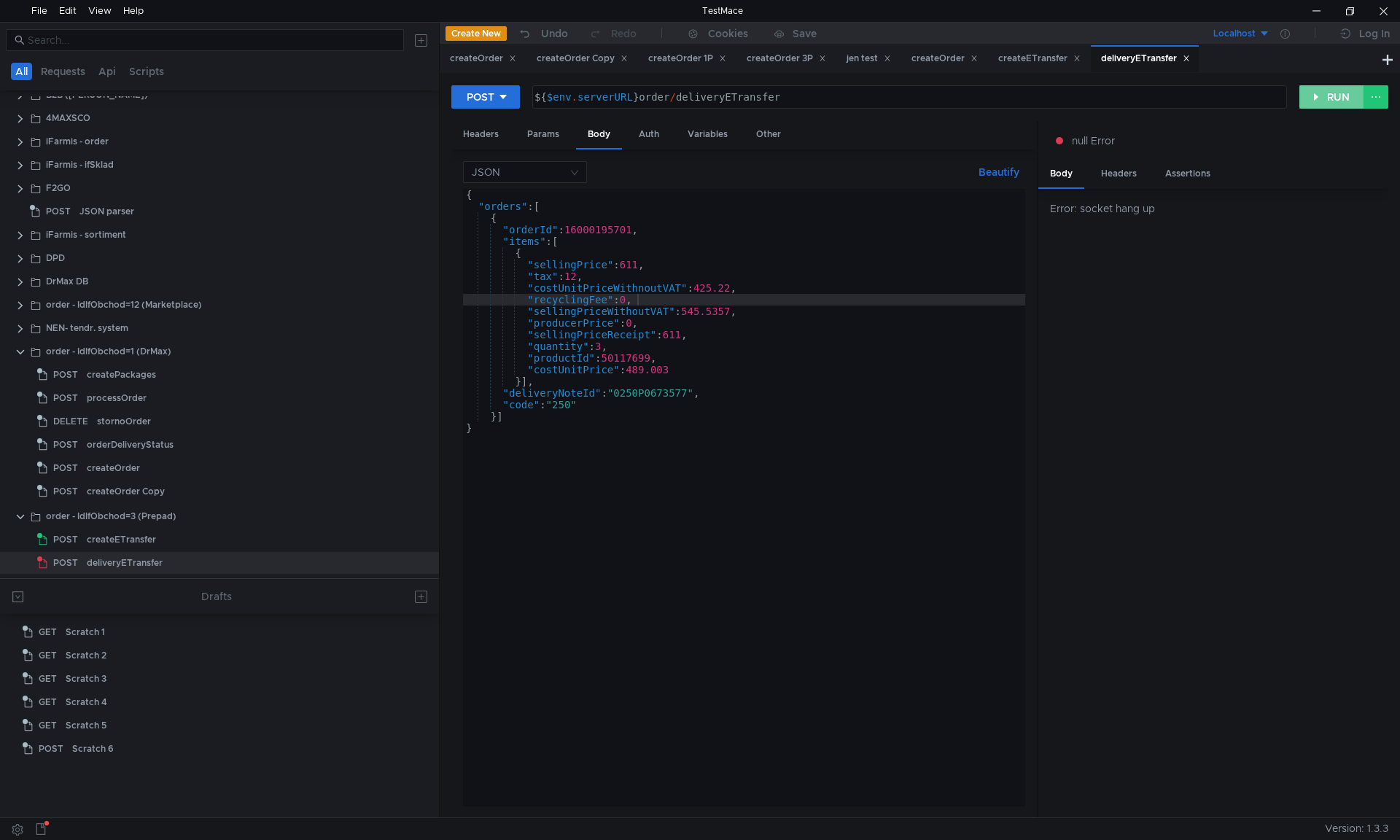
click at [1352, 97] on button "RUN" at bounding box center [1332, 97] width 65 height 23
click at [1306, 96] on button "RUN" at bounding box center [1332, 97] width 65 height 23
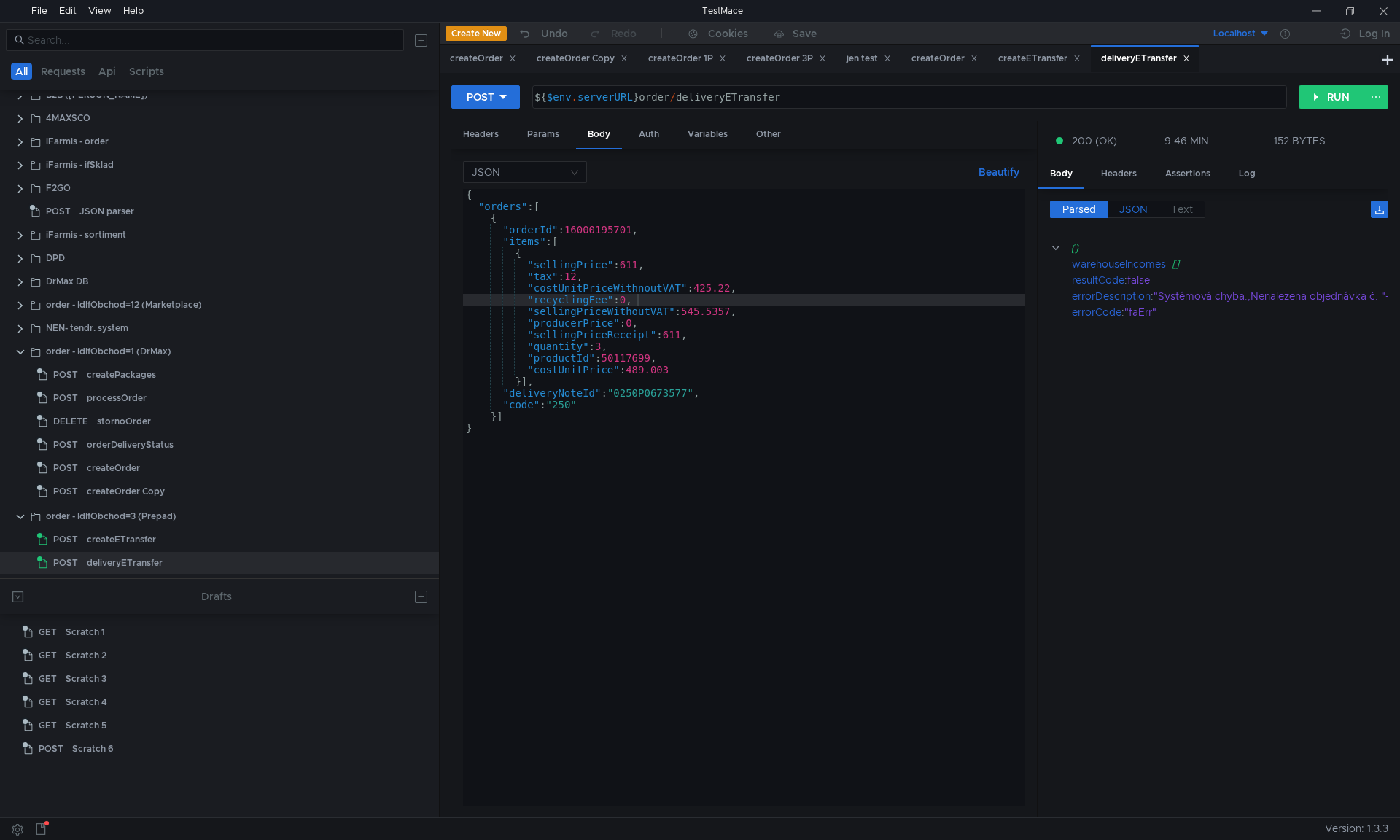
click at [1126, 206] on span "JSON" at bounding box center [1133, 209] width 29 height 13
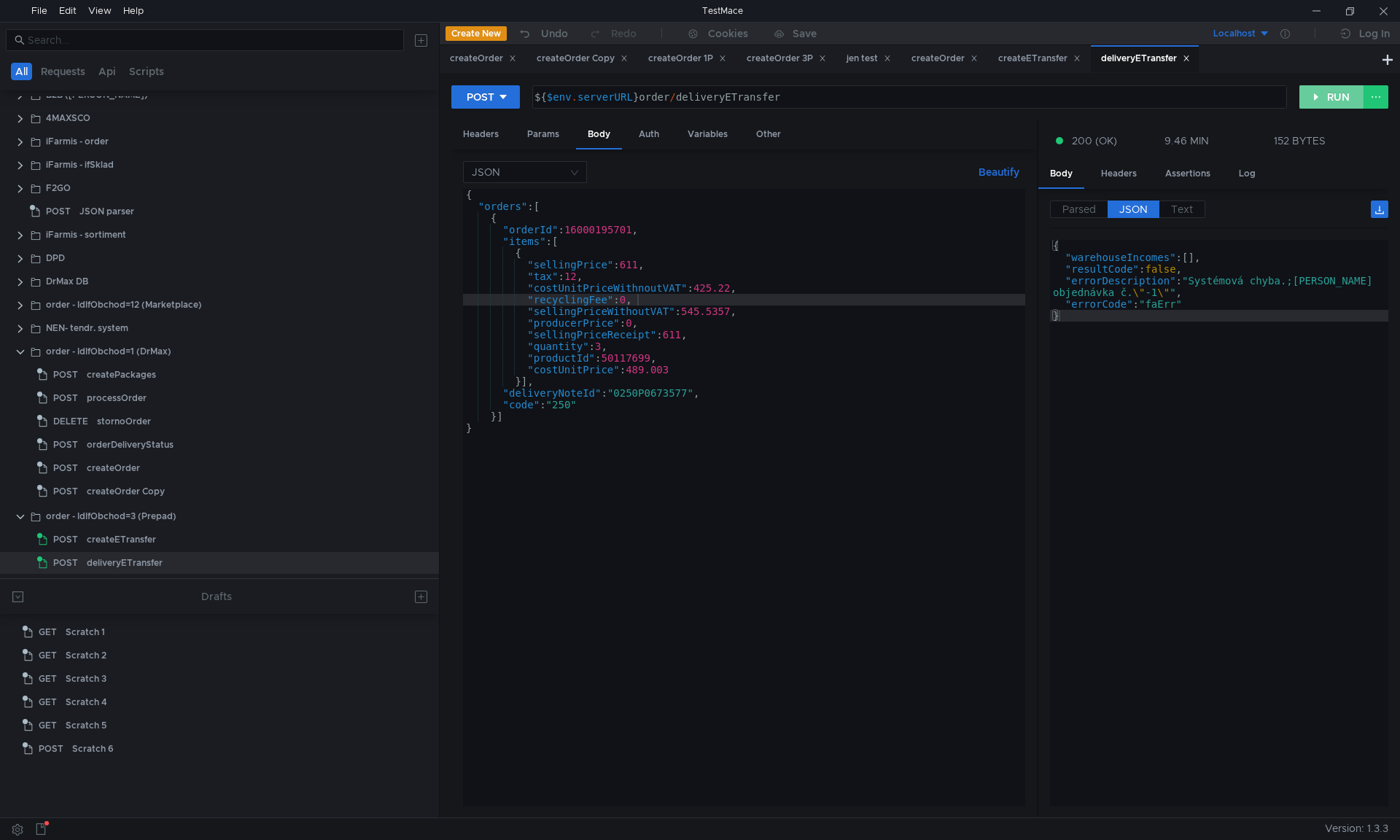
click at [1328, 98] on button "RUN" at bounding box center [1332, 97] width 65 height 23
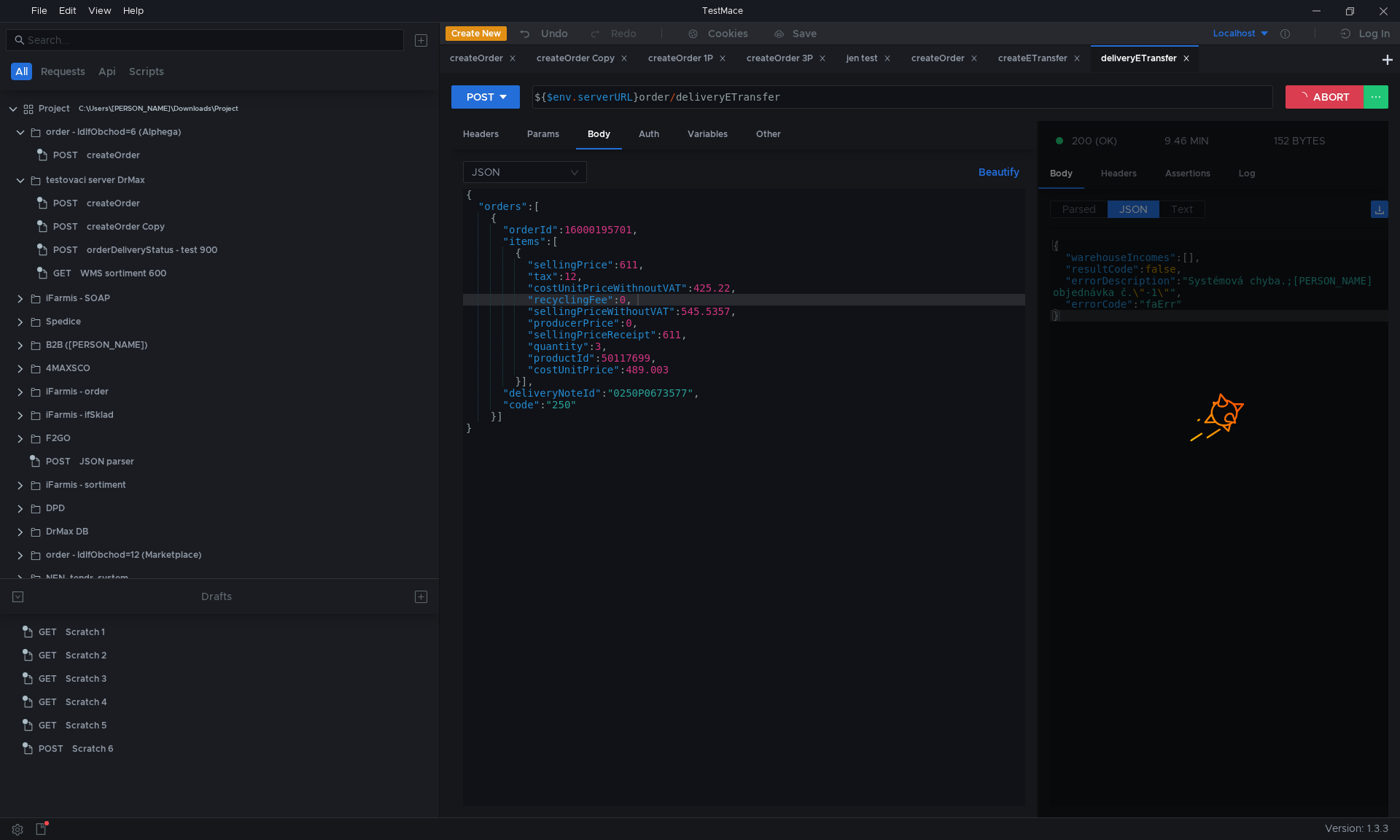
scroll to position [250, 0]
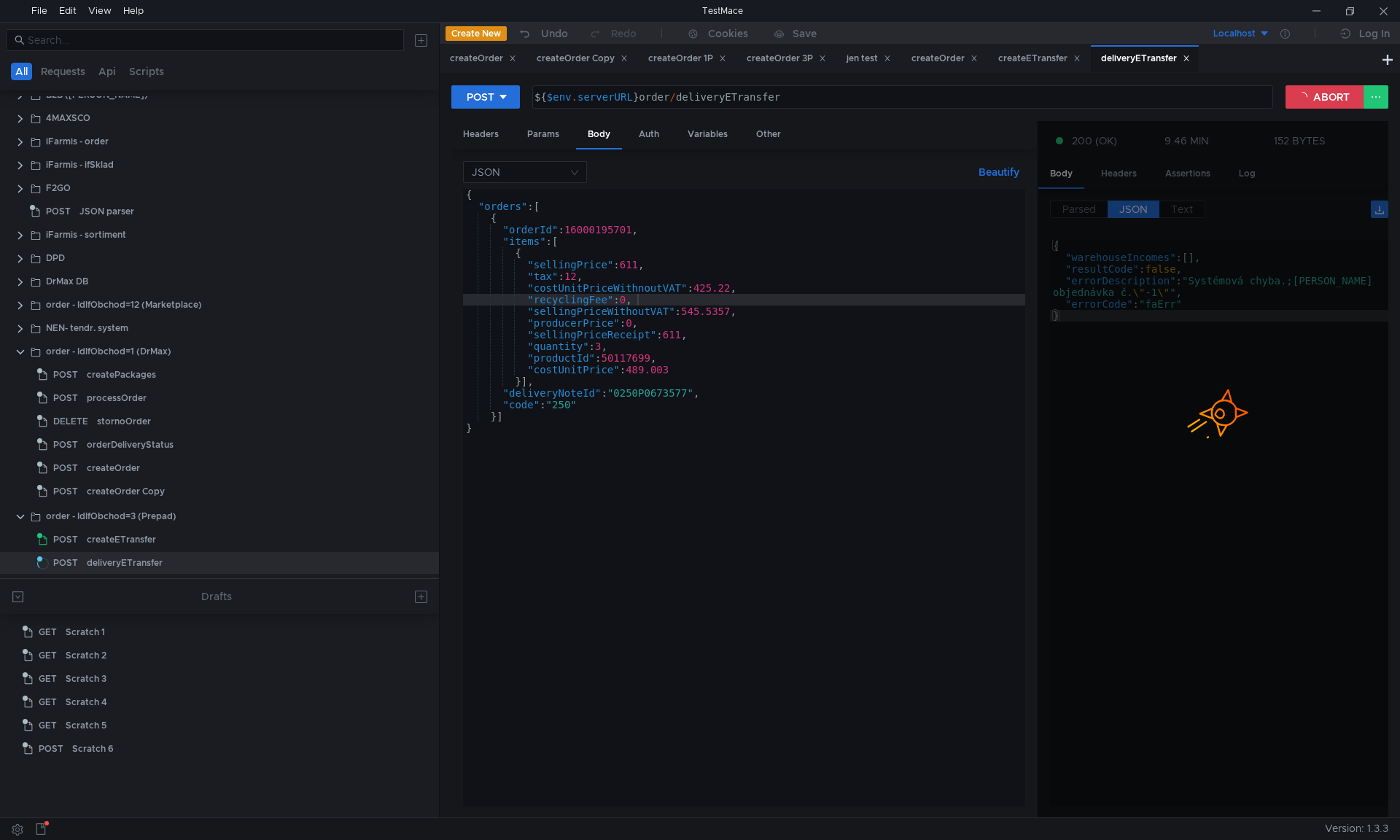
click at [596, 228] on div "{ "orders" : [ { "orderId" : 16000195701 , "items" : [ { "sellingPrice" : 611 ,…" at bounding box center [744, 509] width 562 height 641
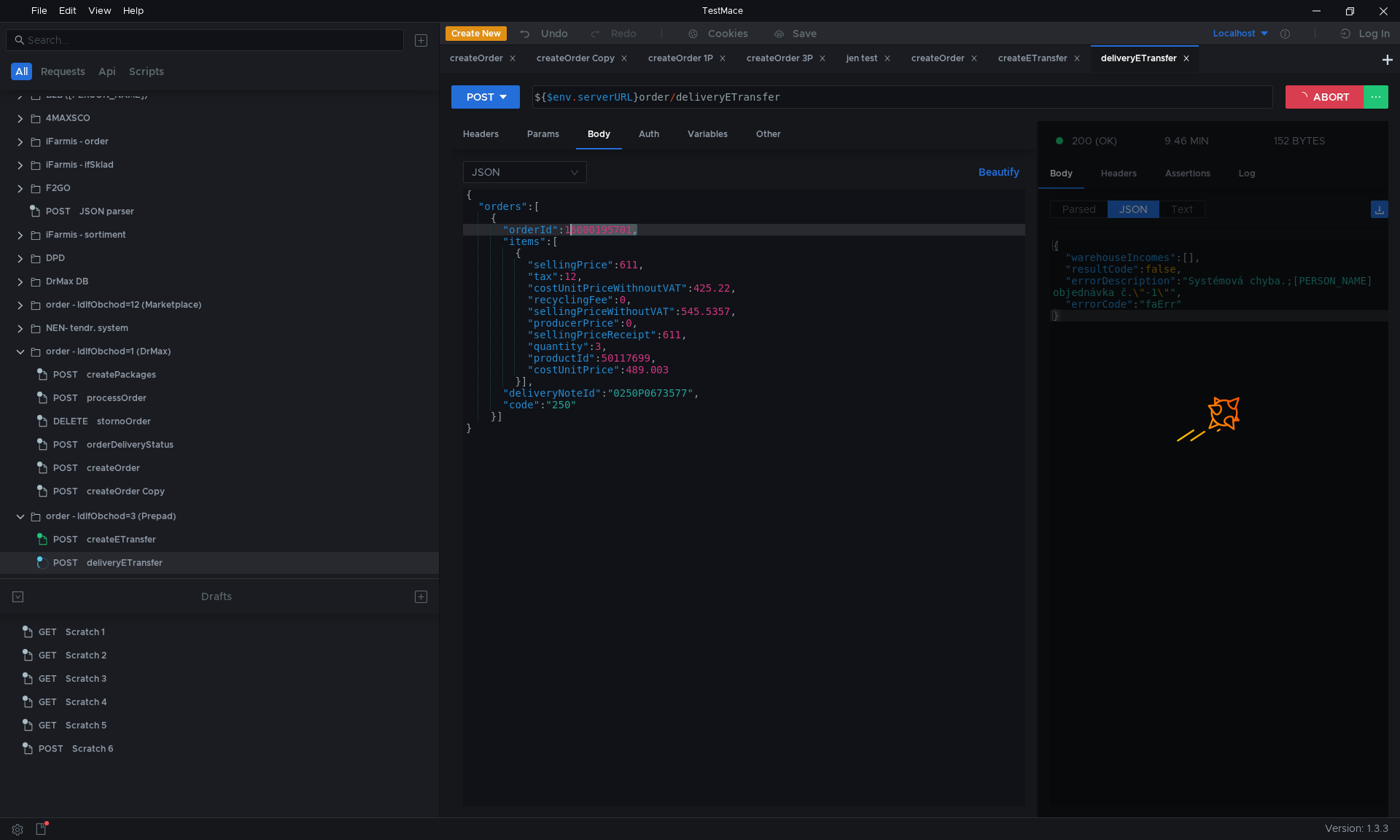
click at [596, 228] on div "{ "orders" : [ { "orderId" : 16000195701 , "items" : [ { "sellingPrice" : 611 ,…" at bounding box center [744, 509] width 562 height 641
click at [614, 239] on div "{ "orders" : [ { "orderId" : 16000195701 , "items" : [ { "sellingPrice" : 611 ,…" at bounding box center [744, 509] width 562 height 641
click at [615, 230] on div "{ "orders" : [ { "orderId" : 16000195701 , "items" : [ { "sellingPrice" : 611 ,…" at bounding box center [744, 509] width 562 height 641
click at [615, 235] on div "{ "orders" : [ { "orderId" : 16000195701 , "items" : [ { "sellingPrice" : 611 ,…" at bounding box center [744, 498] width 562 height 618
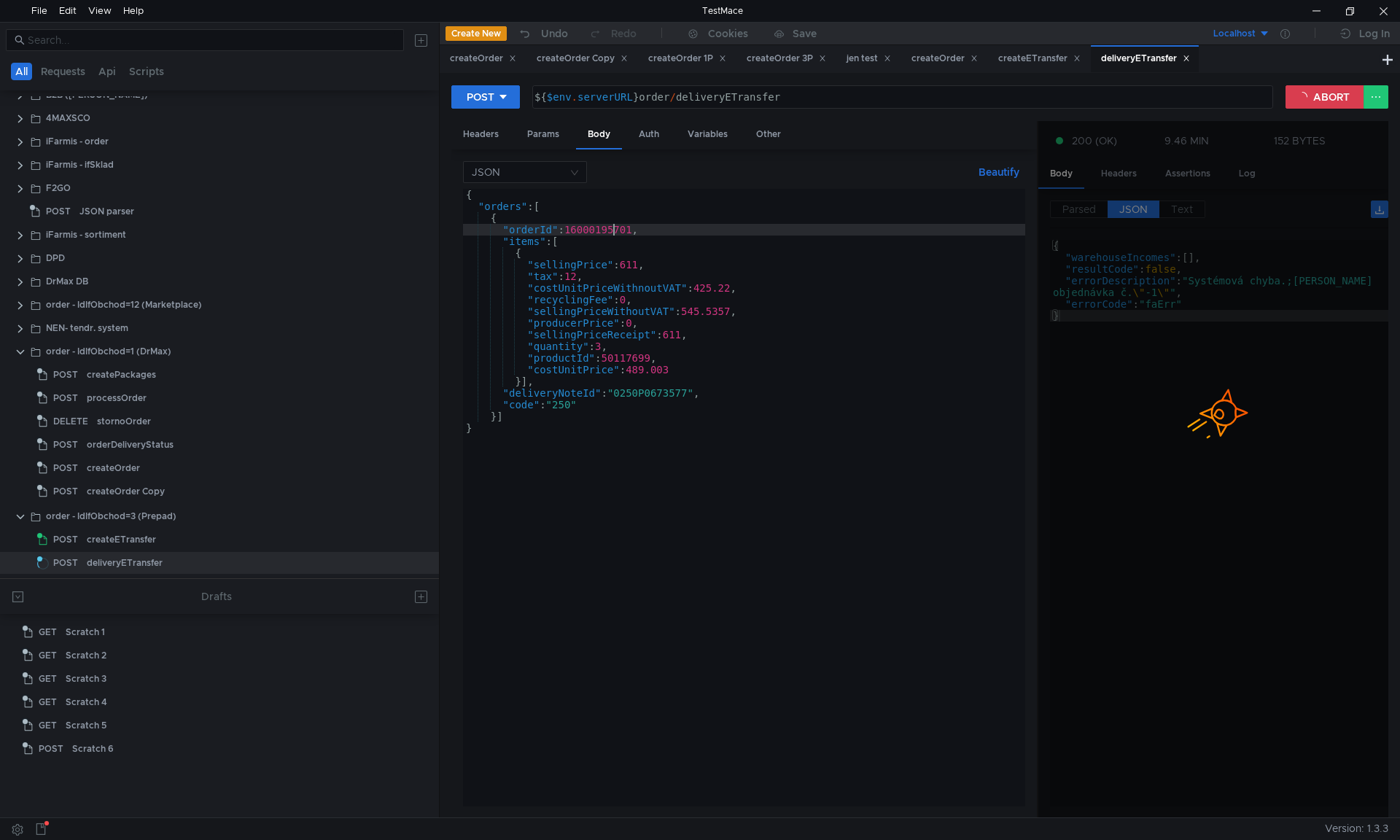
click at [613, 230] on div "{ "orders" : [ { "orderId" : 16000195701 , "items" : [ { "sellingPrice" : 611 ,…" at bounding box center [744, 509] width 562 height 641
click at [639, 244] on div "{ "orders" : [ { "orderId" : 16000195701 , "items" : [ { "sellingPrice" : 611 ,…" at bounding box center [744, 509] width 562 height 641
type textarea ""items": ["
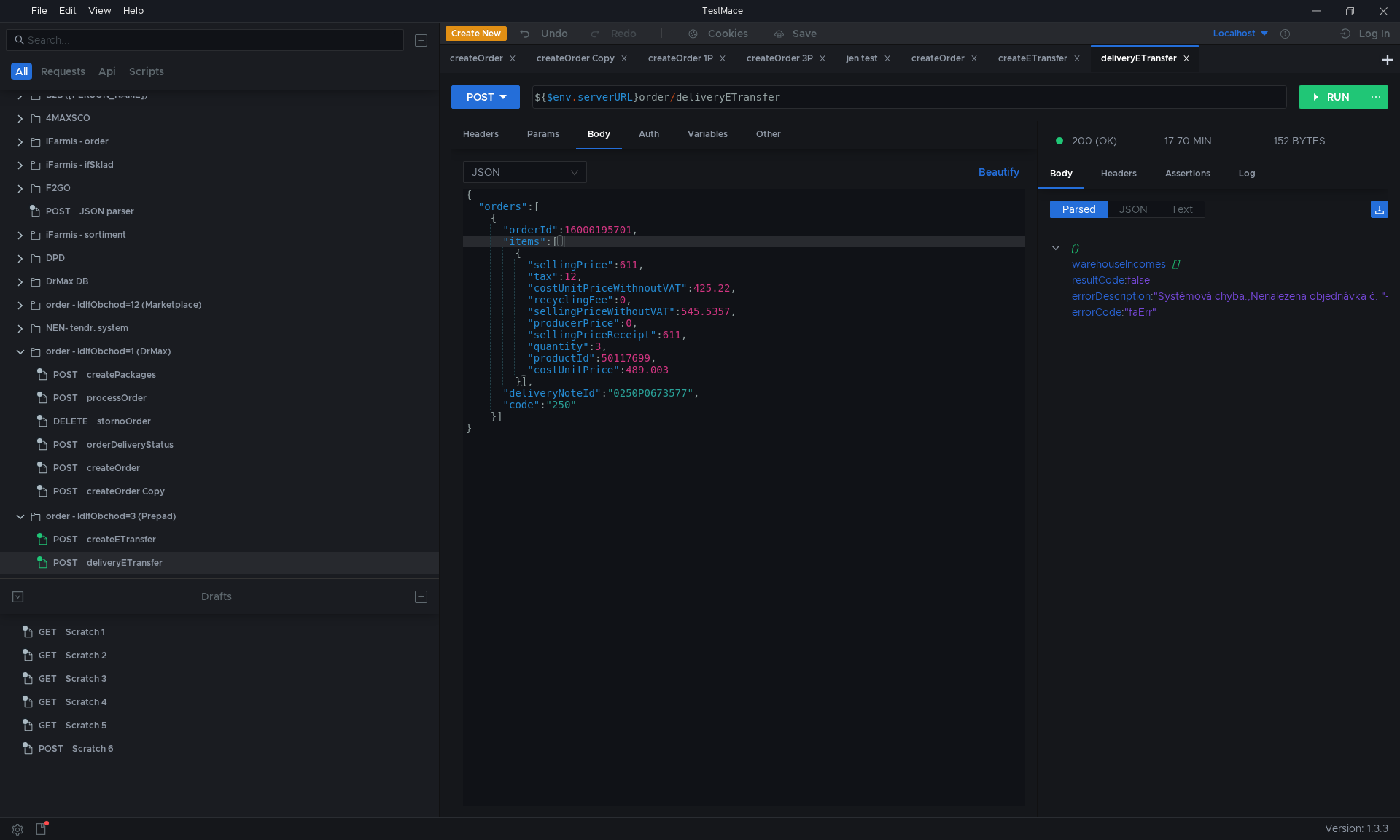
click at [1169, 376] on cdk-virtual-scroll-viewport "{} warehouseIncomes [] resultCode : false errorDescription : "Systémová chyba.;…" at bounding box center [1219, 523] width 338 height 566
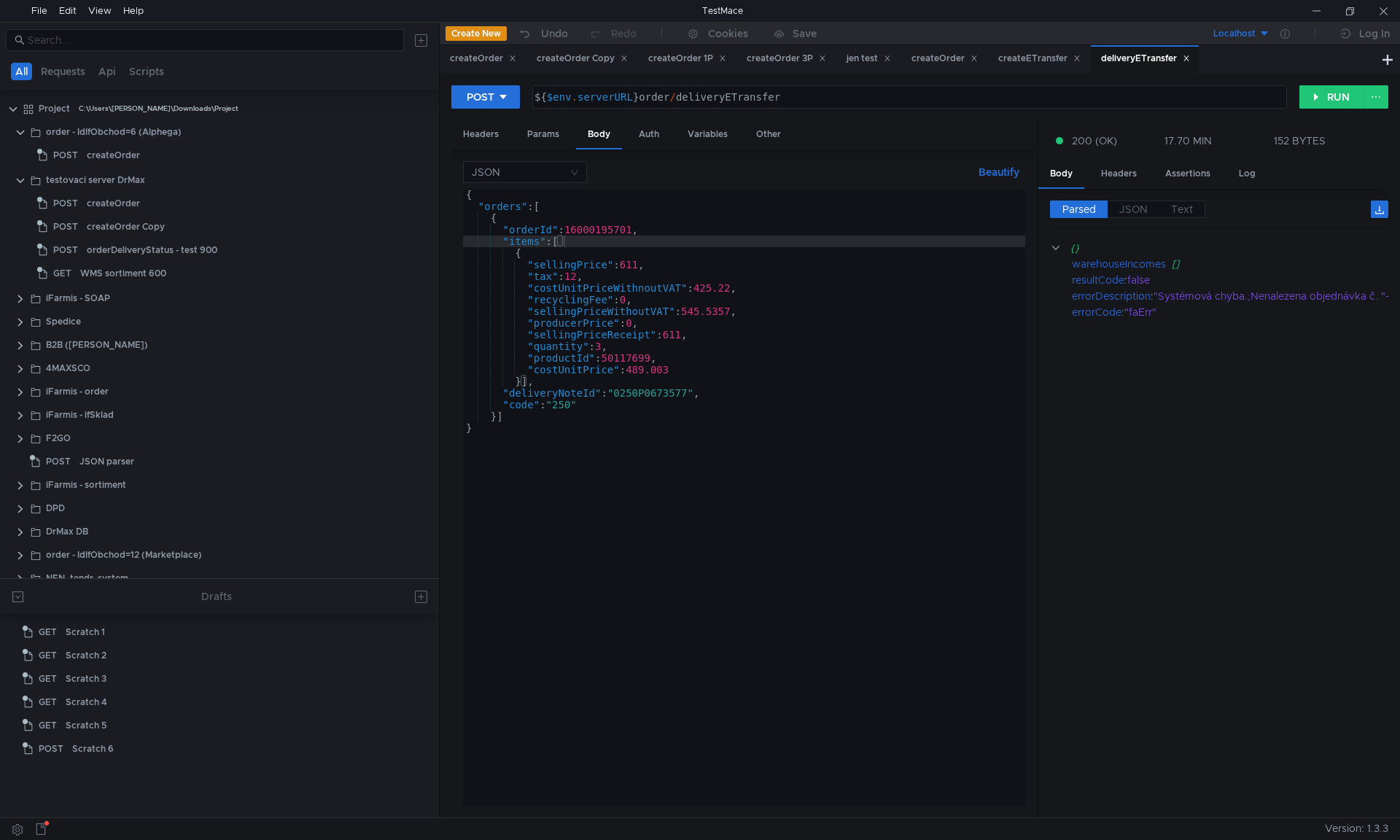
scroll to position [250, 0]
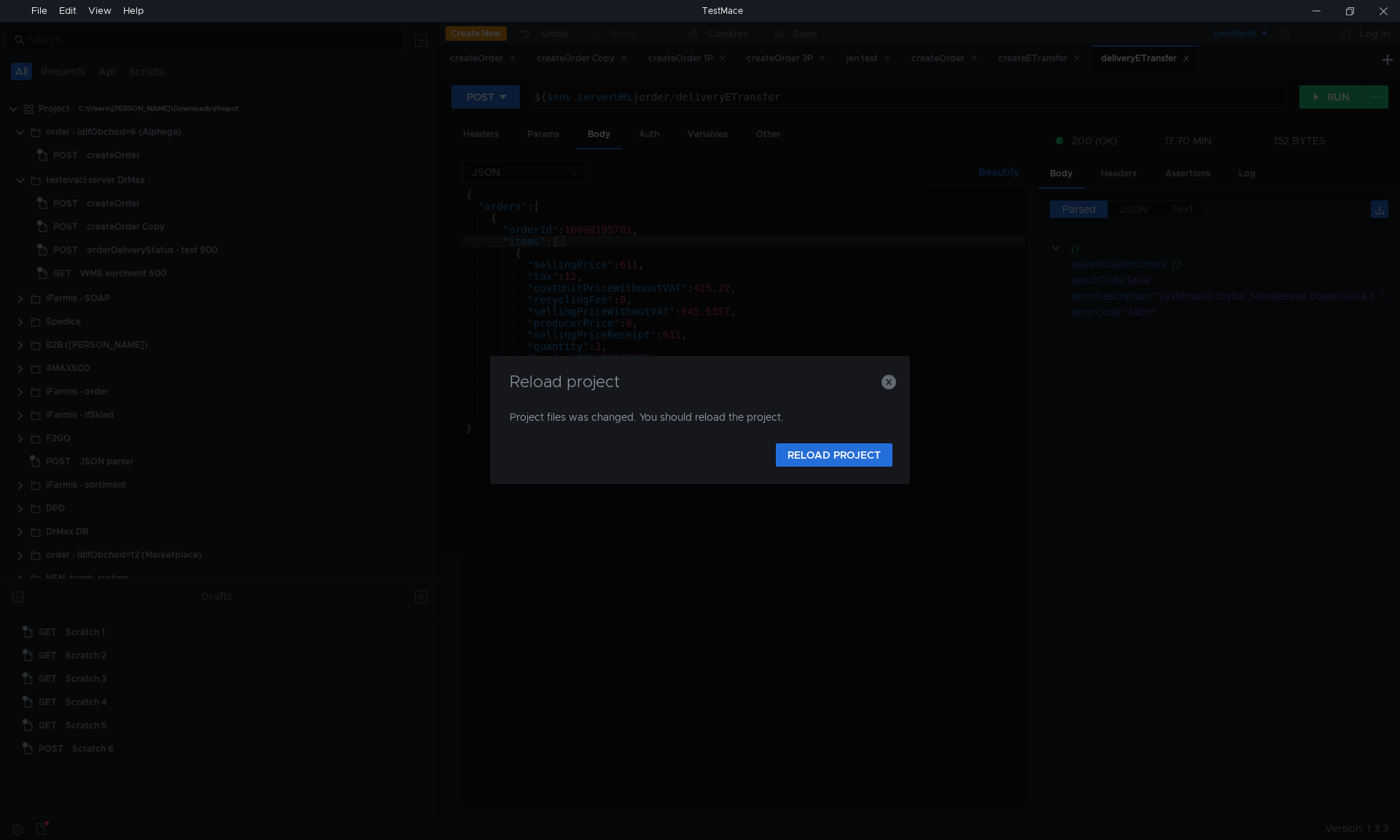
scroll to position [250, 0]
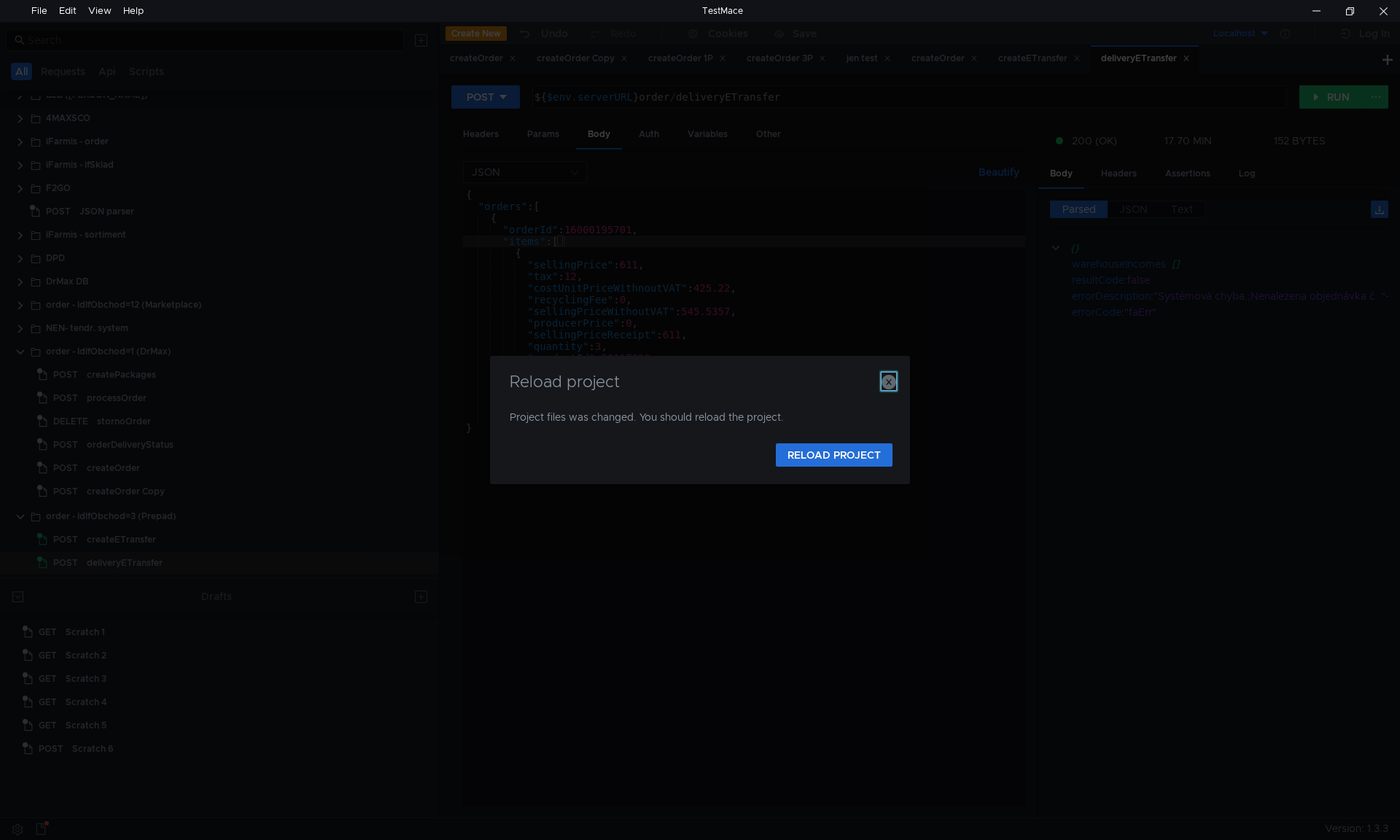
click at [891, 373] on button "button" at bounding box center [889, 381] width 15 height 18
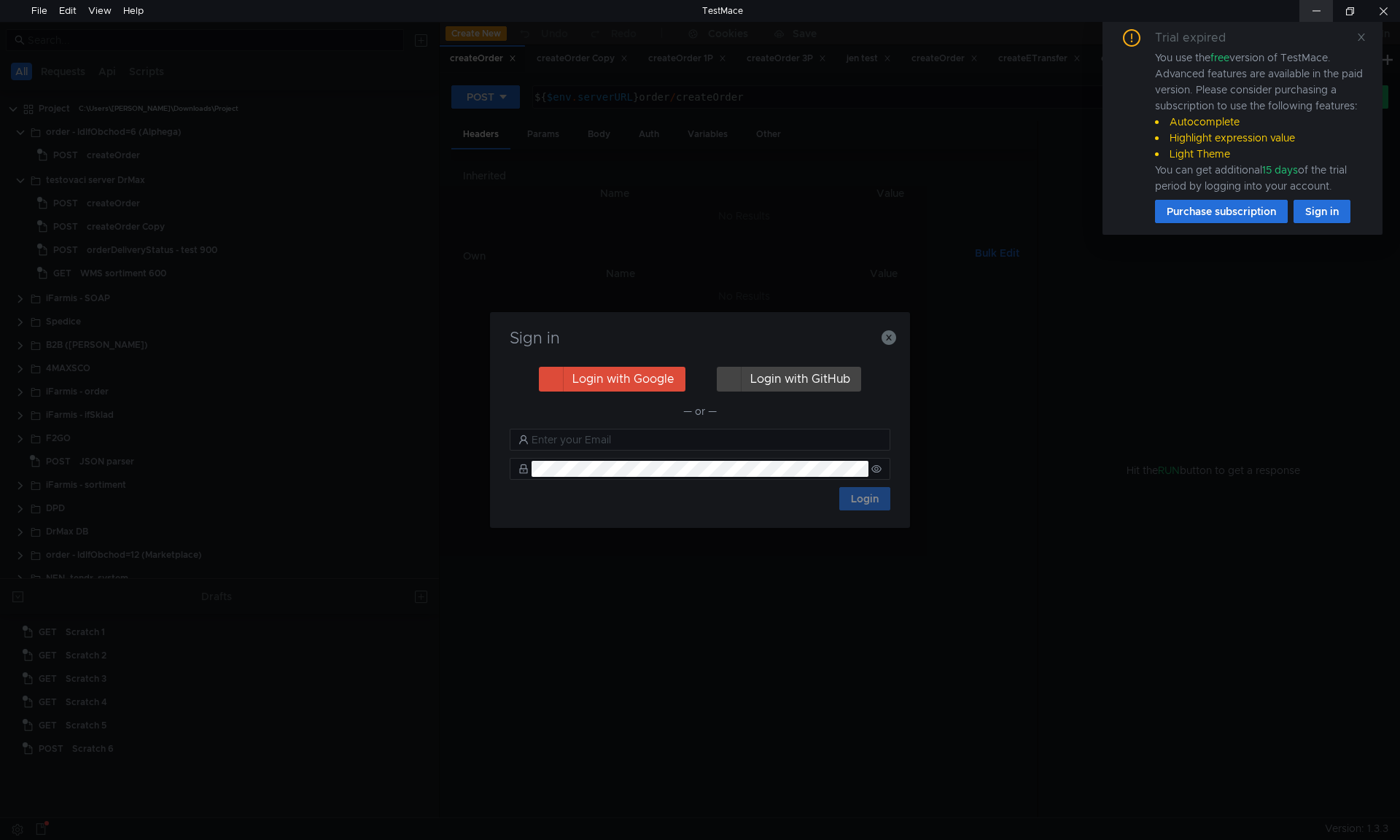
click at [1310, 0] on div at bounding box center [1317, 11] width 34 height 22
